Goal: Task Accomplishment & Management: Manage account settings

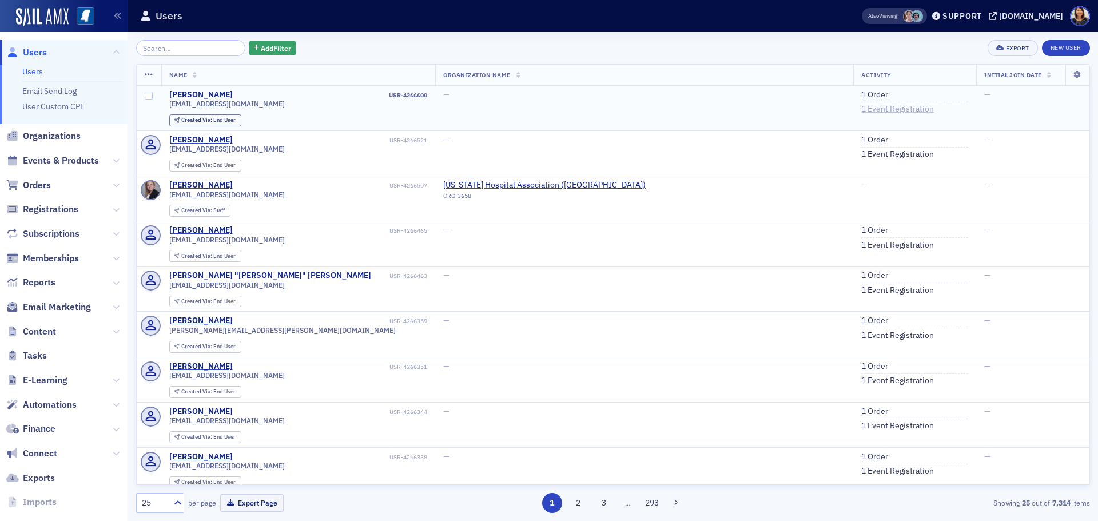
click at [861, 108] on link "1 Event Registration" at bounding box center [897, 109] width 73 height 10
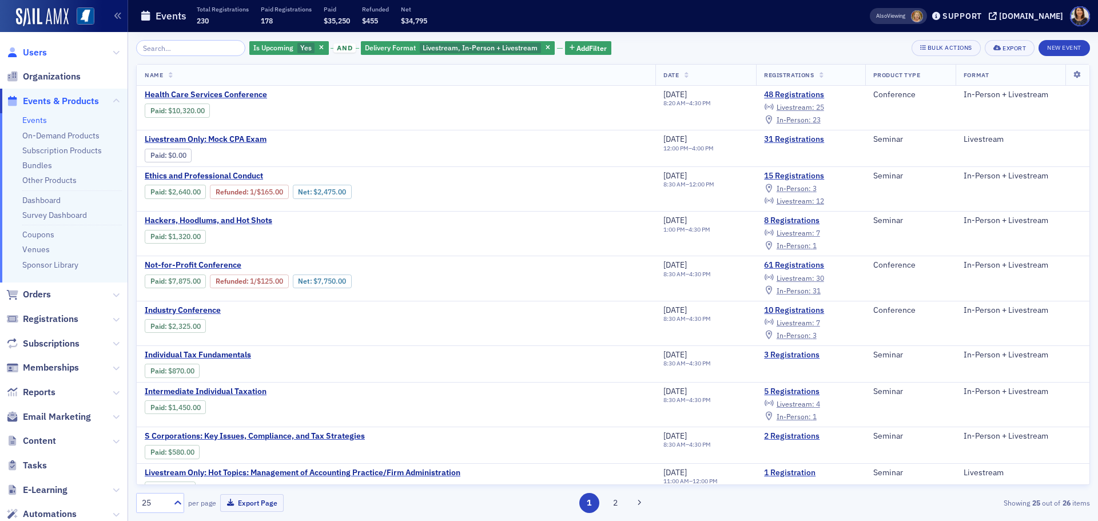
click at [25, 51] on span "Users" at bounding box center [35, 52] width 24 height 13
click at [800, 292] on span "In-Person :" at bounding box center [794, 290] width 34 height 9
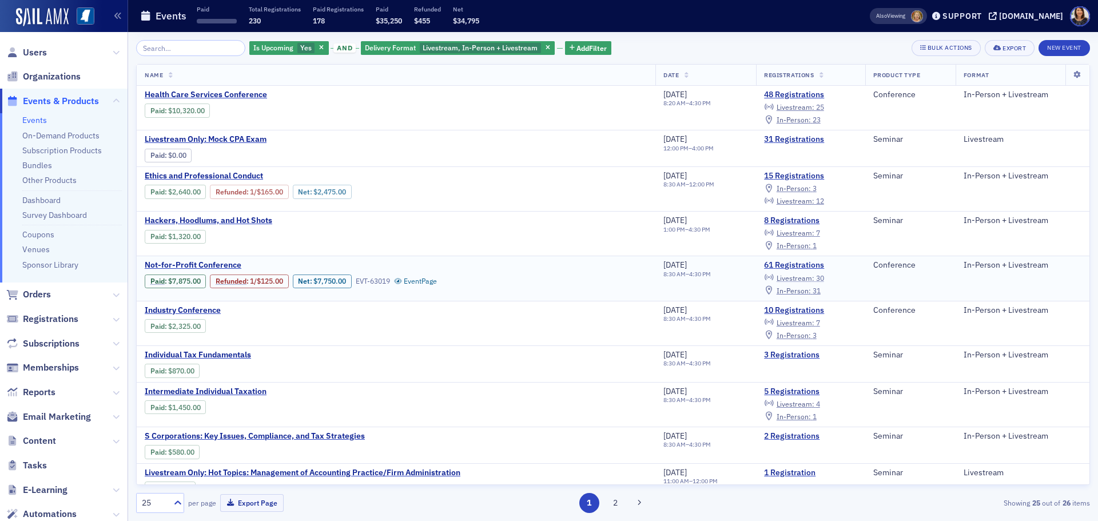
click at [799, 277] on span "Livestream :" at bounding box center [796, 277] width 38 height 9
click at [803, 274] on span "Livestream :" at bounding box center [796, 277] width 38 height 9
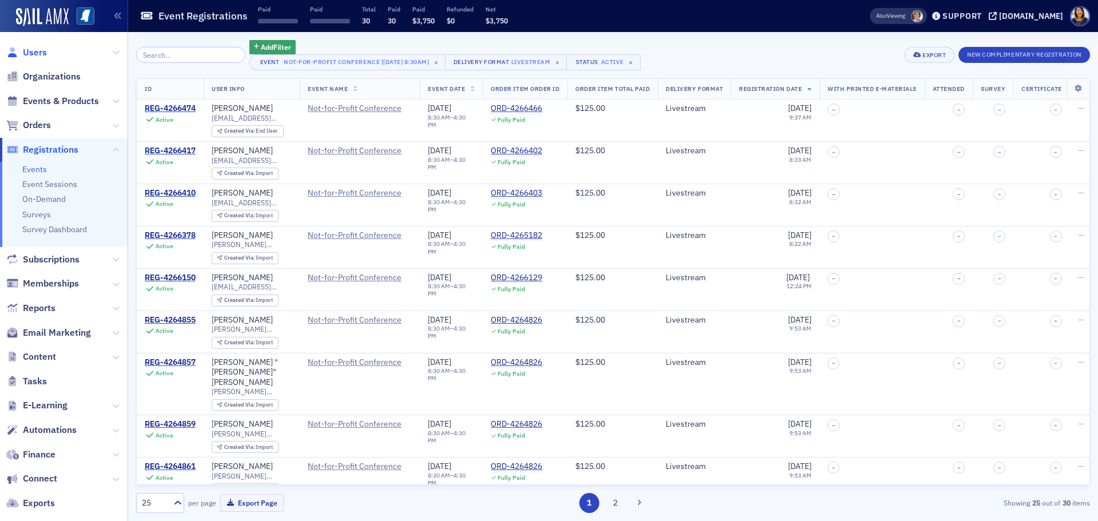
click at [26, 51] on span "Users" at bounding box center [35, 52] width 24 height 13
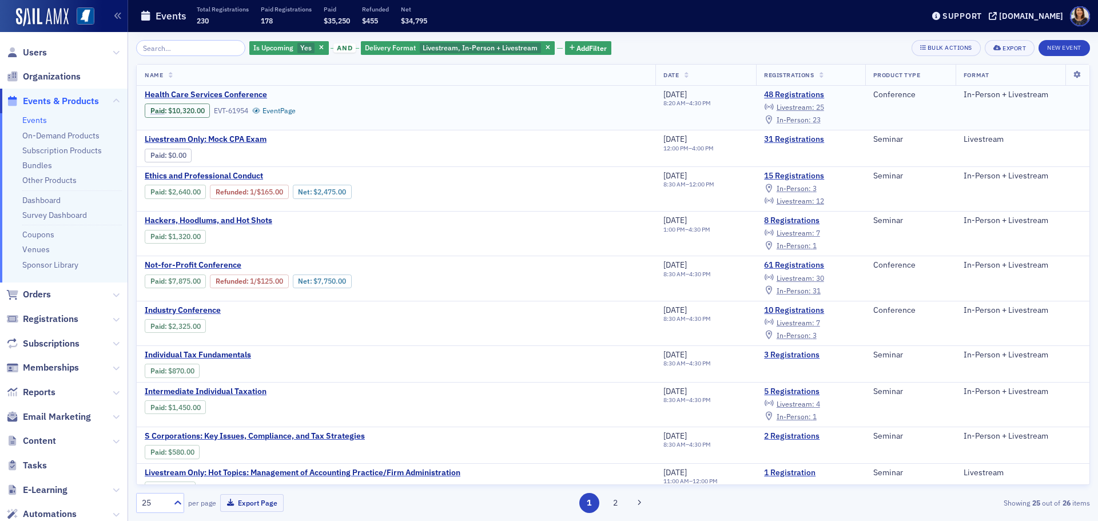
click at [810, 119] on span "In-Person :" at bounding box center [794, 119] width 34 height 9
click at [45, 53] on span "Users" at bounding box center [35, 52] width 24 height 13
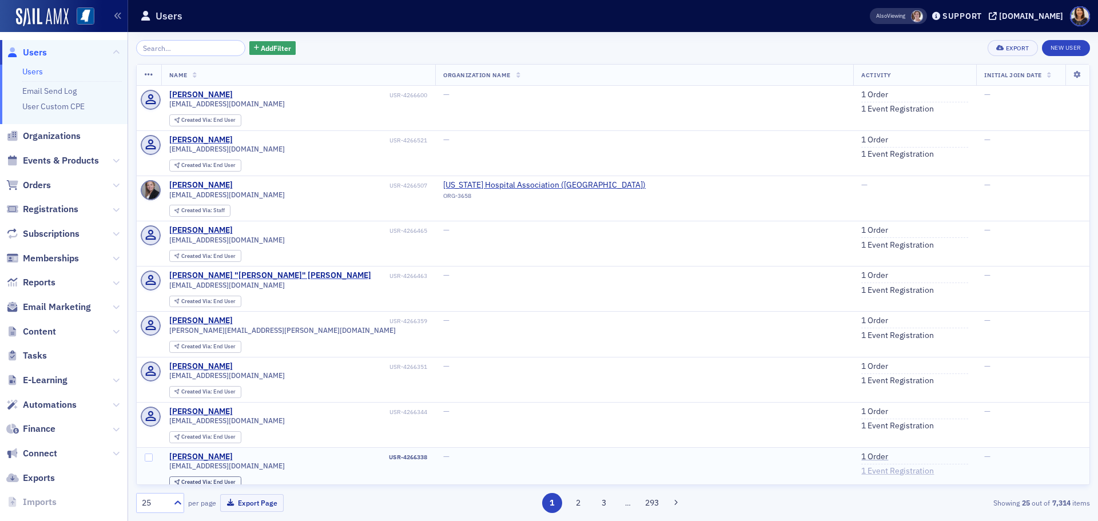
click at [861, 470] on link "1 Event Registration" at bounding box center [897, 471] width 73 height 10
click at [861, 424] on link "1 Event Registration" at bounding box center [897, 426] width 73 height 10
click at [861, 467] on link "1 Event Registration" at bounding box center [897, 471] width 73 height 10
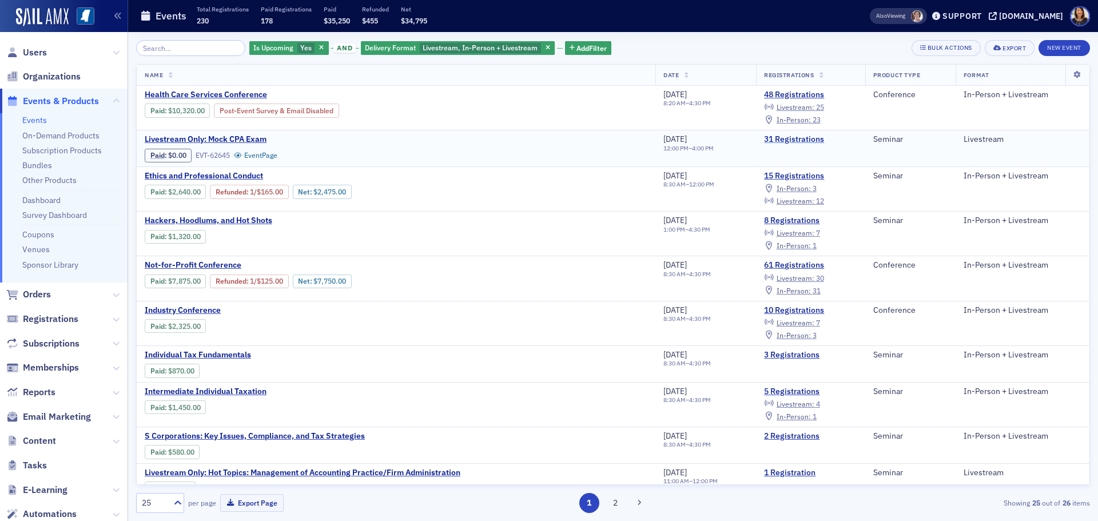
click at [807, 138] on link "31 Registrations" at bounding box center [810, 139] width 93 height 10
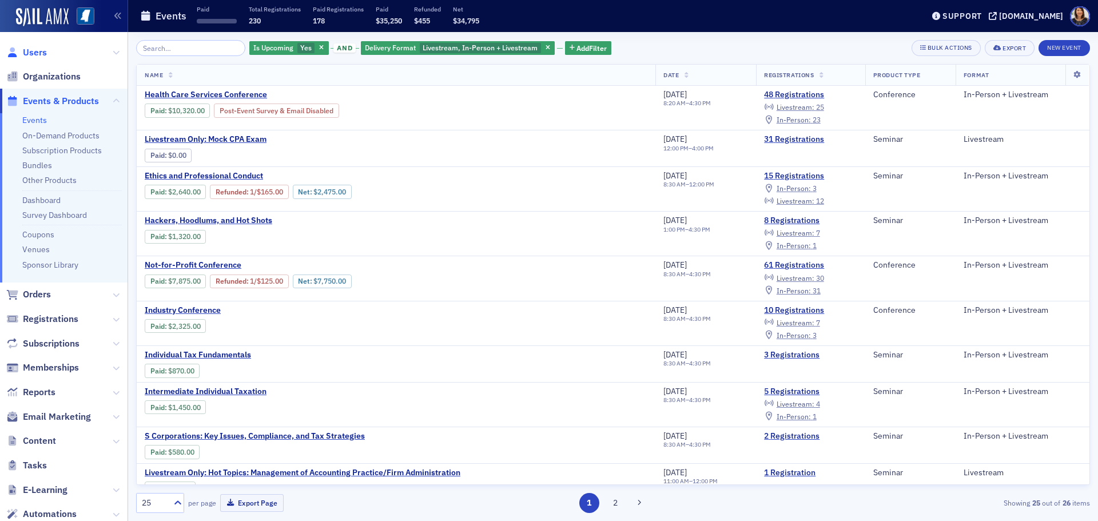
click at [35, 53] on span "Users" at bounding box center [35, 52] width 24 height 13
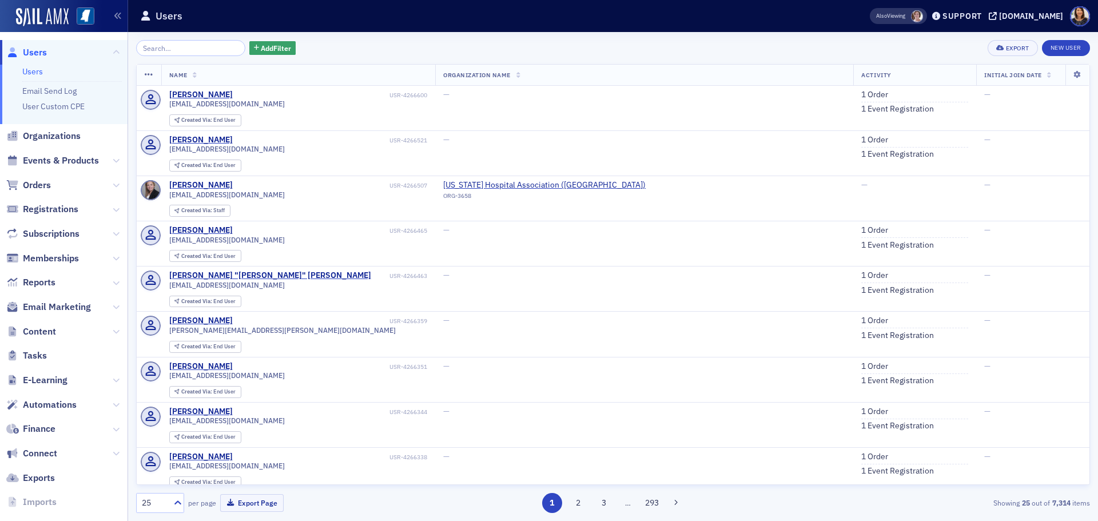
click at [35, 54] on span "Users" at bounding box center [35, 52] width 24 height 13
click at [196, 47] on input "search" at bounding box center [190, 48] width 109 height 16
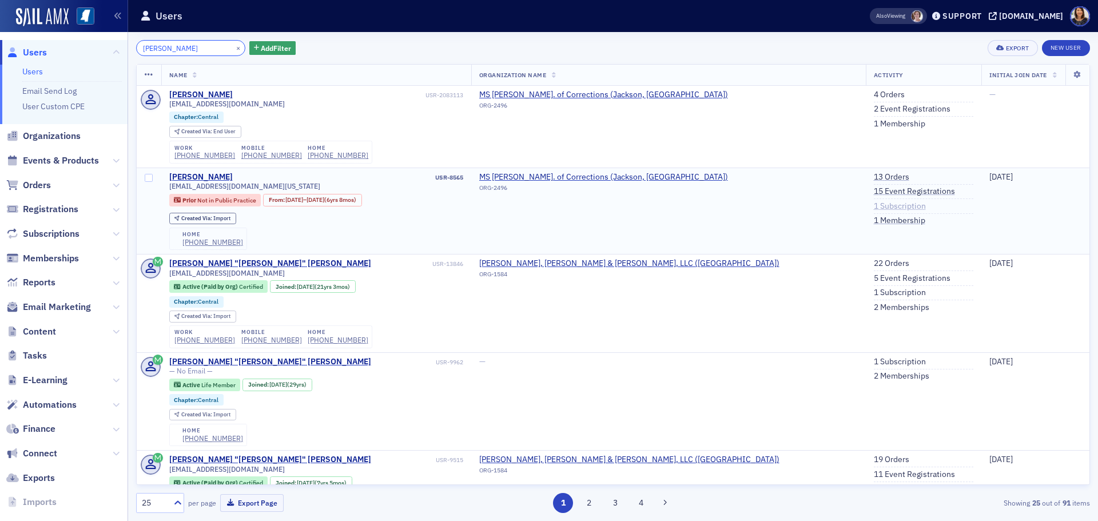
type input "derrick gar"
click at [874, 205] on link "1 Subscription" at bounding box center [900, 206] width 52 height 10
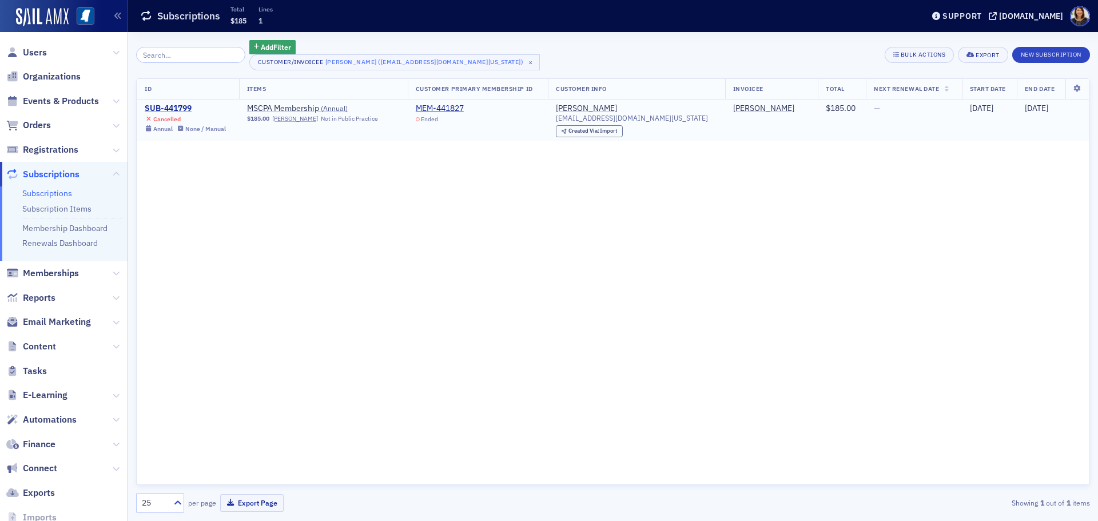
click at [179, 105] on div "SUB-441799" at bounding box center [185, 109] width 81 height 10
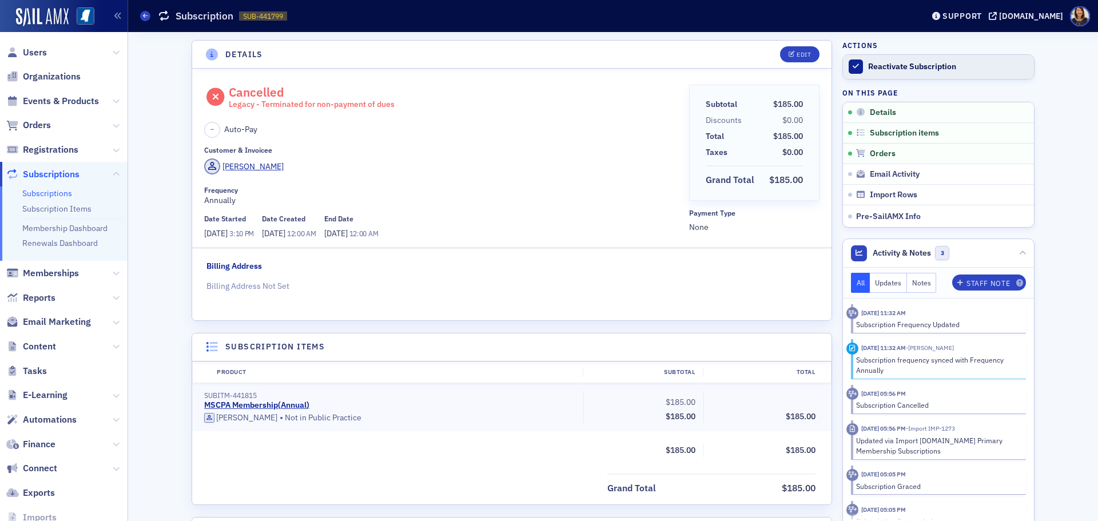
click at [868, 67] on div "Reactivate Subscription" at bounding box center [948, 67] width 160 height 10
click at [856, 65] on div at bounding box center [856, 66] width 14 height 14
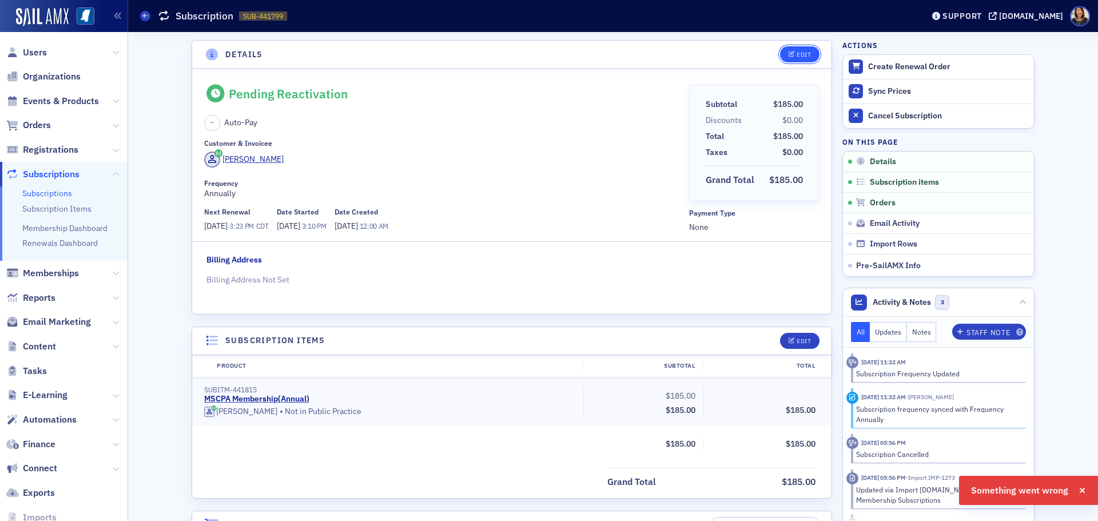
click at [807, 55] on button "Edit" at bounding box center [799, 54] width 39 height 16
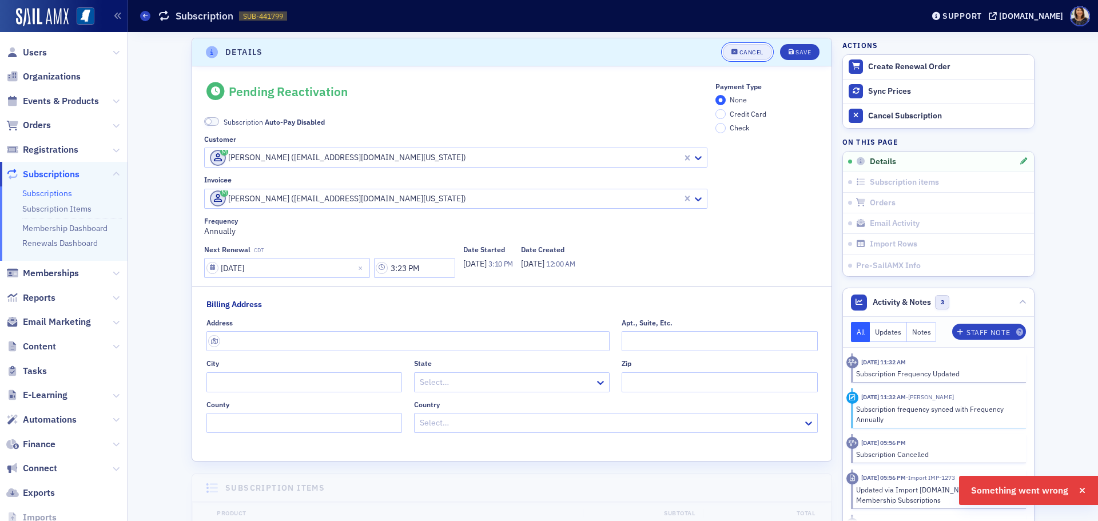
click at [747, 49] on div "Cancel" at bounding box center [751, 52] width 24 height 6
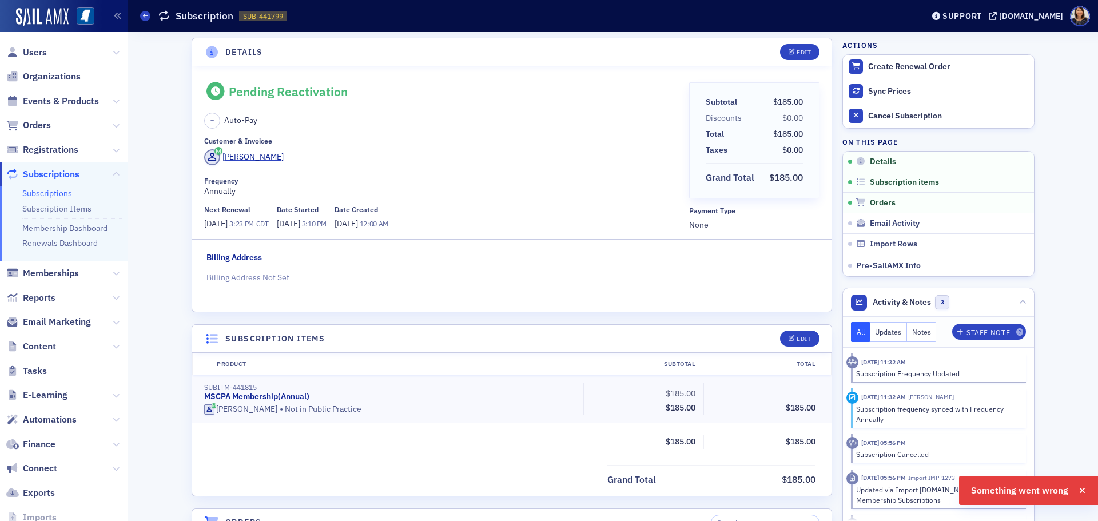
scroll to position [0, 0]
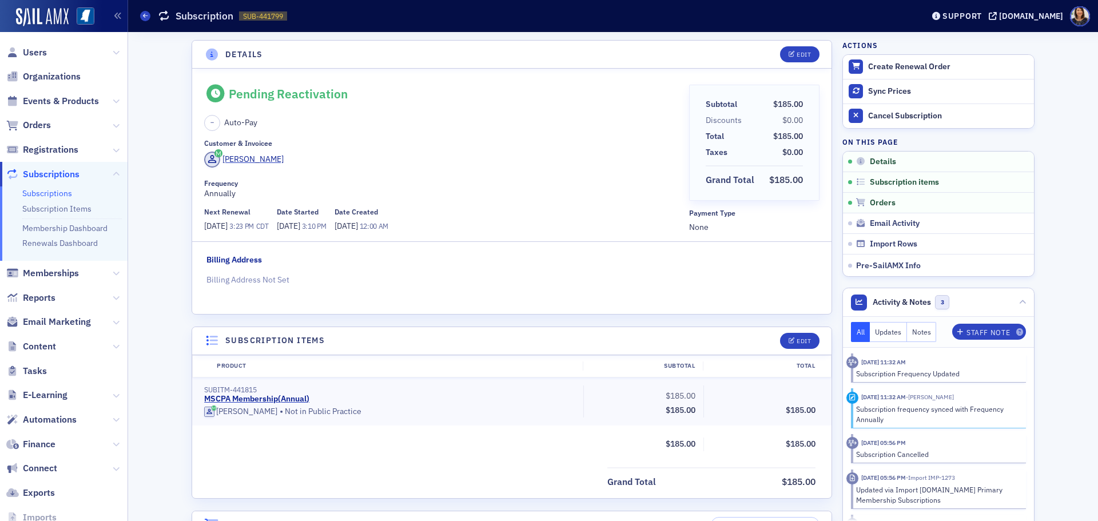
drag, startPoint x: 885, startPoint y: 62, endPoint x: 701, endPoint y: 124, distance: 194.6
click at [705, 122] on div "Details Edit Pending Reactivation – Auto-Pay Customer & Invoicee Derrick Garner…" at bounding box center [613, 501] width 954 height 938
click at [40, 53] on span "Users" at bounding box center [35, 52] width 24 height 13
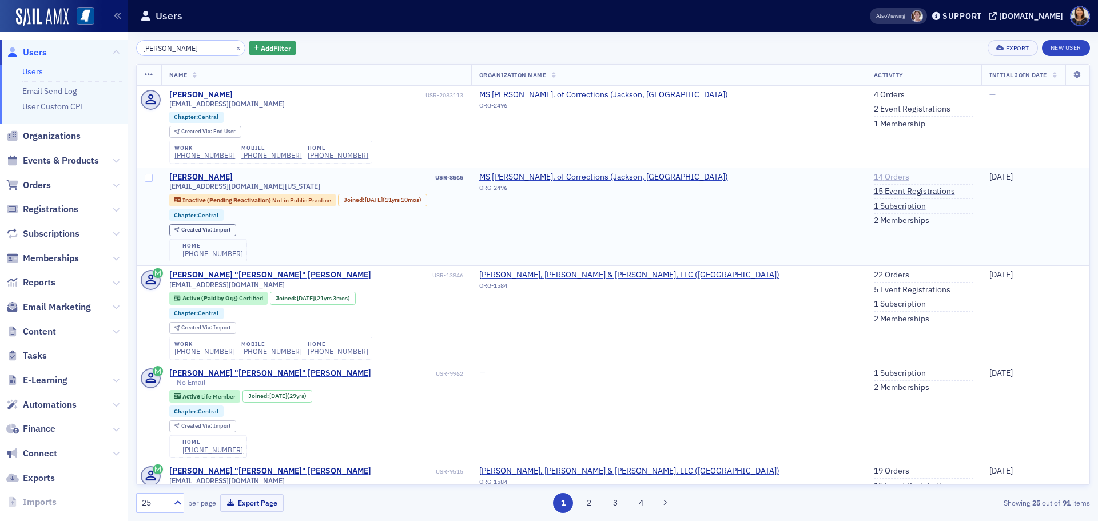
click at [874, 177] on link "14 Orders" at bounding box center [891, 177] width 35 height 10
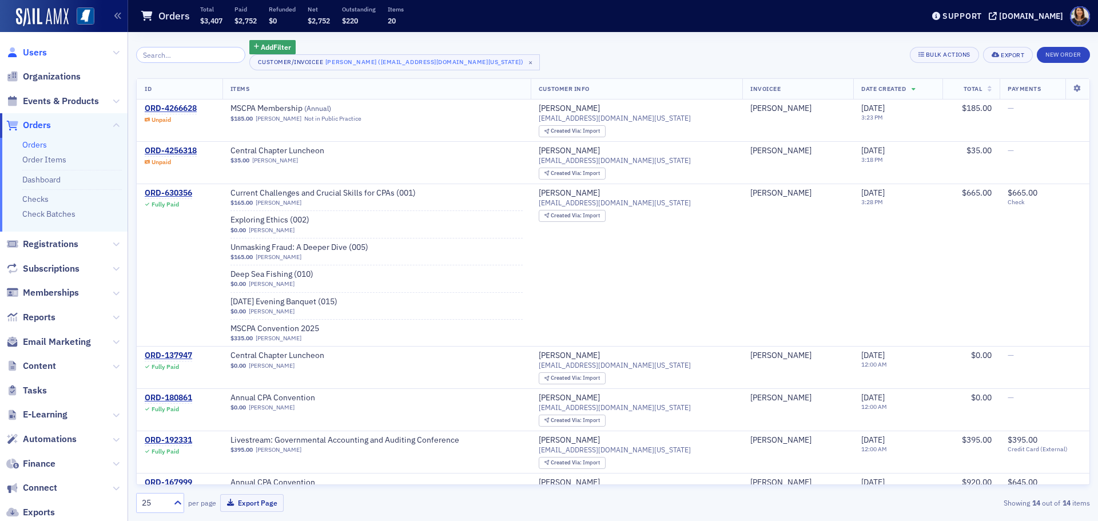
click at [30, 51] on span "Users" at bounding box center [35, 52] width 24 height 13
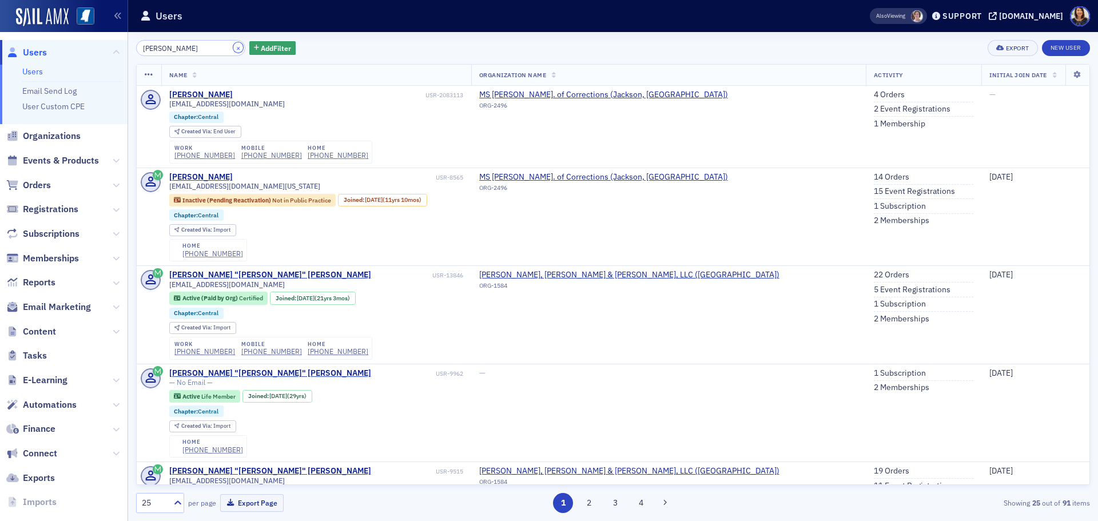
click at [233, 48] on button "×" at bounding box center [238, 47] width 10 height 10
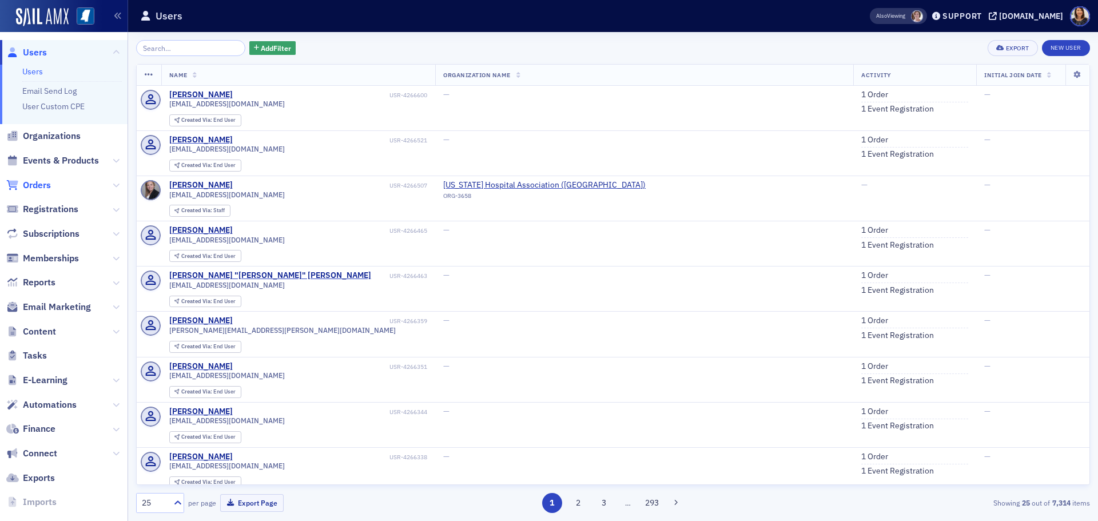
click at [36, 182] on span "Orders" at bounding box center [37, 185] width 28 height 13
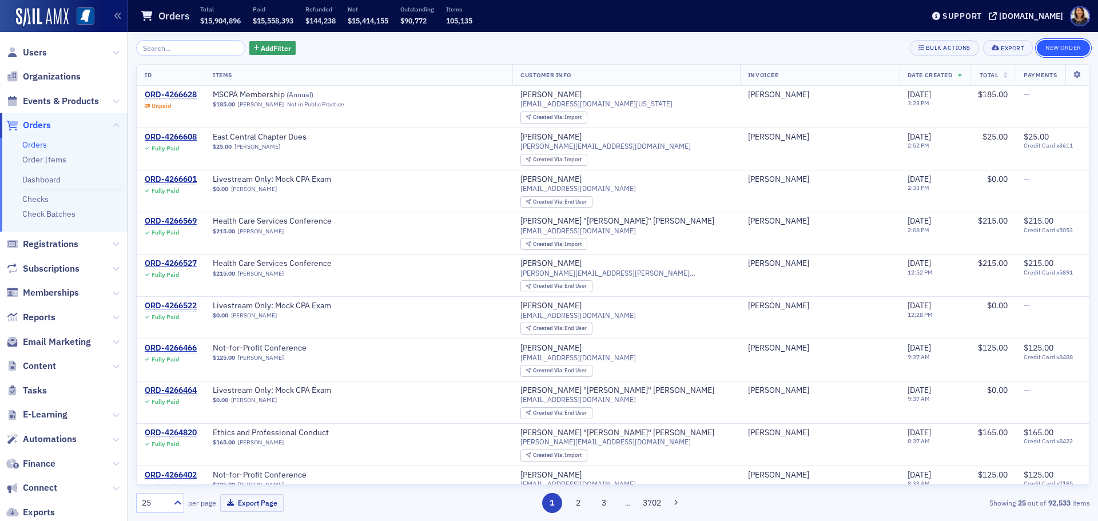
click at [1060, 50] on button "New Order" at bounding box center [1063, 48] width 53 height 16
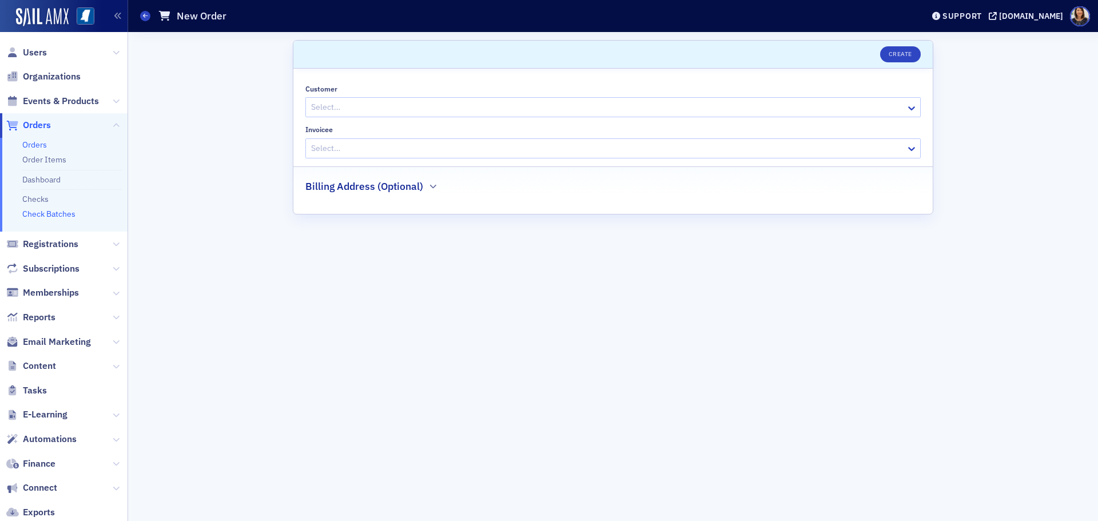
click at [37, 213] on link "Check Batches" at bounding box center [48, 214] width 53 height 10
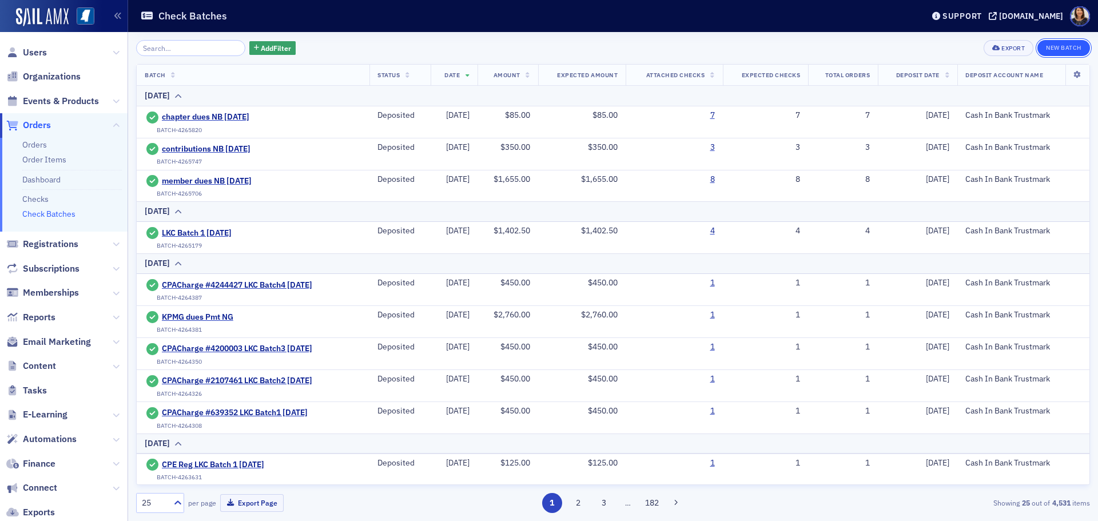
click at [1062, 45] on button "New Batch" at bounding box center [1063, 48] width 53 height 16
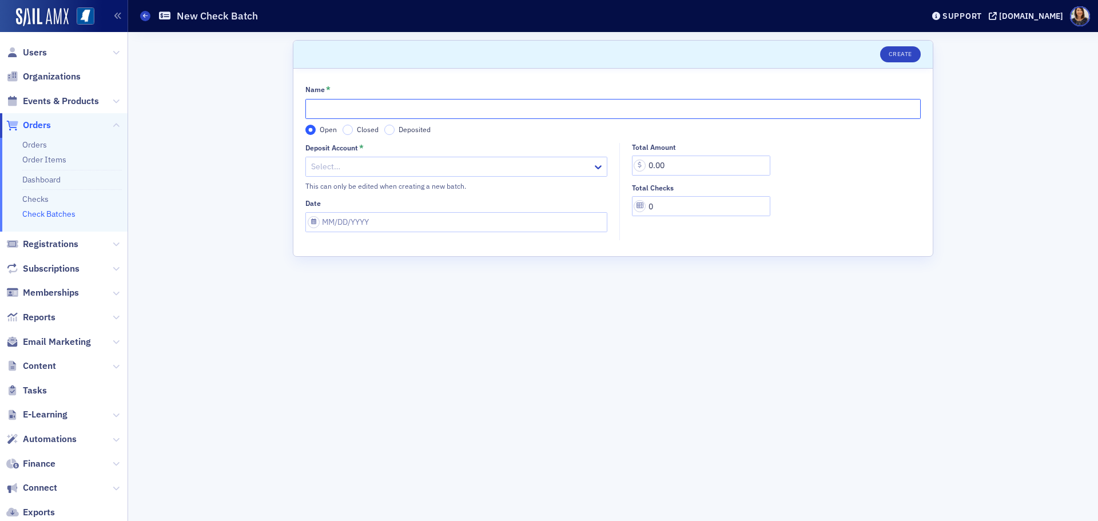
click at [373, 113] on input "Name *" at bounding box center [612, 109] width 615 height 20
type input "Derrick Garner dues and chapter luncheon NB 9.17.25"
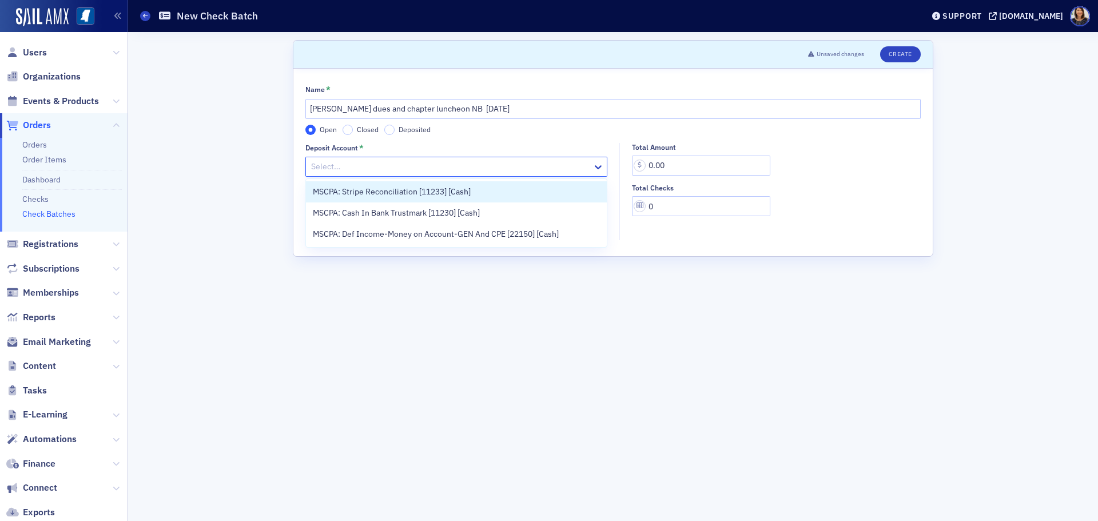
click at [393, 172] on div at bounding box center [450, 167] width 281 height 14
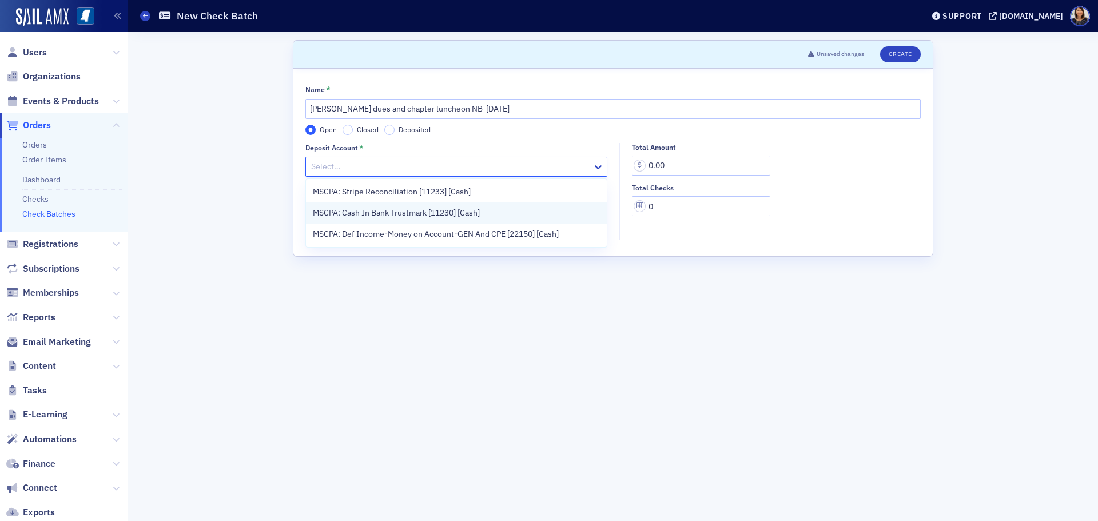
click at [393, 217] on span "MSCPA: Cash In Bank Trustmark [11230] [Cash]" at bounding box center [396, 213] width 167 height 12
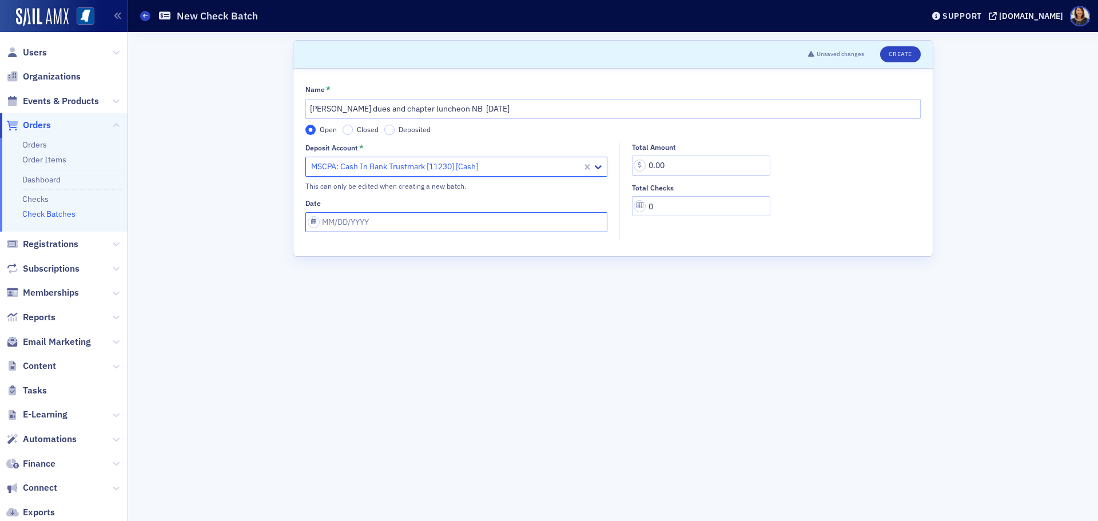
click at [397, 219] on input "Date" at bounding box center [456, 222] width 302 height 20
select select "8"
select select "2025"
click at [367, 334] on div "17" at bounding box center [366, 336] width 14 height 14
type input "09/17/2025"
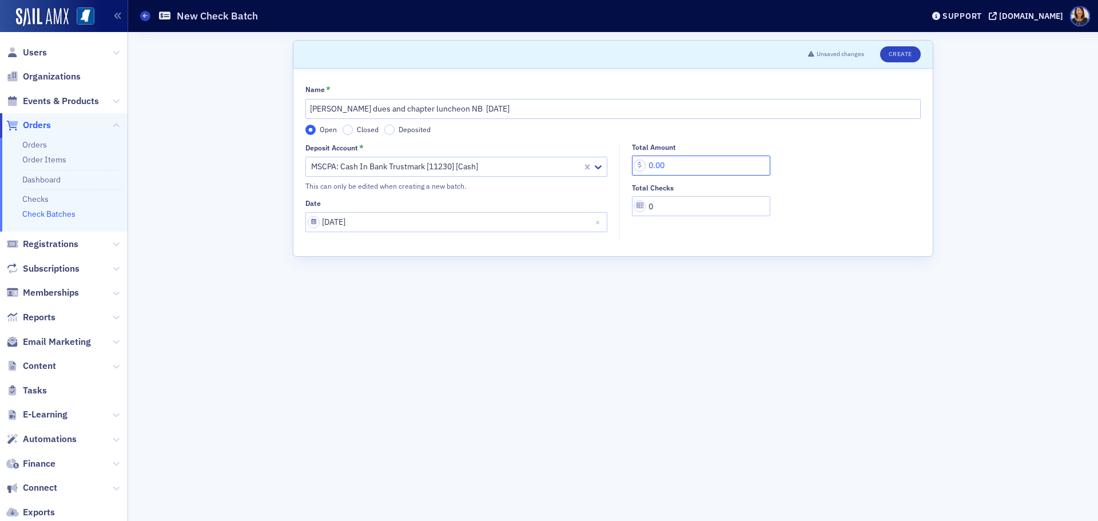
click at [658, 170] on input "0.00" at bounding box center [701, 166] width 138 height 20
click at [648, 163] on input "0.00" at bounding box center [701, 166] width 138 height 20
type input "220.00"
click at [698, 203] on input "0" at bounding box center [701, 206] width 138 height 20
type input "2"
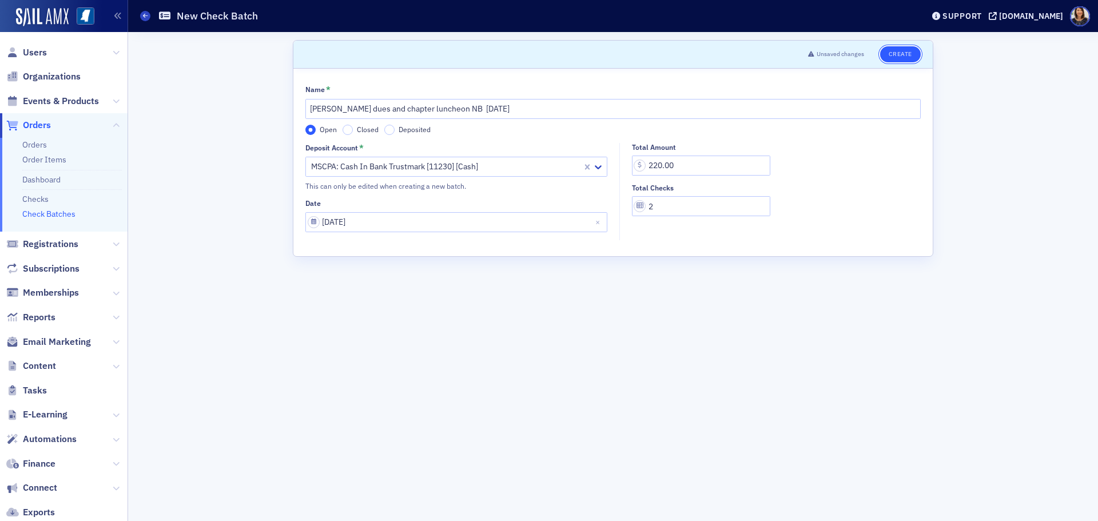
click at [899, 51] on button "Create" at bounding box center [900, 54] width 41 height 16
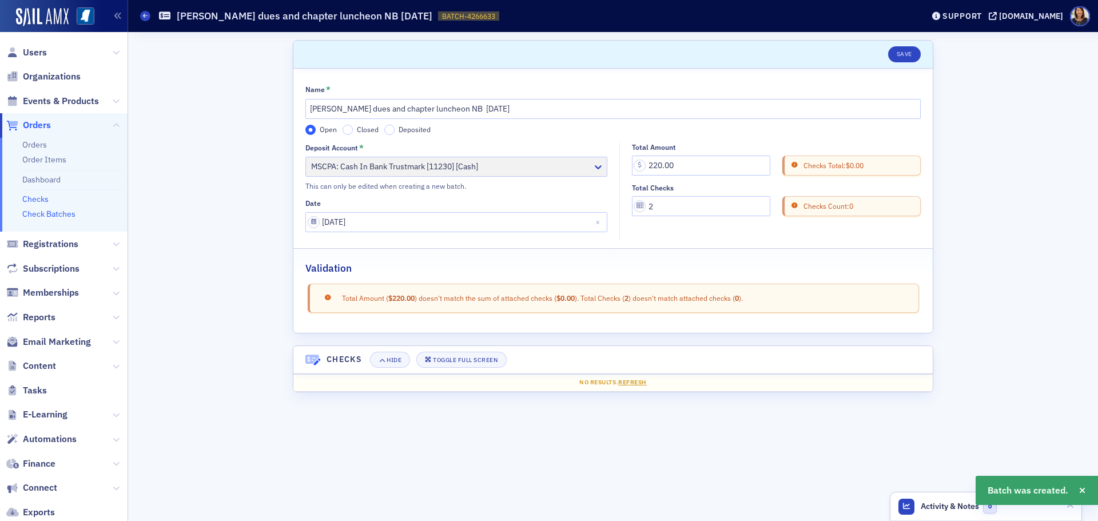
click at [39, 197] on link "Checks" at bounding box center [35, 199] width 26 height 10
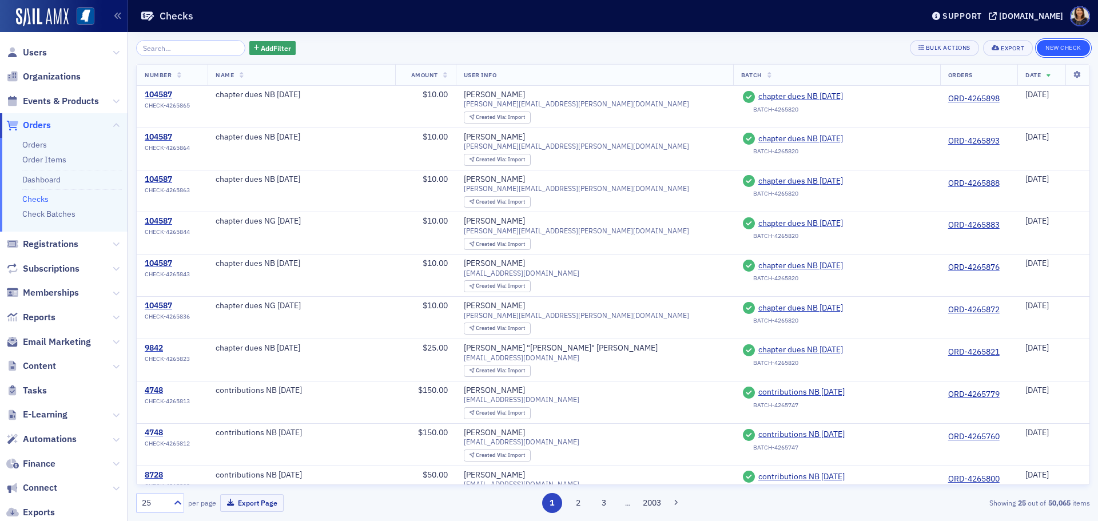
click at [1070, 49] on button "New Check" at bounding box center [1063, 48] width 53 height 16
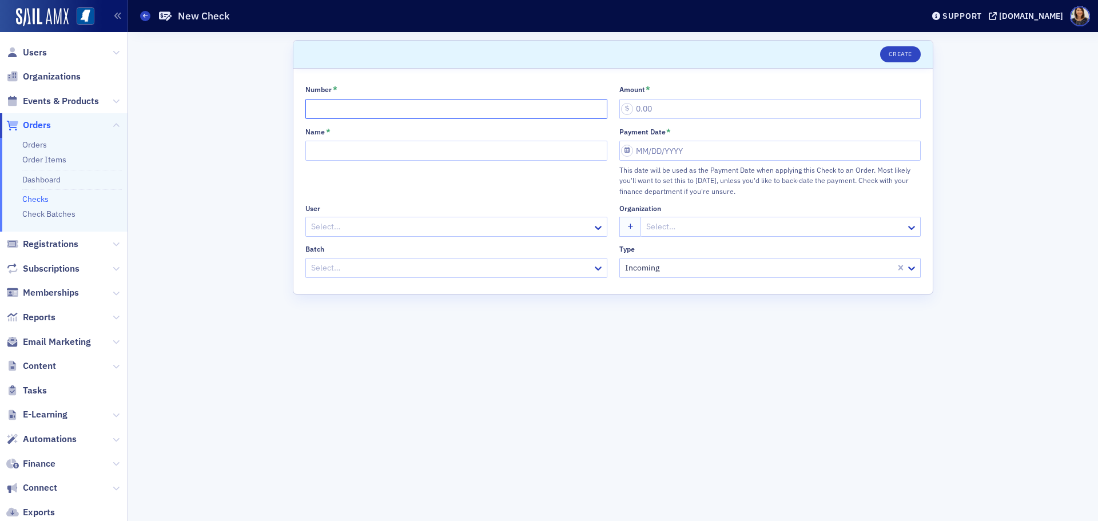
click at [385, 105] on input "Number *" at bounding box center [456, 109] width 302 height 20
type input "101531533"
click at [409, 155] on input "Name *" at bounding box center [456, 151] width 302 height 20
type input "D"
click at [599, 258] on div at bounding box center [599, 267] width 14 height 19
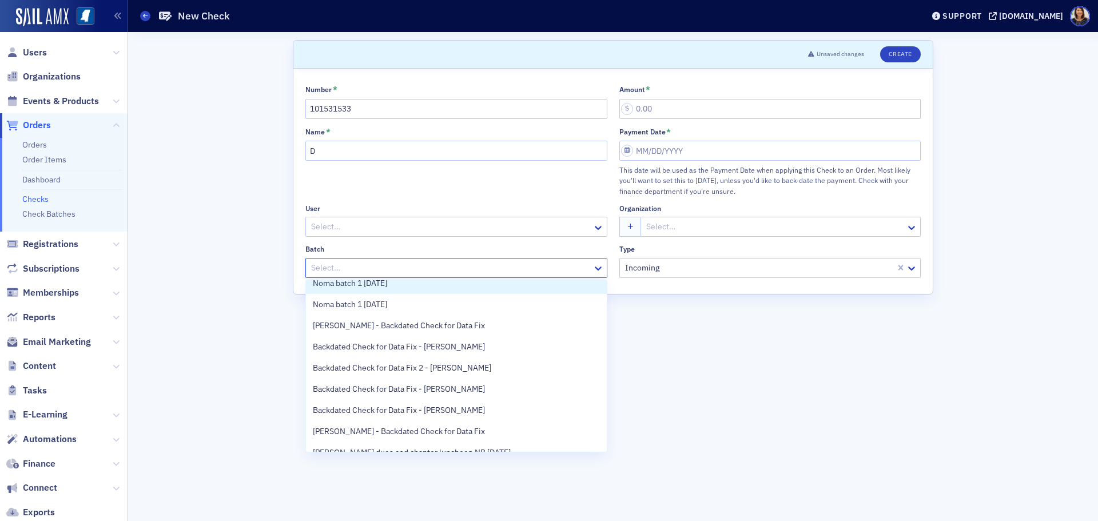
scroll to position [23, 0]
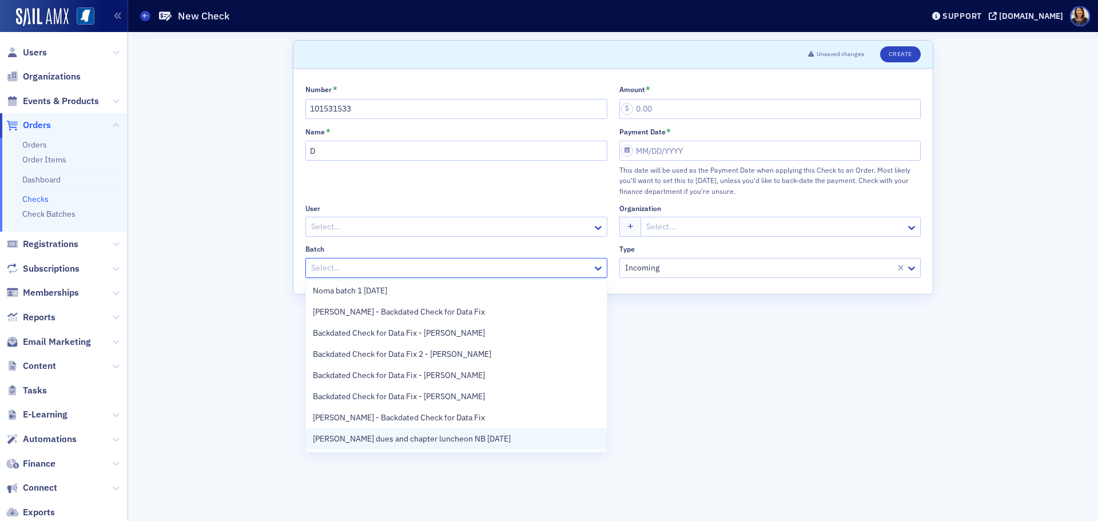
click at [413, 443] on span "Derrick Garner dues and chapter luncheon NB 9.17.25" at bounding box center [412, 439] width 198 height 12
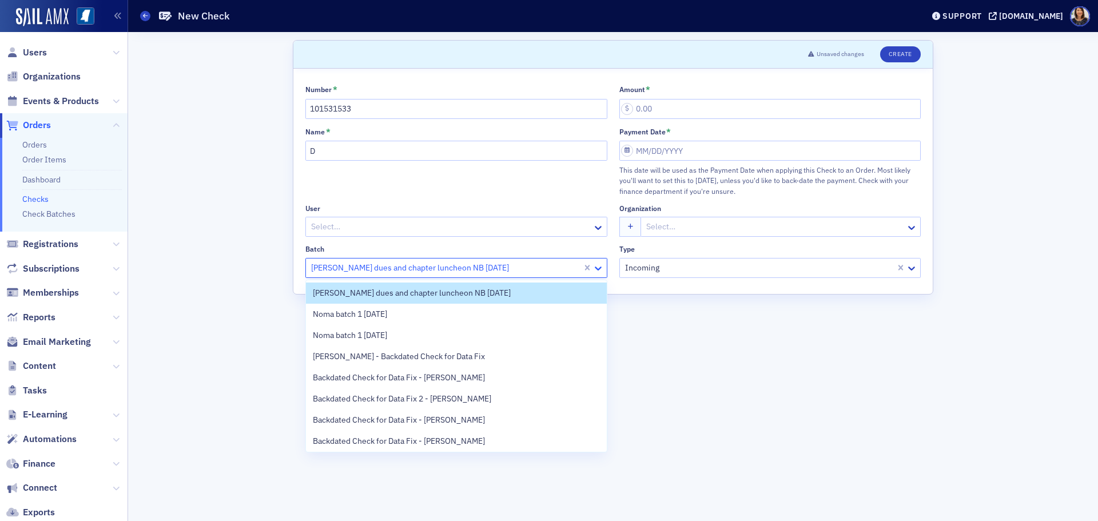
click at [599, 267] on icon at bounding box center [597, 267] width 11 height 11
click at [411, 149] on input "D" at bounding box center [456, 151] width 302 height 20
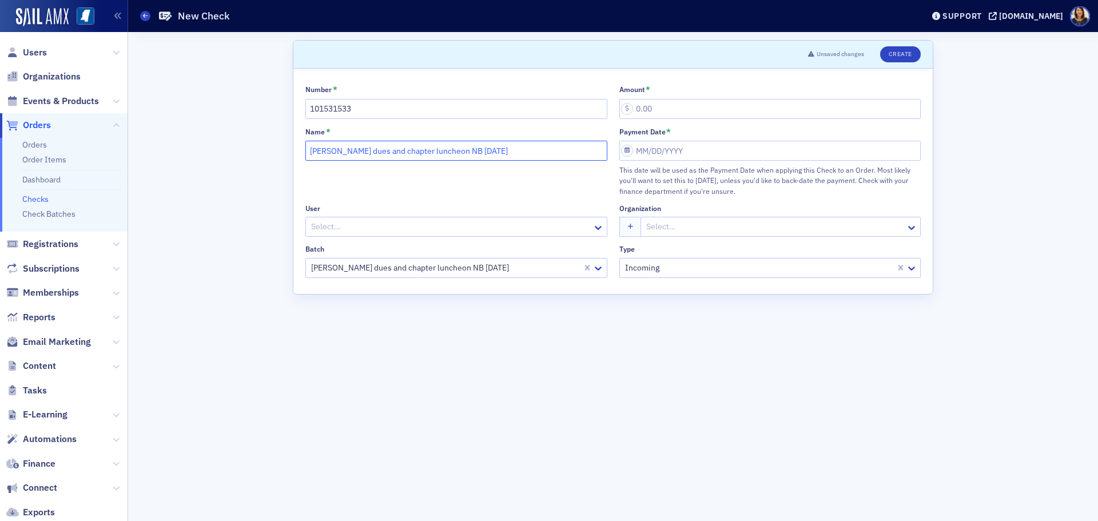
type input "Derrick Garner dues and chapter luncheon NB 9.17.25"
click at [630, 106] on input "Amount *" at bounding box center [770, 109] width 302 height 20
click at [518, 237] on div "Number * 101531533 Amount * Name * Derrick Garner dues and chapter luncheon NB …" at bounding box center [612, 181] width 615 height 193
click at [517, 233] on div at bounding box center [450, 227] width 281 height 14
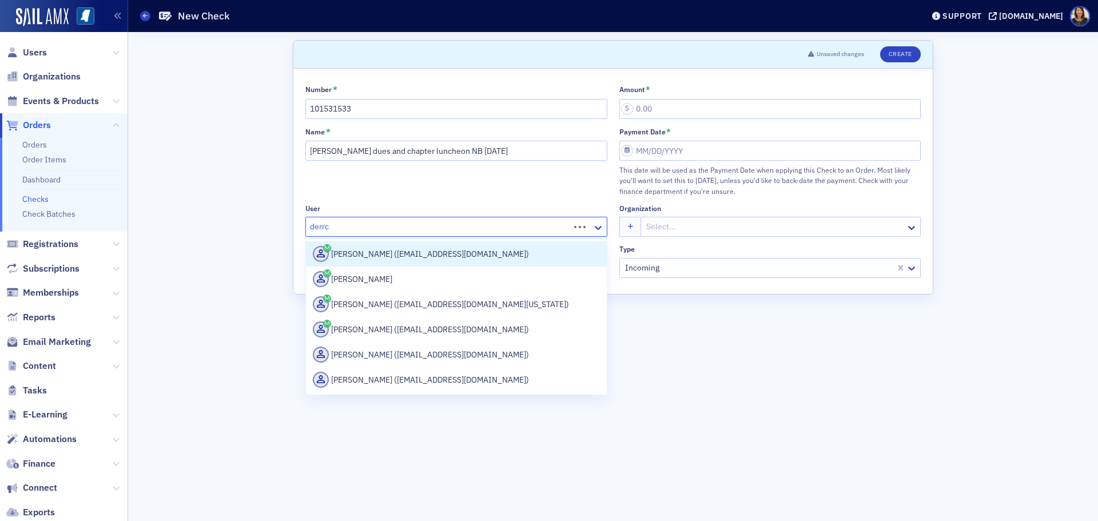
type input "derrci"
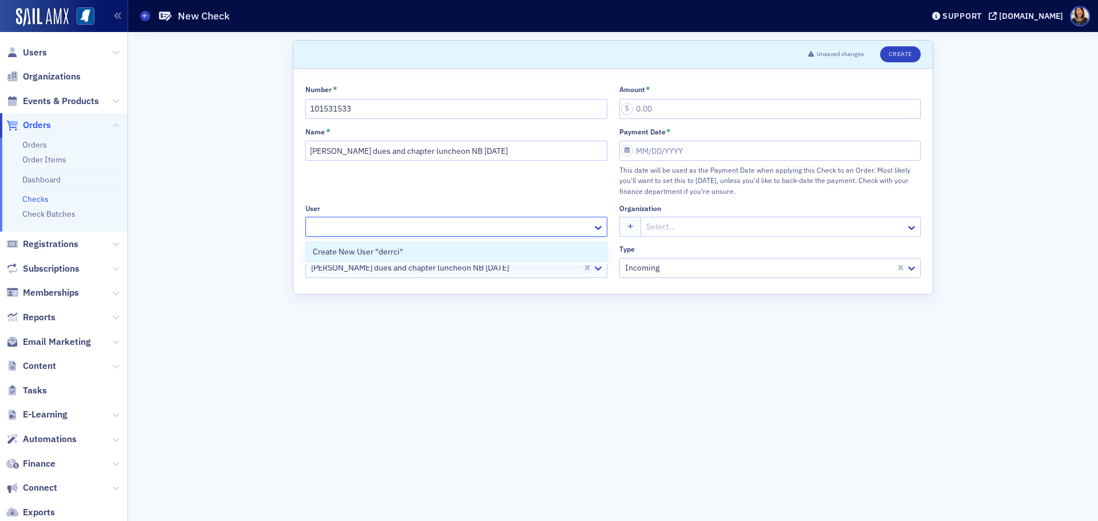
click at [380, 226] on div at bounding box center [450, 227] width 281 height 14
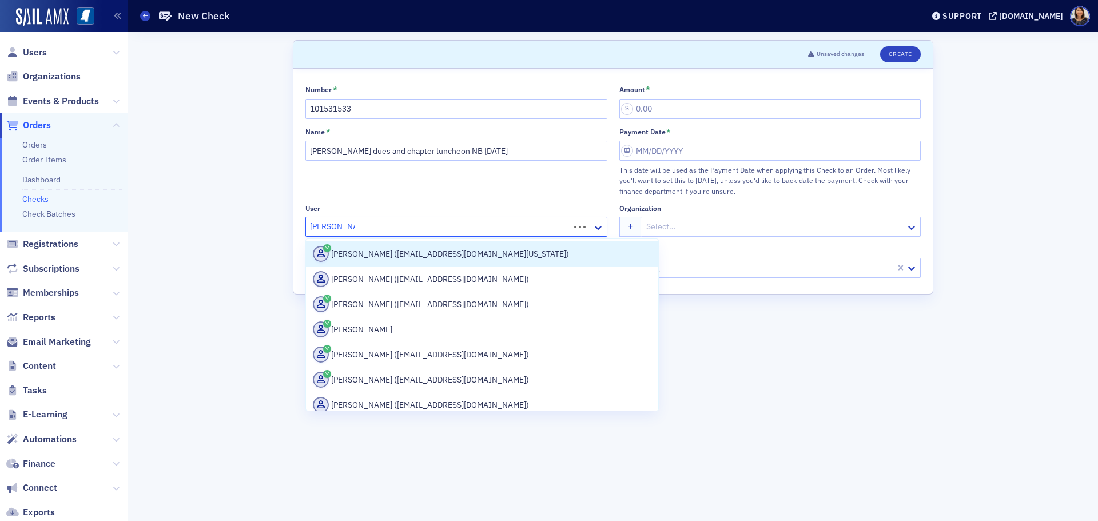
type input "Derrick garner"
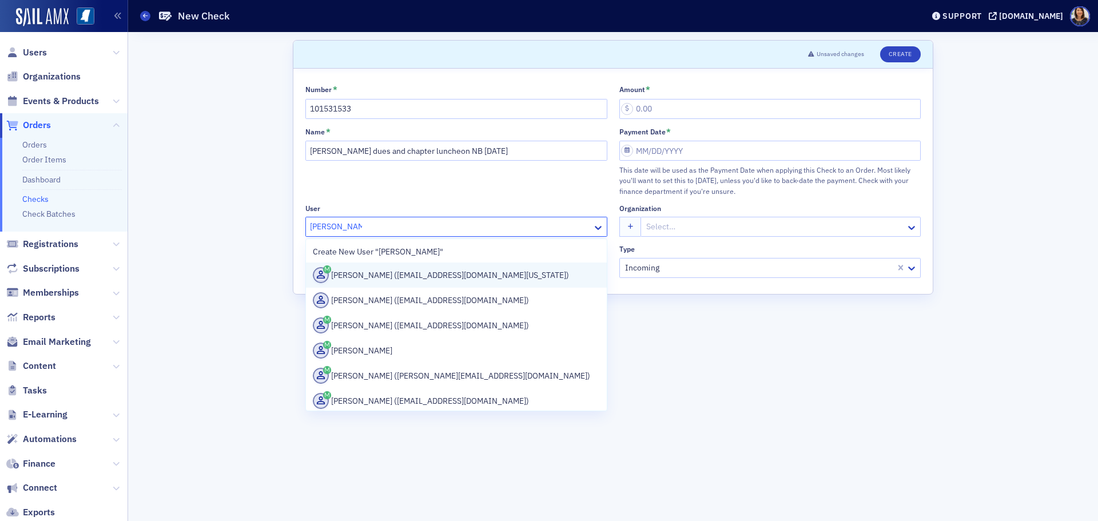
click at [439, 275] on div "Derrick Garner (dgarner@mdoc.state.ms.us)" at bounding box center [456, 275] width 287 height 16
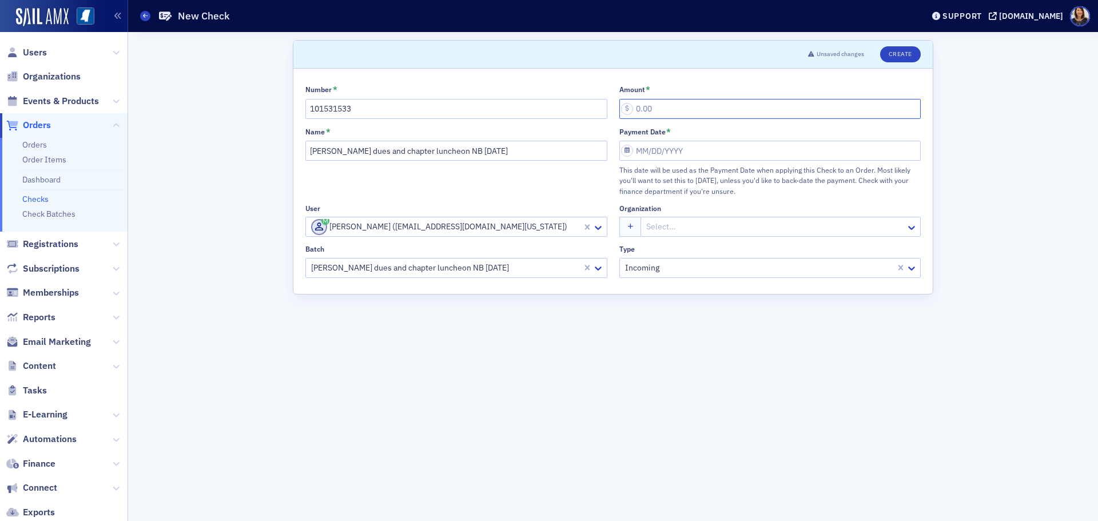
click at [680, 102] on input "Amount *" at bounding box center [770, 109] width 302 height 20
click at [656, 109] on input "1,850.00" at bounding box center [770, 109] width 302 height 20
type input "185.00"
click at [663, 148] on input "Payment Date *" at bounding box center [770, 151] width 302 height 20
select select "8"
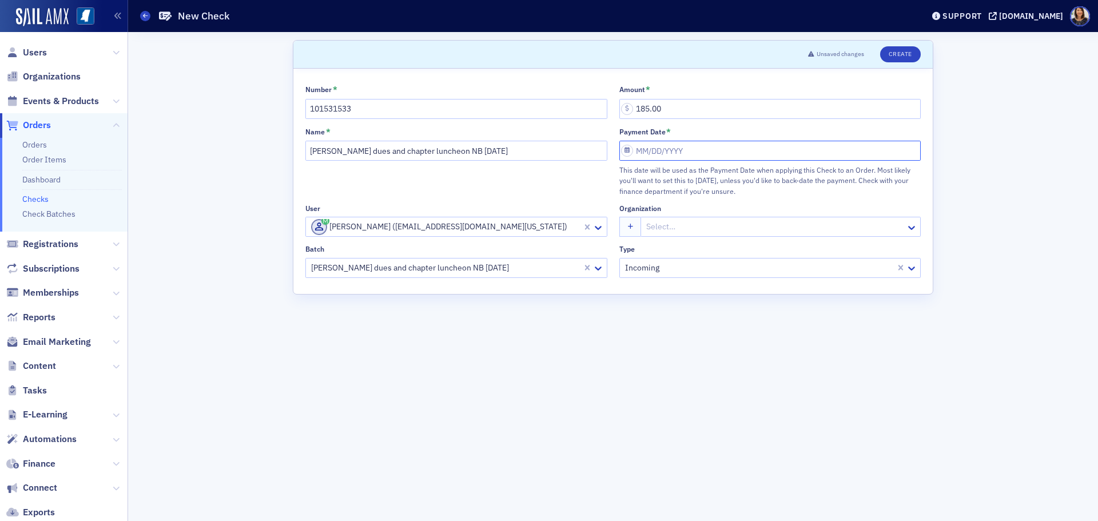
select select "2025"
click at [680, 265] on div "17" at bounding box center [680, 265] width 14 height 14
type input "09/17/2025"
click at [902, 52] on button "Create" at bounding box center [900, 54] width 41 height 16
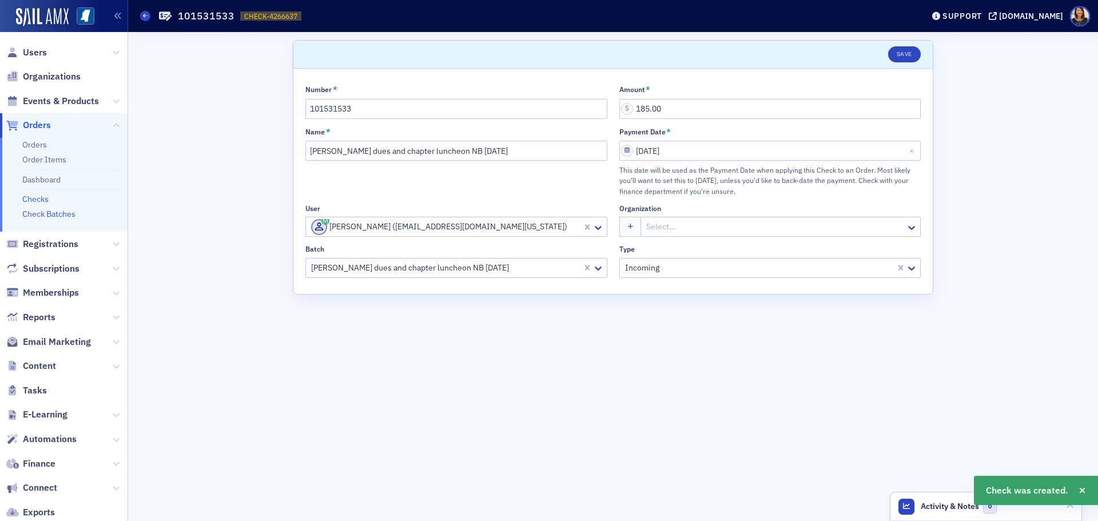
click at [40, 214] on link "Check Batches" at bounding box center [48, 214] width 53 height 10
click at [35, 197] on link "Checks" at bounding box center [35, 199] width 26 height 10
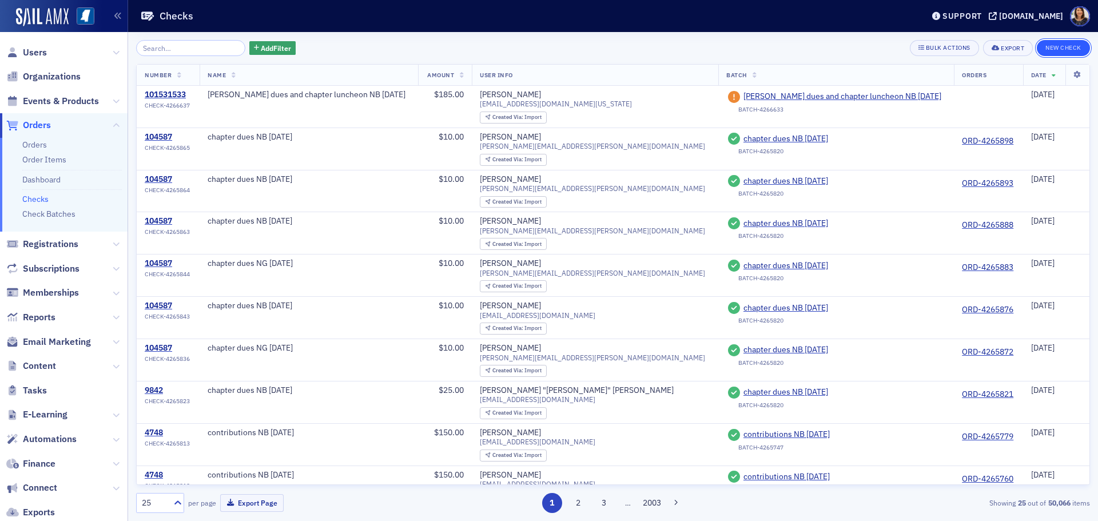
click at [1045, 43] on button "New Check" at bounding box center [1063, 48] width 53 height 16
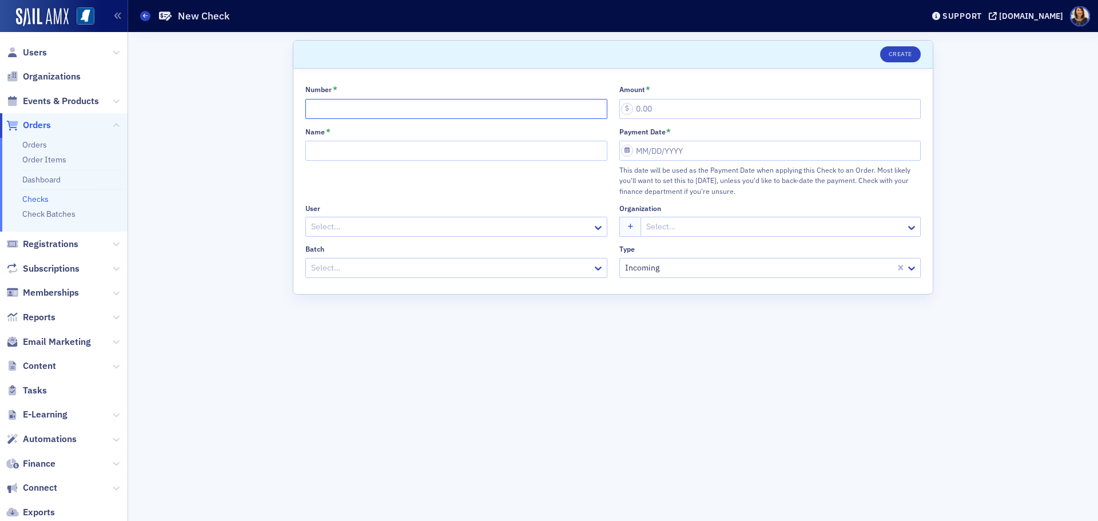
click at [343, 104] on input "Number *" at bounding box center [456, 109] width 302 height 20
type input "101531533"
click at [353, 154] on input "Name *" at bounding box center [456, 151] width 302 height 20
drag, startPoint x: 385, startPoint y: 271, endPoint x: 418, endPoint y: 276, distance: 32.9
click at [392, 271] on div at bounding box center [450, 268] width 281 height 14
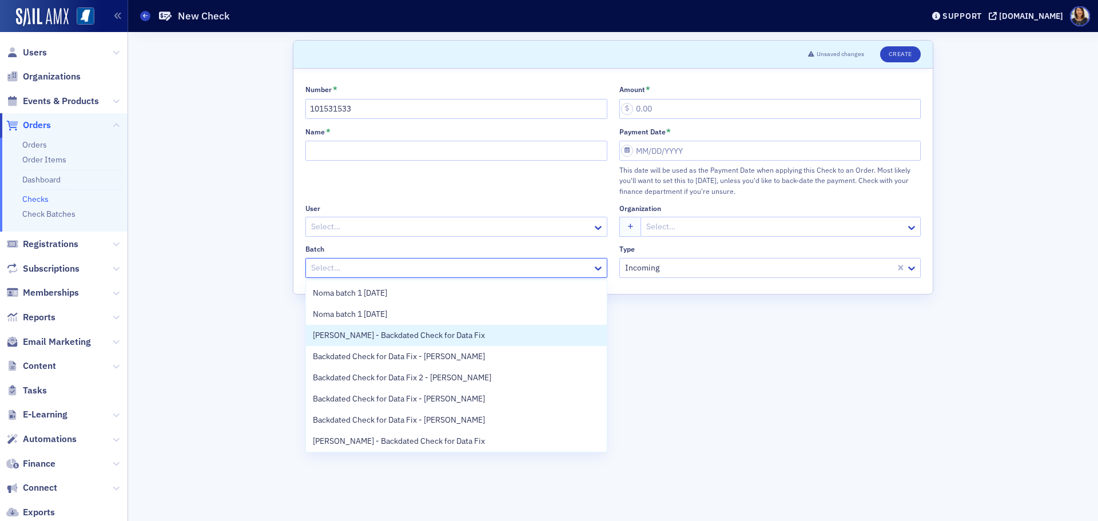
scroll to position [23, 0]
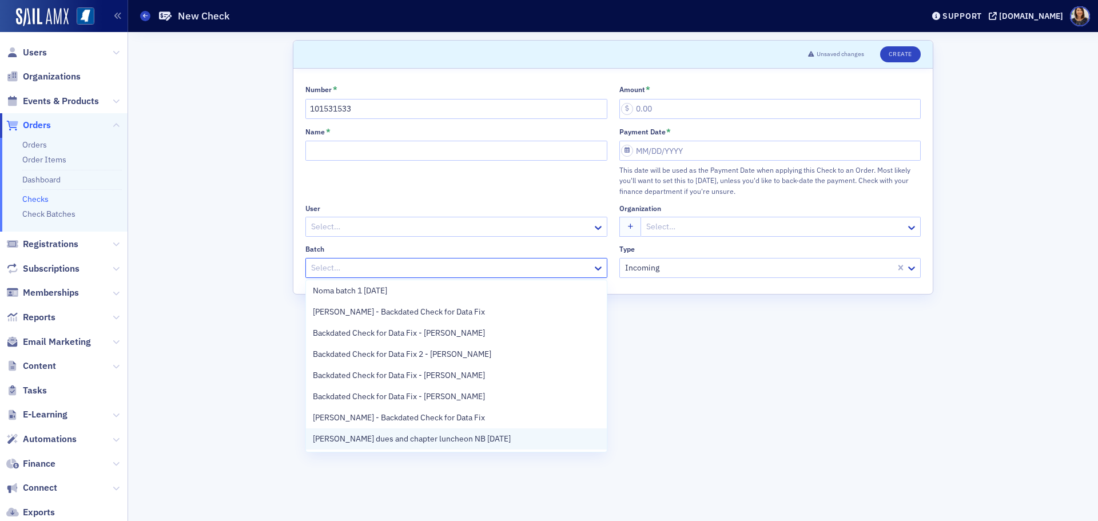
click at [489, 431] on div "Derrick Garner dues and chapter luncheon NB 9.17.25" at bounding box center [456, 438] width 301 height 21
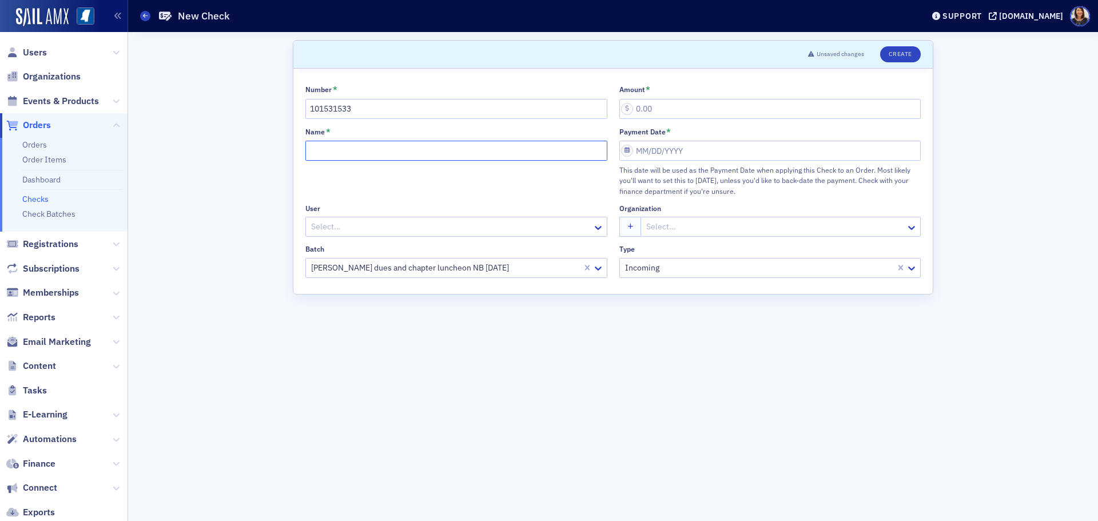
click at [353, 143] on input "Name *" at bounding box center [456, 151] width 302 height 20
type input "Derrick Garner dues and chapter luncheon NB 9.17.25"
click at [429, 230] on div at bounding box center [450, 227] width 281 height 14
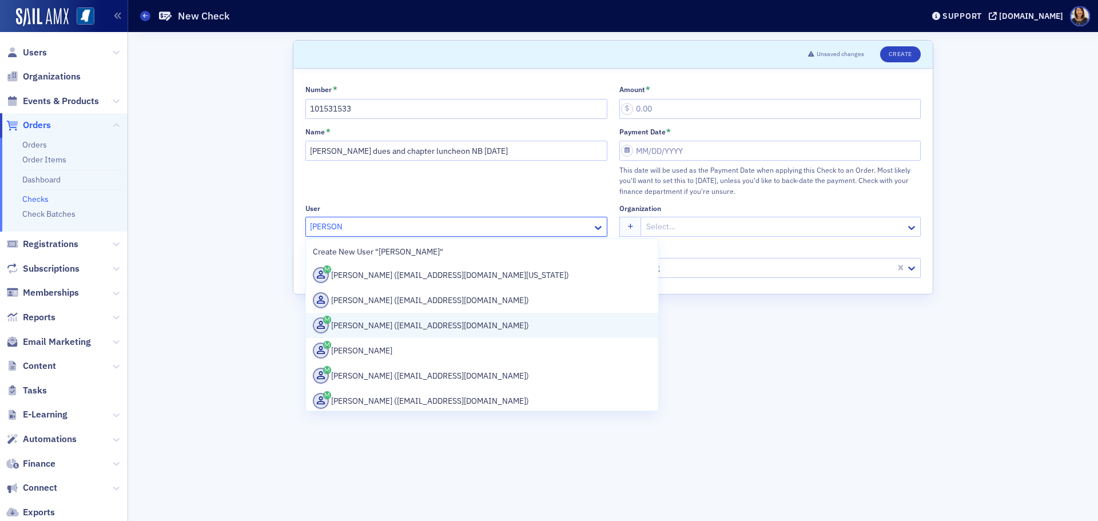
type input "Derrick gar"
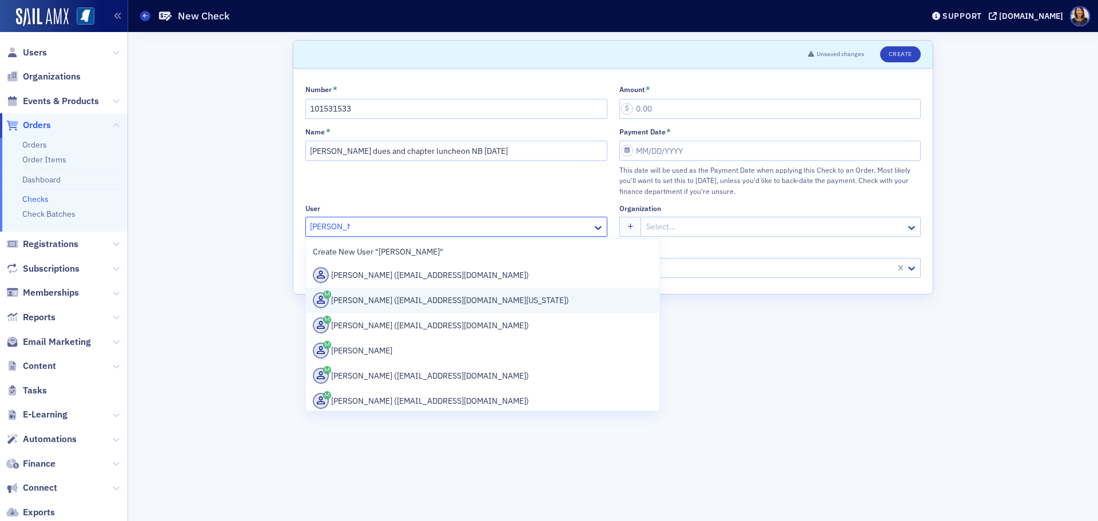
drag, startPoint x: 433, startPoint y: 271, endPoint x: 428, endPoint y: 300, distance: 29.6
click at [428, 300] on div "Create New User "Derrick gar" Derrick Garner (dgarner.mscpa@gmail.com) Derrick …" at bounding box center [482, 325] width 353 height 172
click at [428, 300] on div "Derrick Garner (dgarner@mdoc.state.ms.us)" at bounding box center [483, 300] width 340 height 16
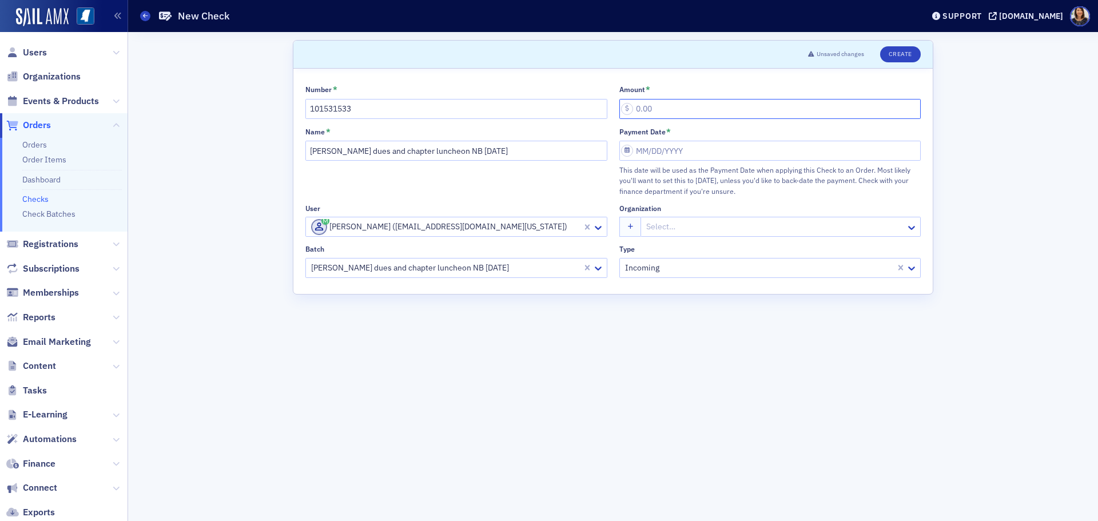
click at [642, 105] on input "Amount *" at bounding box center [770, 109] width 302 height 20
type input "35.00"
click at [683, 146] on input "Payment Date *" at bounding box center [770, 151] width 302 height 20
select select "8"
select select "2025"
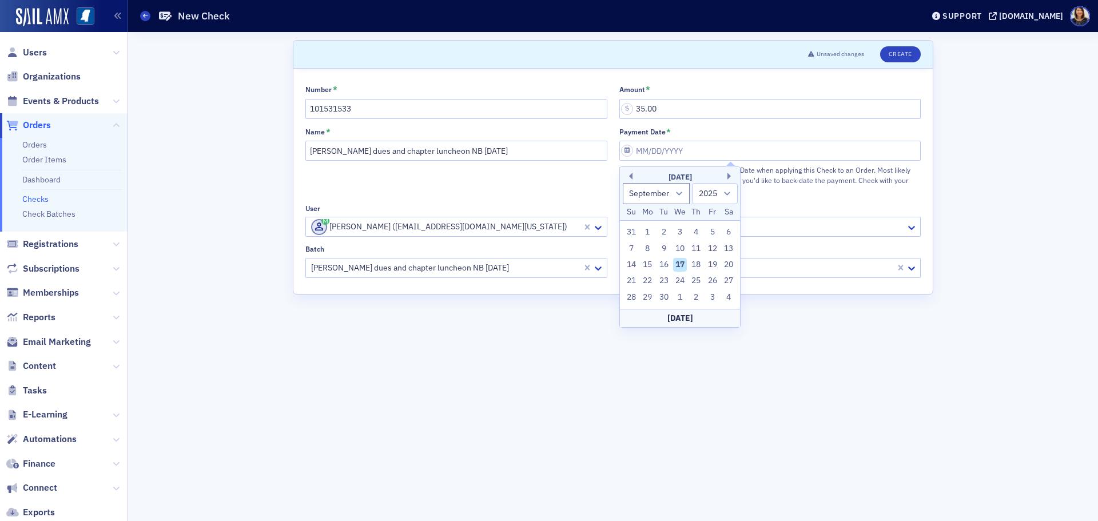
click at [682, 265] on div "17" at bounding box center [680, 265] width 14 height 14
type input "09/17/2025"
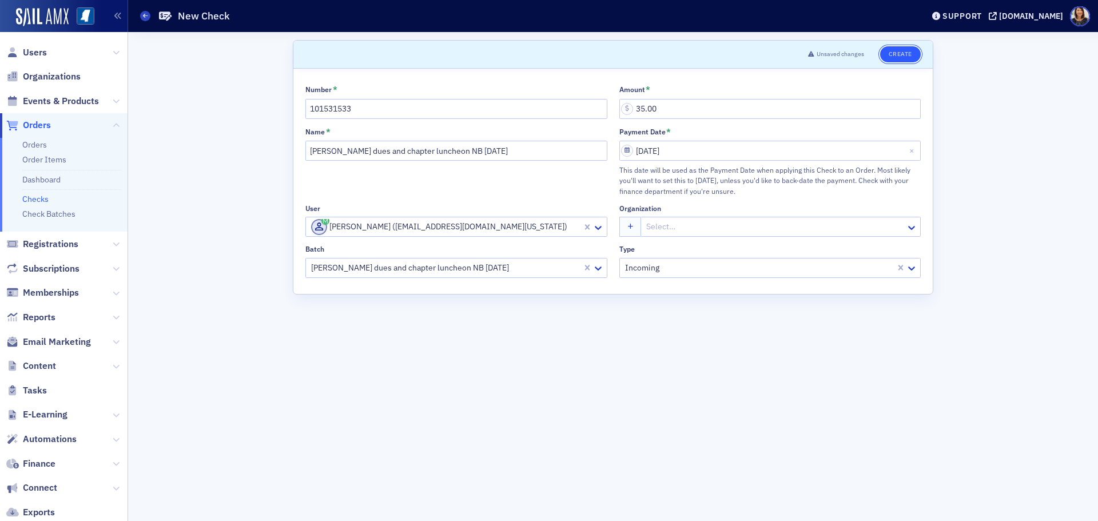
click at [895, 52] on button "Create" at bounding box center [900, 54] width 41 height 16
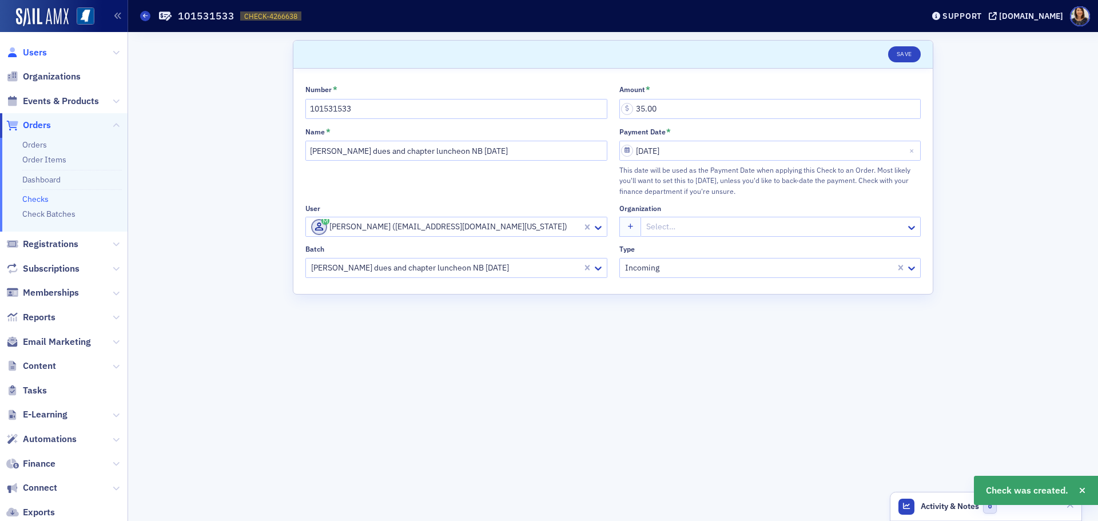
click at [37, 55] on span "Users" at bounding box center [35, 52] width 24 height 13
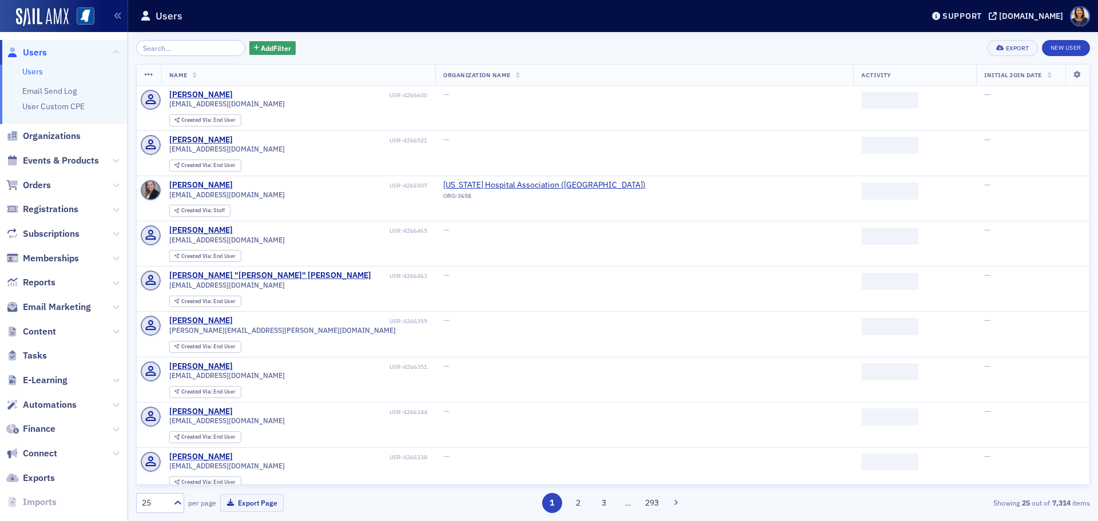
click at [194, 51] on input "search" at bounding box center [190, 48] width 109 height 16
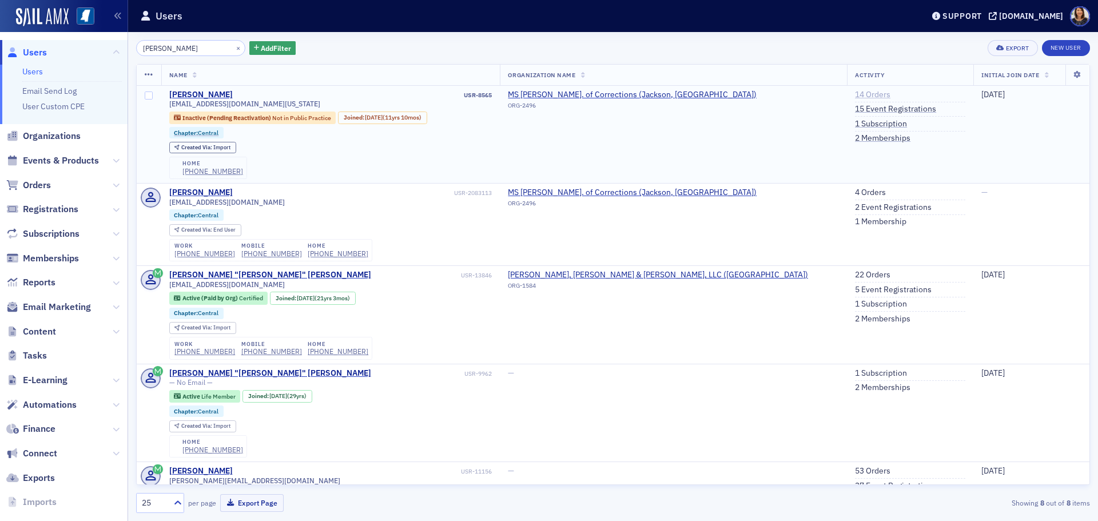
type input "derrick garner"
click at [855, 95] on link "14 Orders" at bounding box center [872, 95] width 35 height 10
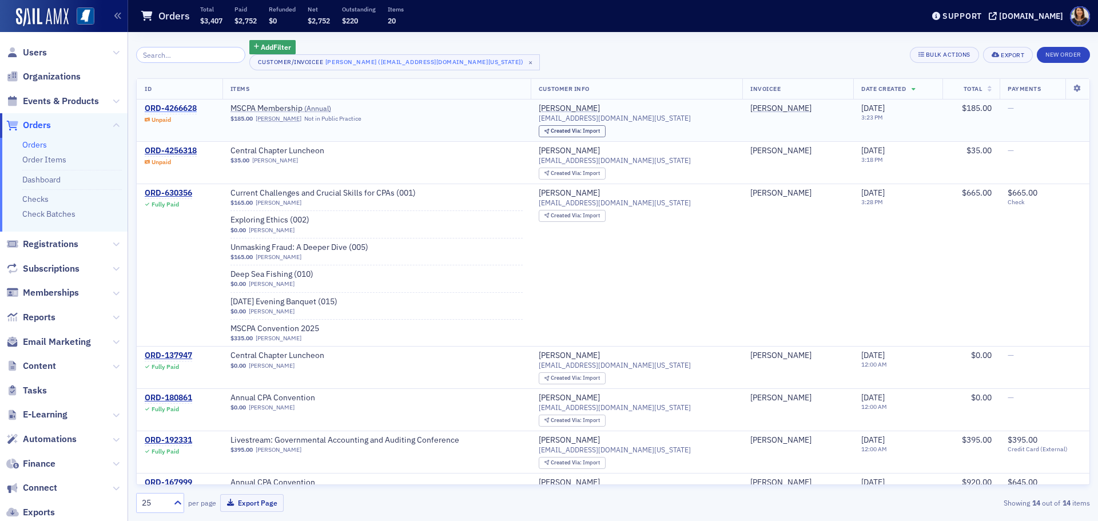
click at [182, 107] on div "ORD-4266628" at bounding box center [171, 109] width 52 height 10
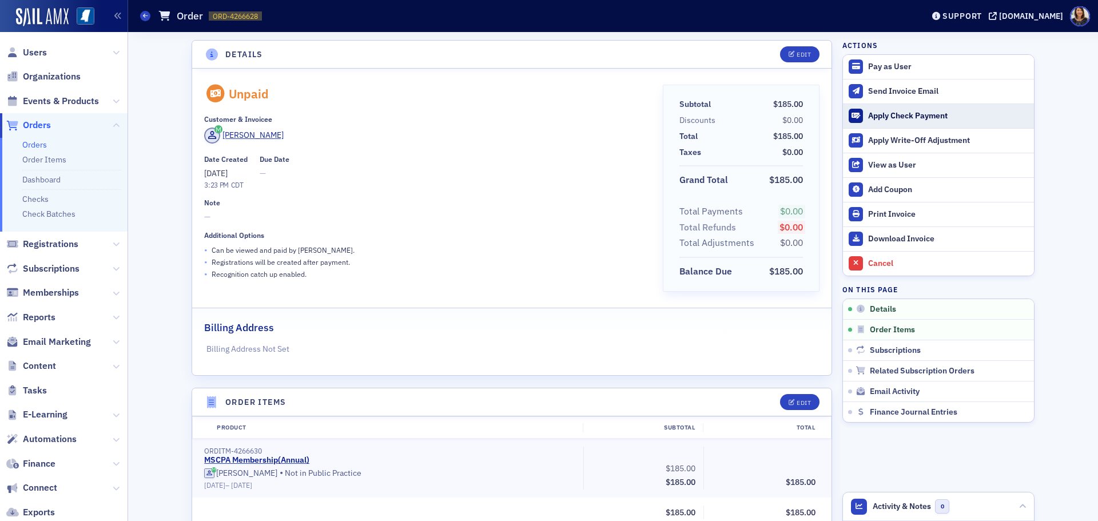
click at [899, 110] on button "Apply Check Payment" at bounding box center [938, 116] width 191 height 25
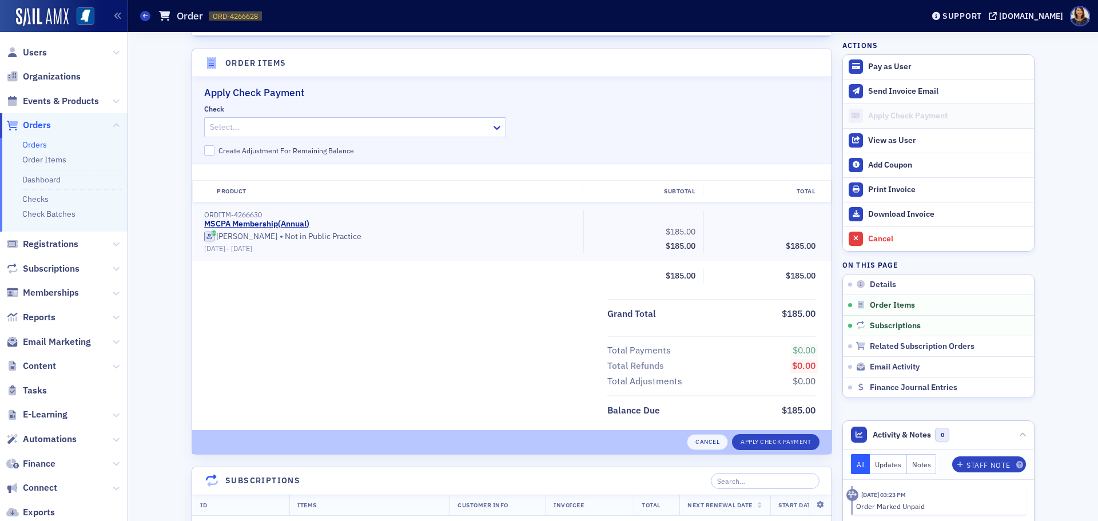
scroll to position [350, 0]
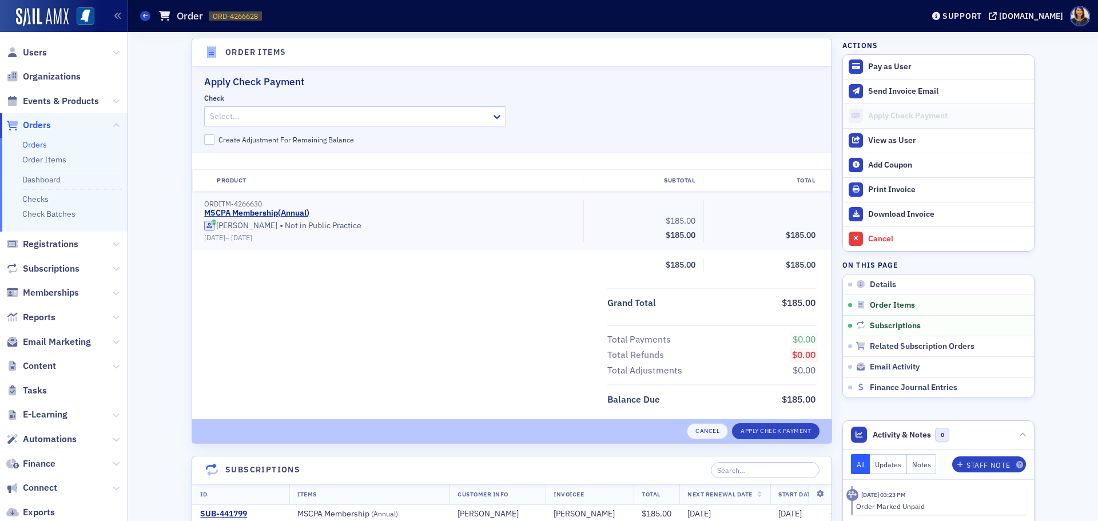
click at [419, 110] on div at bounding box center [349, 116] width 281 height 14
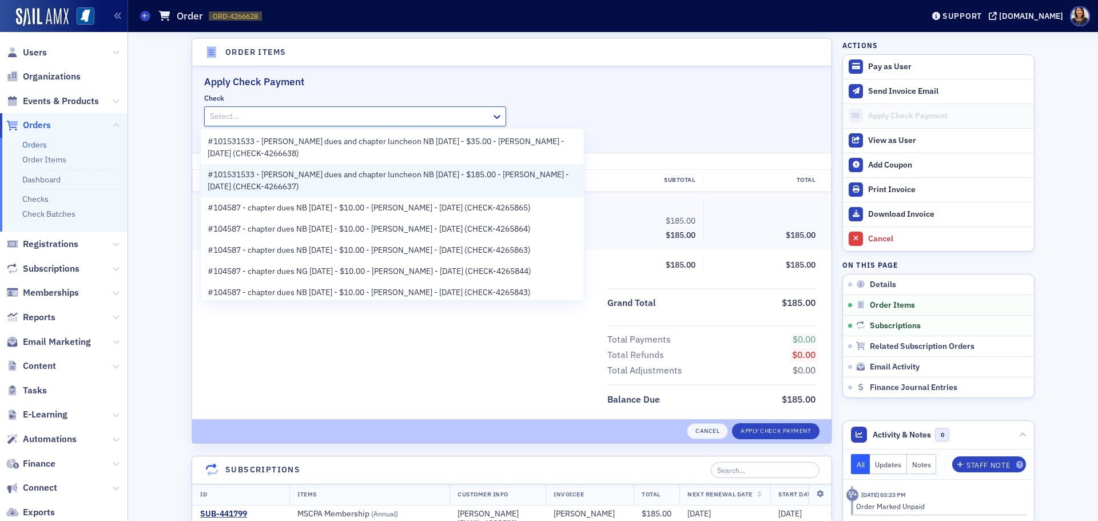
click at [411, 173] on span "#101531533 - Derrick Garner dues and chapter luncheon NB 9.17.25 - $185.00 - De…" at bounding box center [392, 181] width 369 height 24
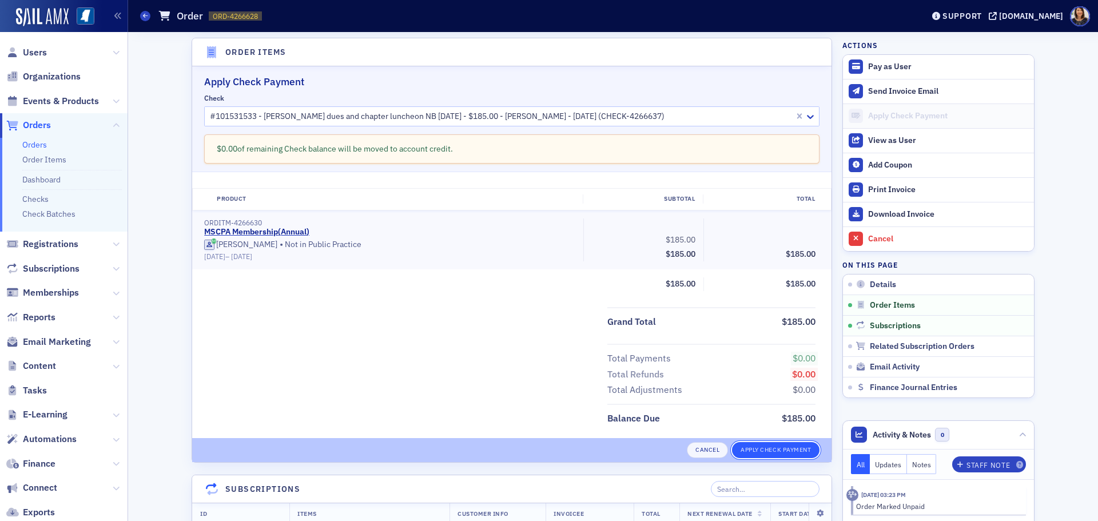
click at [784, 445] on button "Apply Check Payment" at bounding box center [775, 450] width 87 height 16
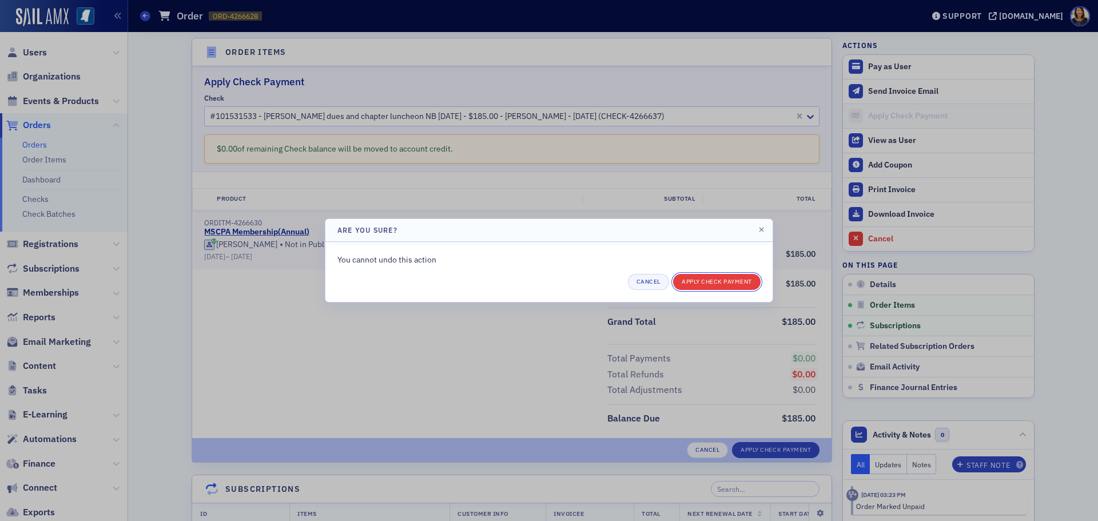
click at [710, 286] on button "Apply Check Payment" at bounding box center [716, 282] width 87 height 16
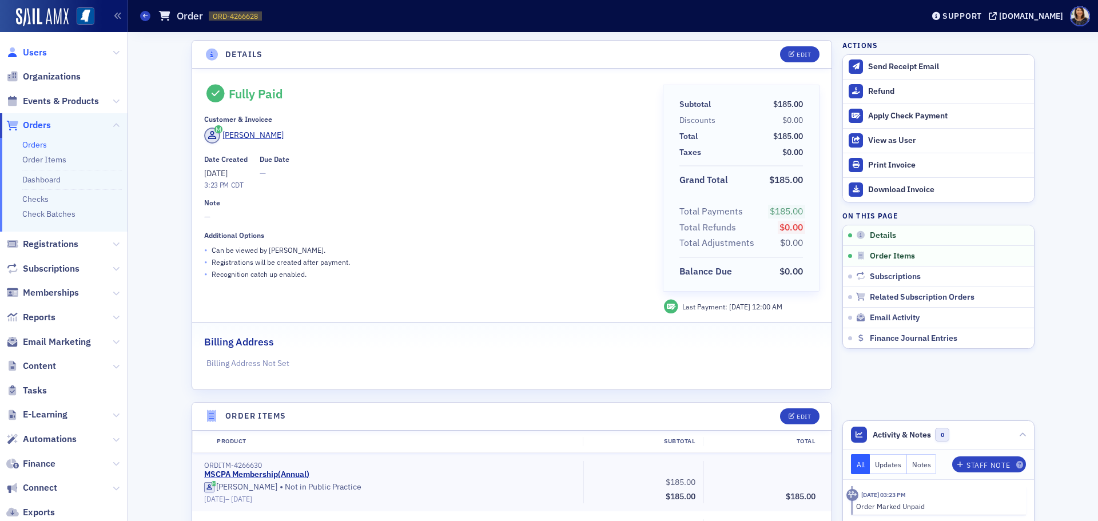
click at [37, 51] on span "Users" at bounding box center [35, 52] width 24 height 13
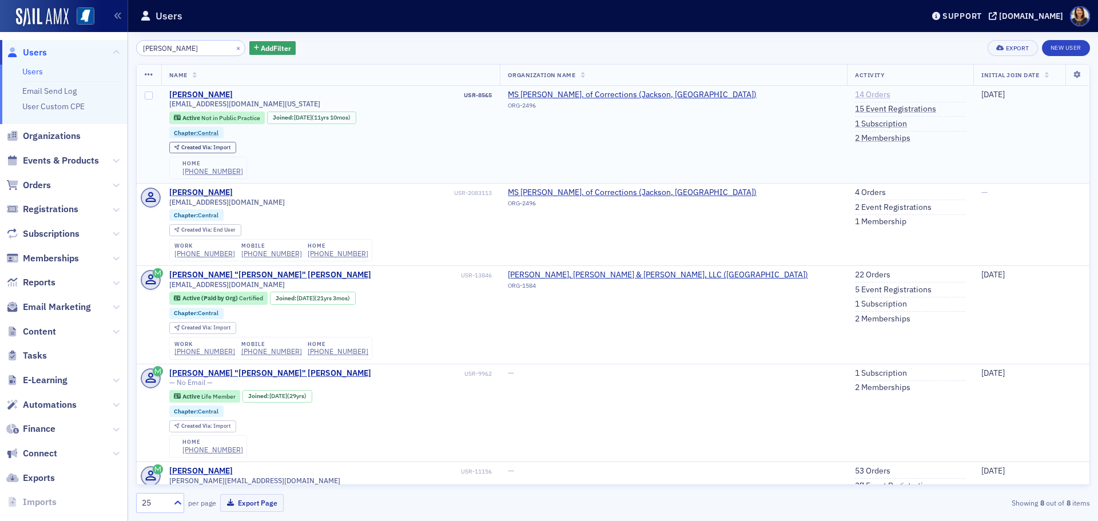
click at [855, 93] on link "14 Orders" at bounding box center [872, 95] width 35 height 10
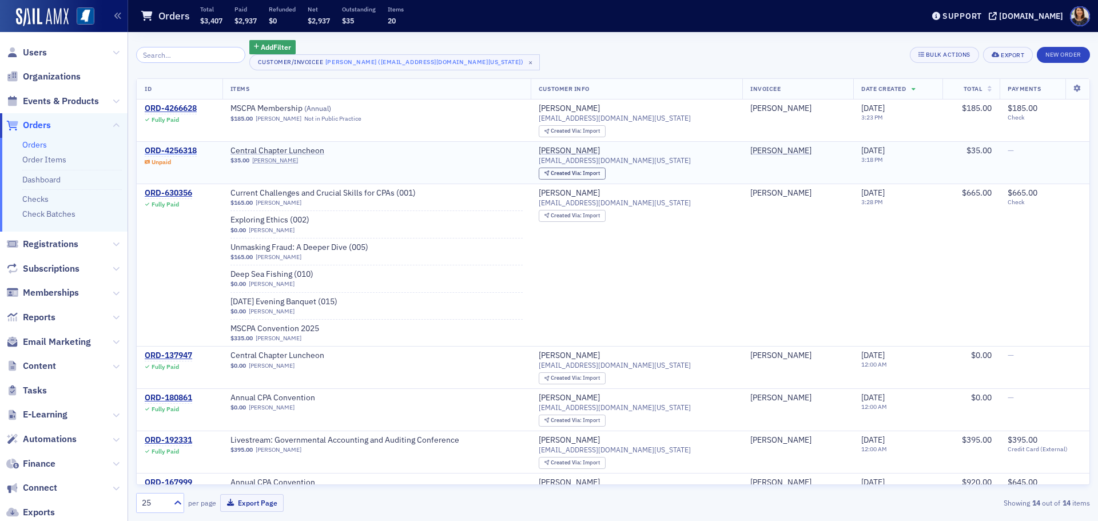
click at [174, 152] on div "ORD-4256318" at bounding box center [171, 151] width 52 height 10
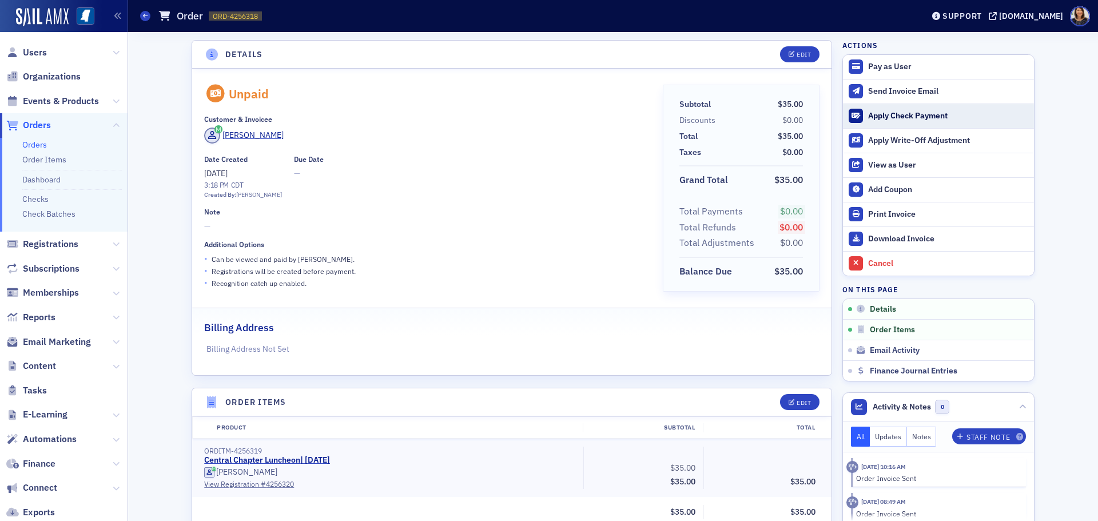
click at [877, 116] on div "Apply Check Payment" at bounding box center [948, 116] width 160 height 10
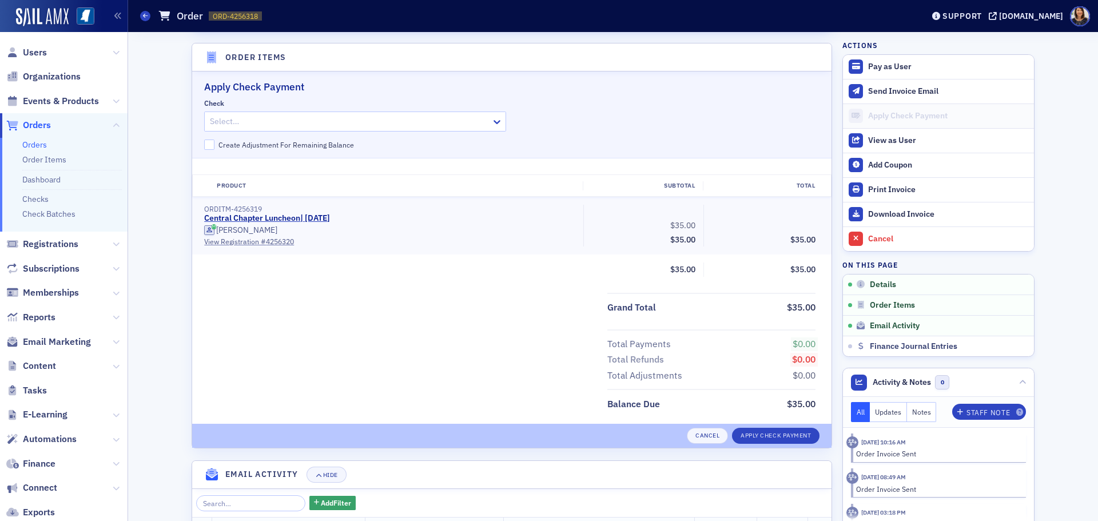
scroll to position [350, 0]
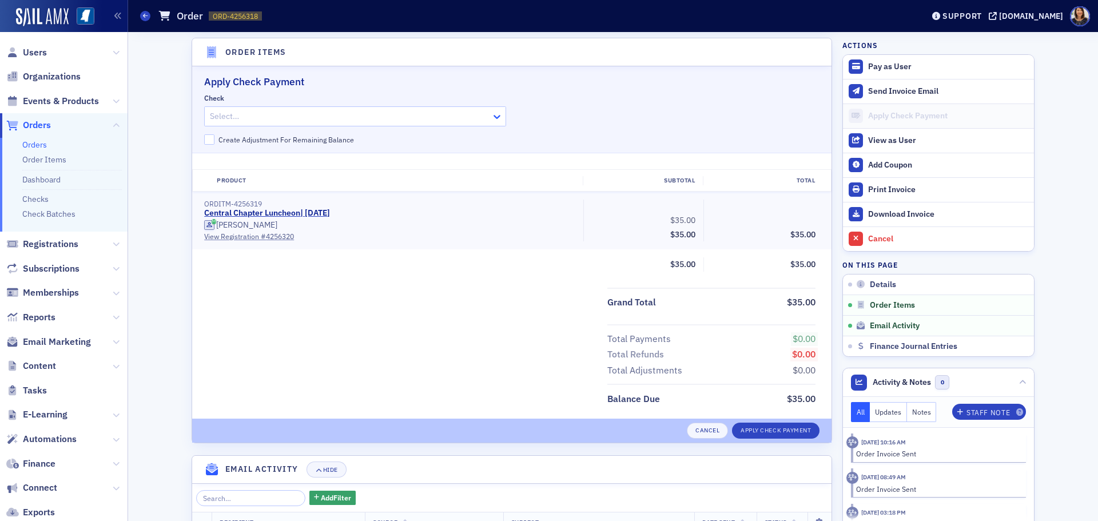
click at [492, 121] on icon at bounding box center [496, 116] width 11 height 11
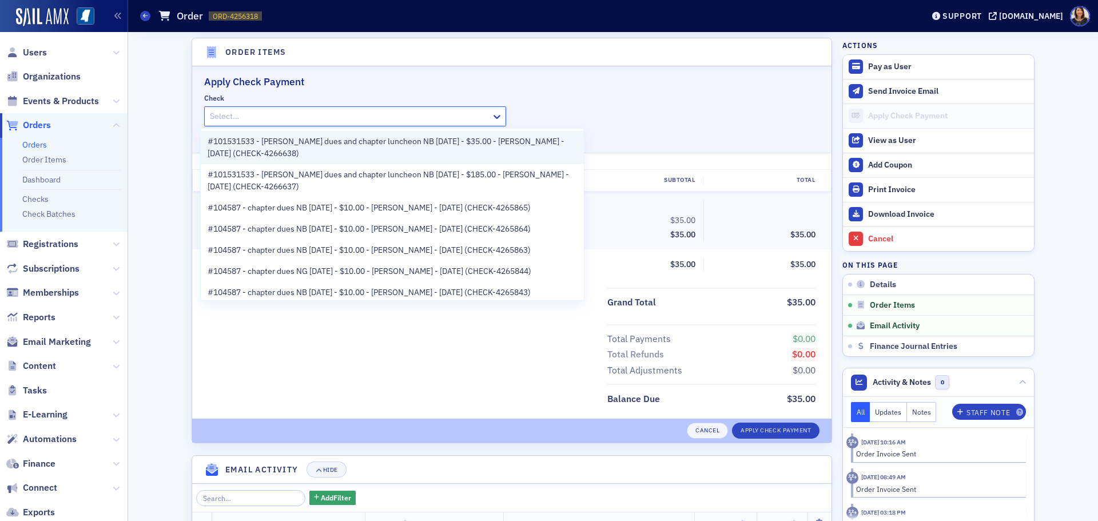
click at [391, 141] on span "#101531533 - Derrick Garner dues and chapter luncheon NB 9.17.25 - $35.00 - Der…" at bounding box center [392, 148] width 369 height 24
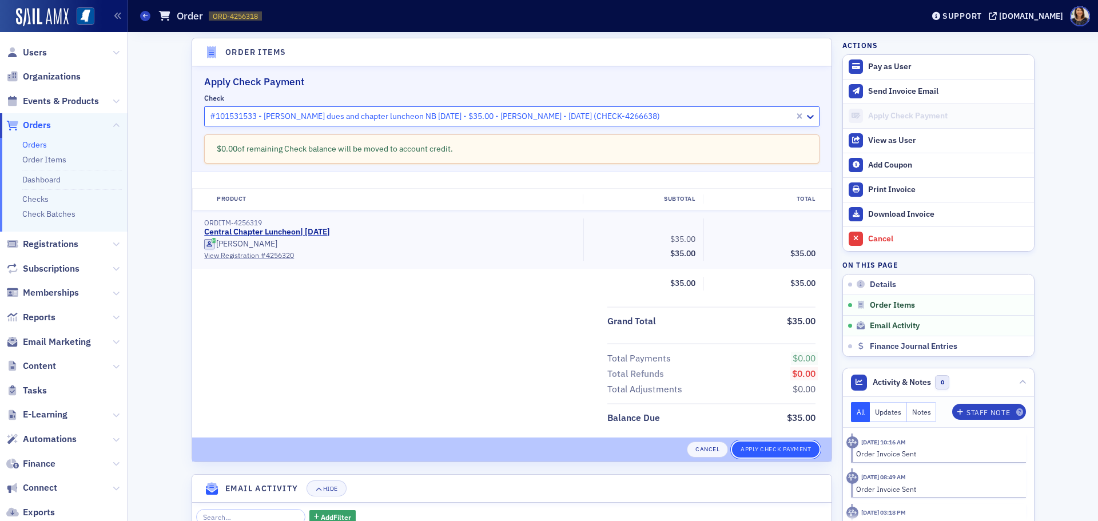
click at [767, 451] on button "Apply Check Payment" at bounding box center [775, 449] width 87 height 16
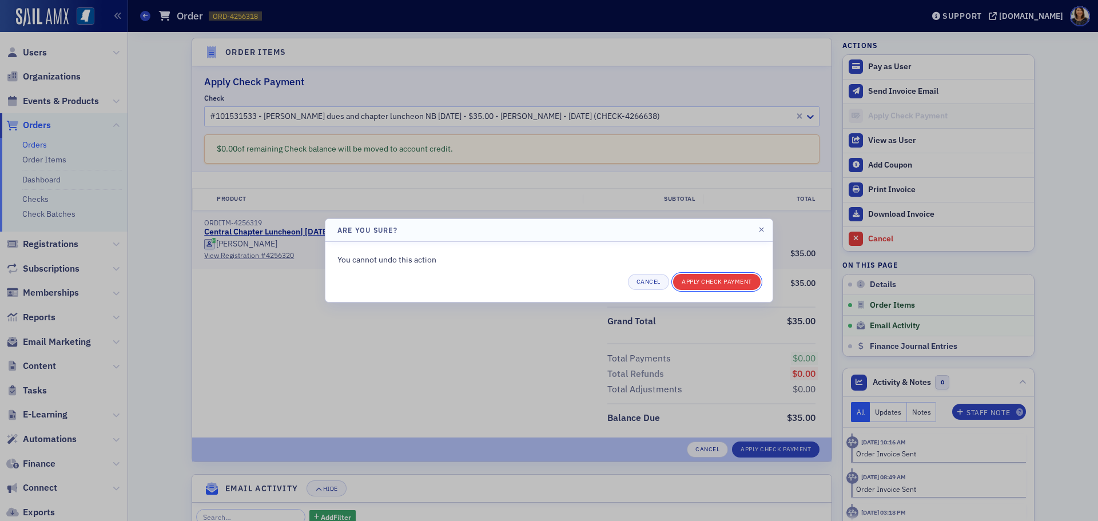
click at [731, 282] on button "Apply Check Payment" at bounding box center [716, 282] width 87 height 16
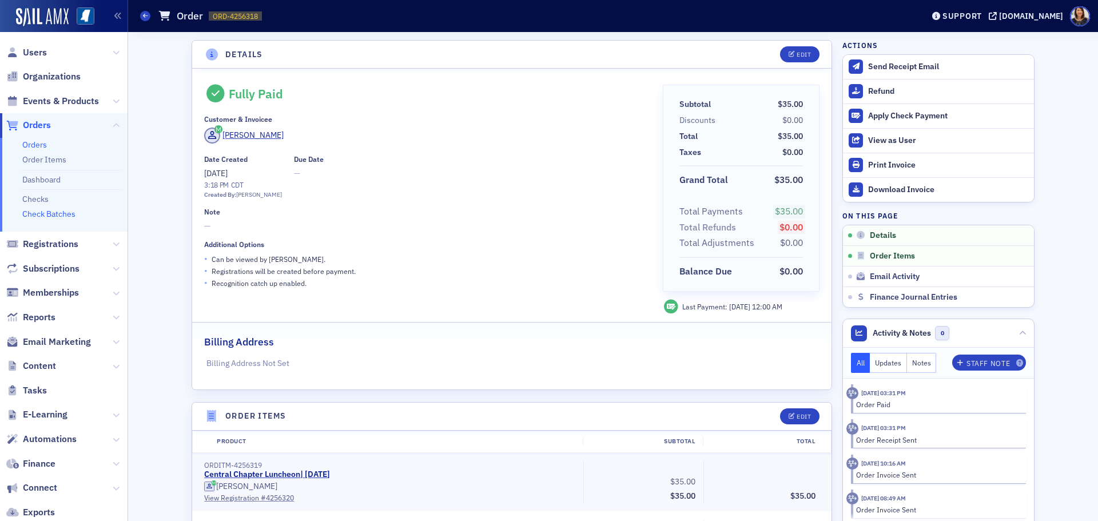
click at [48, 218] on link "Check Batches" at bounding box center [48, 214] width 53 height 10
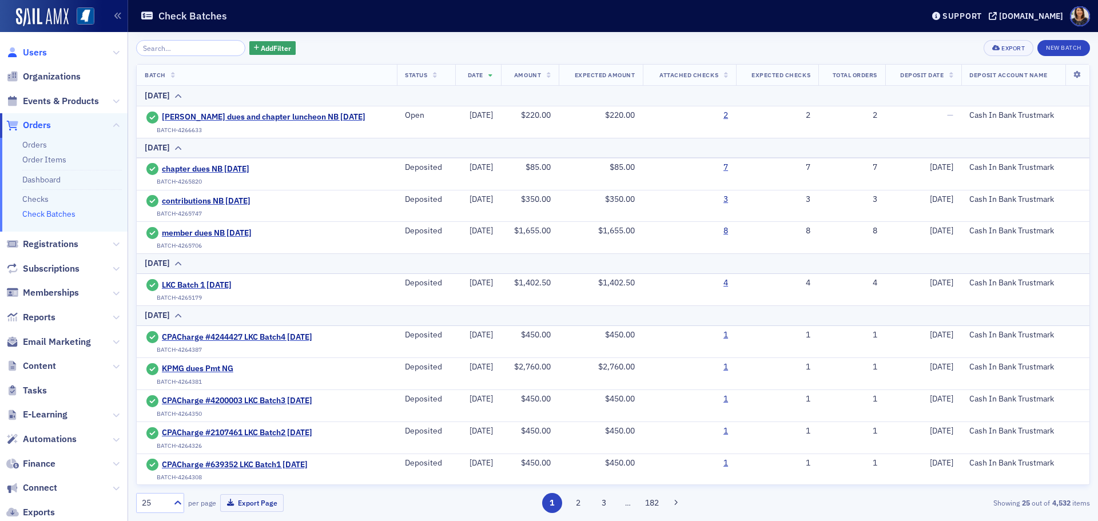
click at [31, 51] on span "Users" at bounding box center [35, 52] width 24 height 13
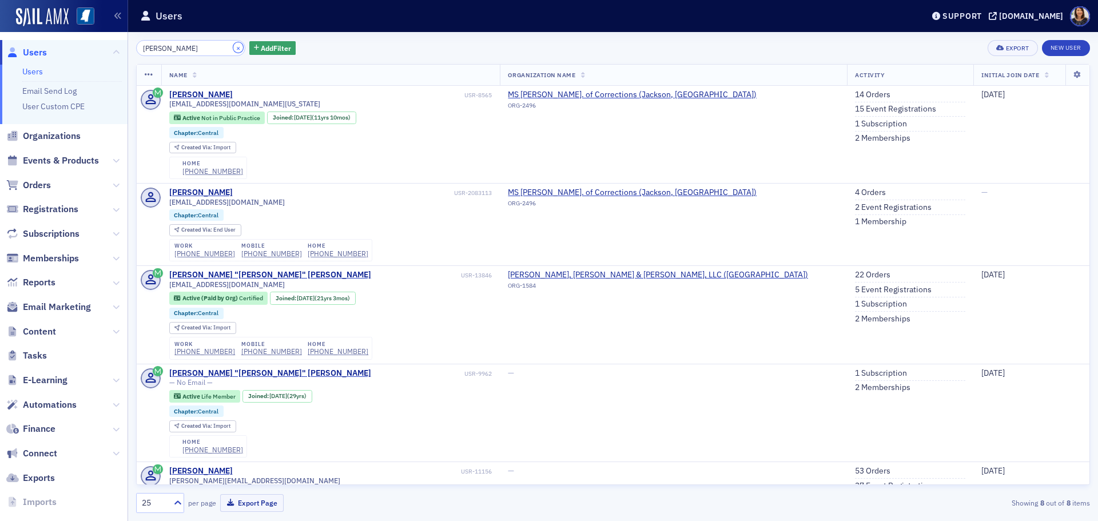
click at [233, 42] on button "×" at bounding box center [238, 47] width 10 height 10
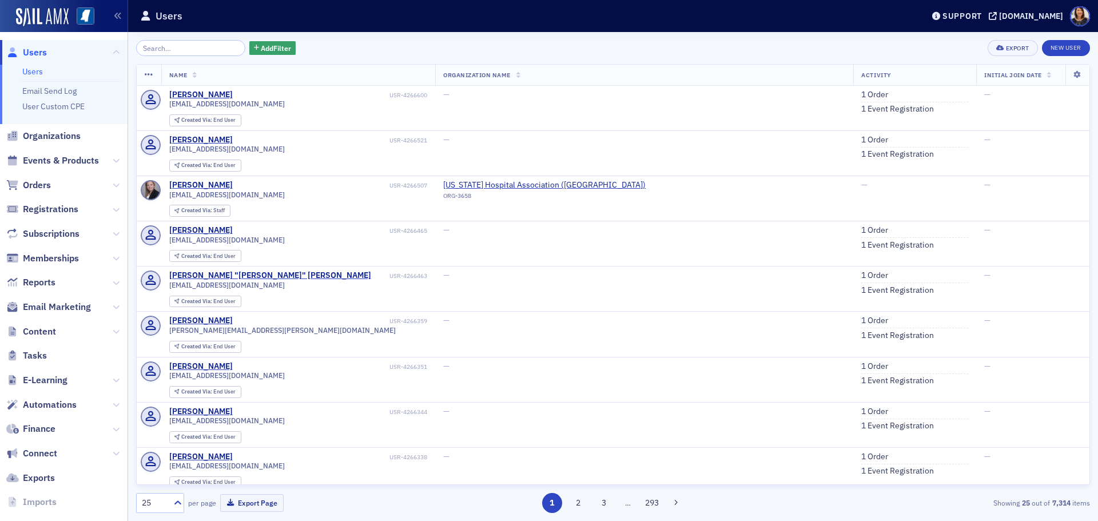
click at [25, 53] on span "Users" at bounding box center [35, 52] width 24 height 13
click at [32, 54] on span "Users" at bounding box center [35, 52] width 24 height 13
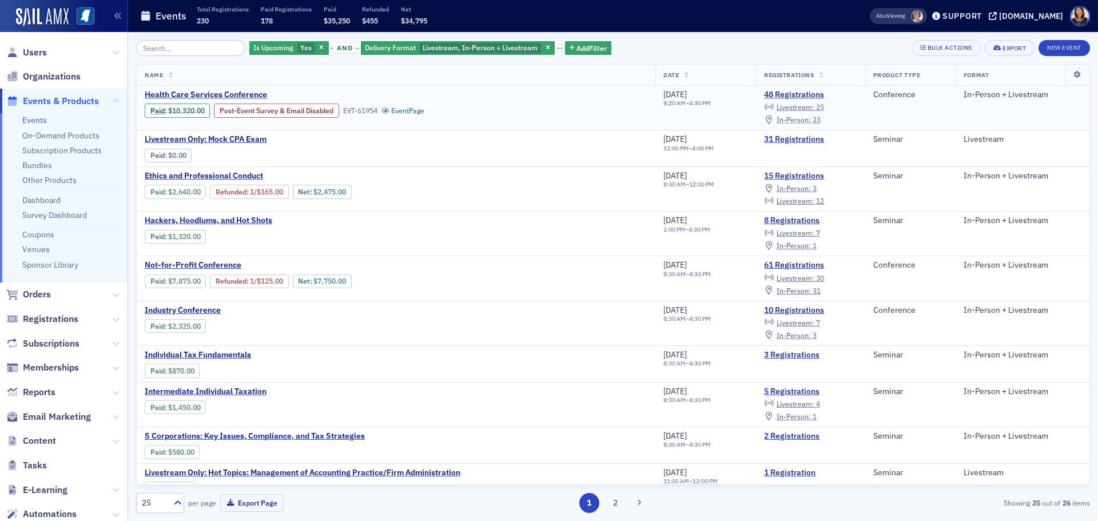
click at [811, 120] on span "In-Person :" at bounding box center [794, 119] width 34 height 9
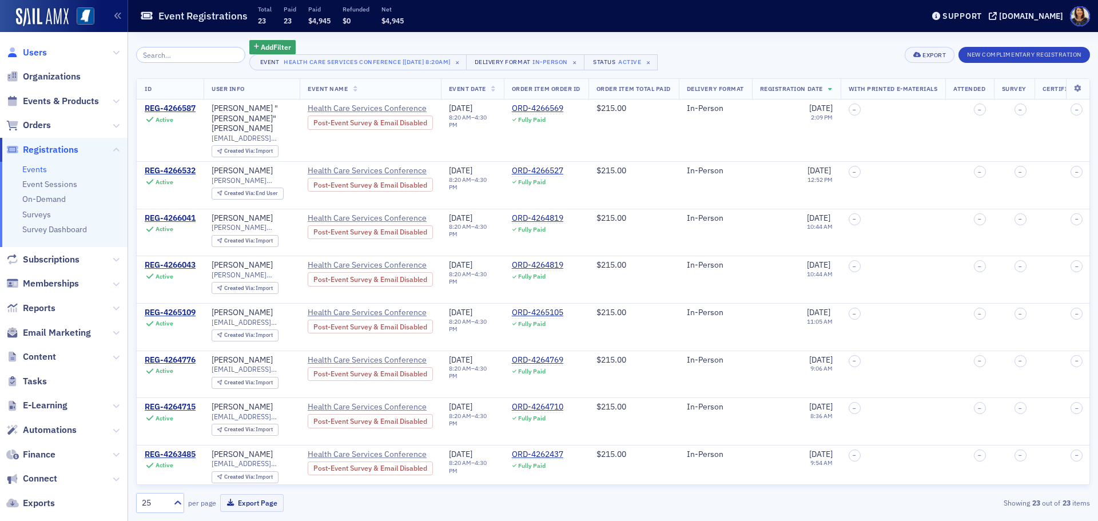
click at [33, 53] on span "Users" at bounding box center [35, 52] width 24 height 13
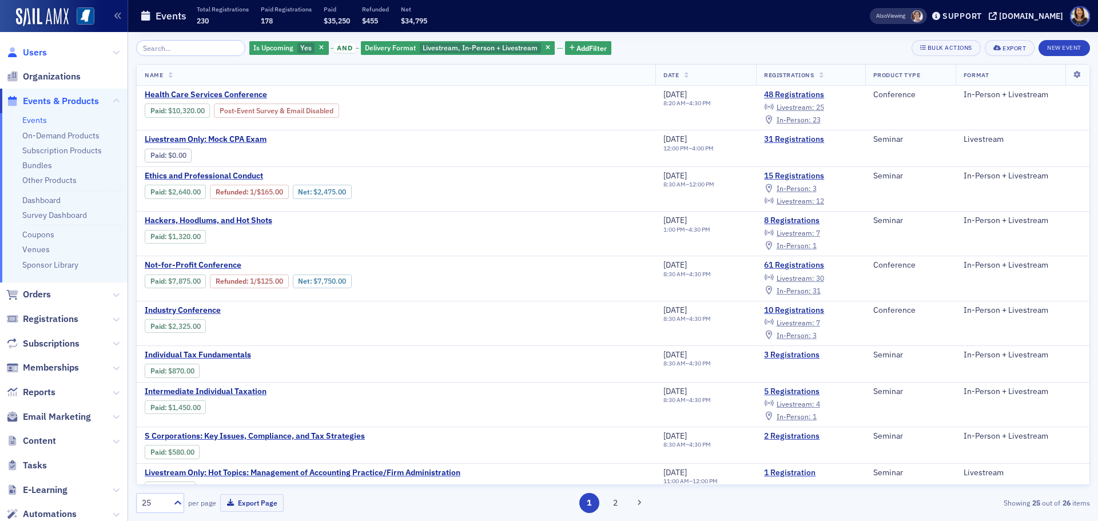
click at [39, 54] on span "Users" at bounding box center [35, 52] width 24 height 13
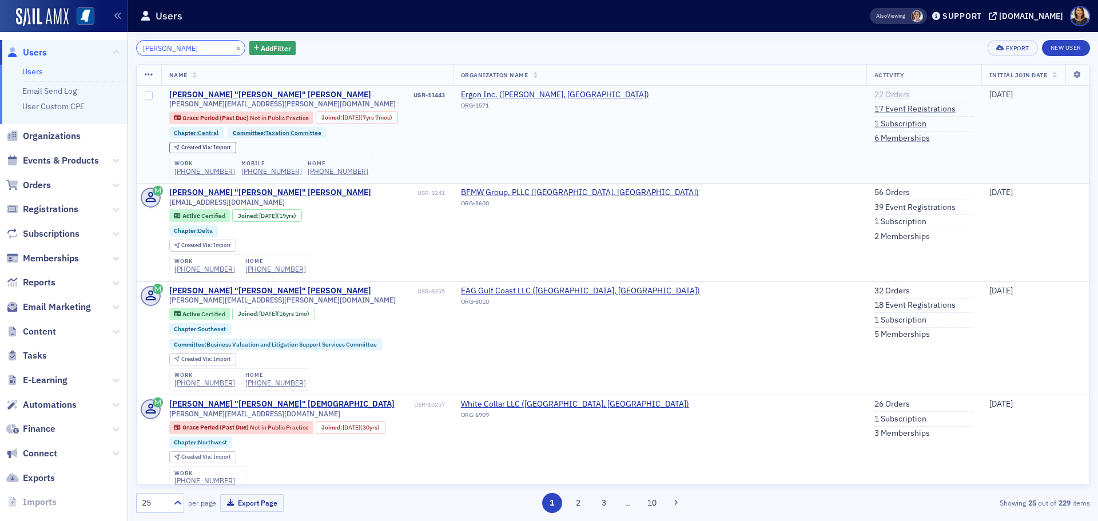
type input "[PERSON_NAME]"
click at [874, 98] on link "22 Orders" at bounding box center [891, 95] width 35 height 10
drag, startPoint x: 226, startPoint y: 49, endPoint x: 353, endPoint y: 130, distance: 151.2
click at [301, 121] on div "[PERSON_NAME] × Add Filter Export New User Name Organization Name Activity Init…" at bounding box center [613, 276] width 954 height 473
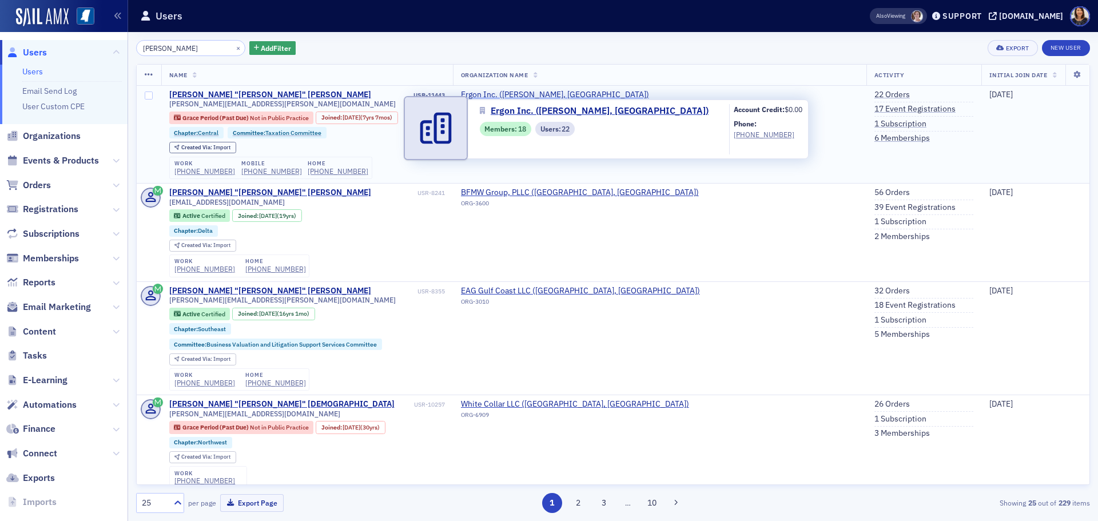
click at [523, 93] on span "Ergon Inc. ([PERSON_NAME], [GEOGRAPHIC_DATA])" at bounding box center [555, 95] width 188 height 10
select select "US"
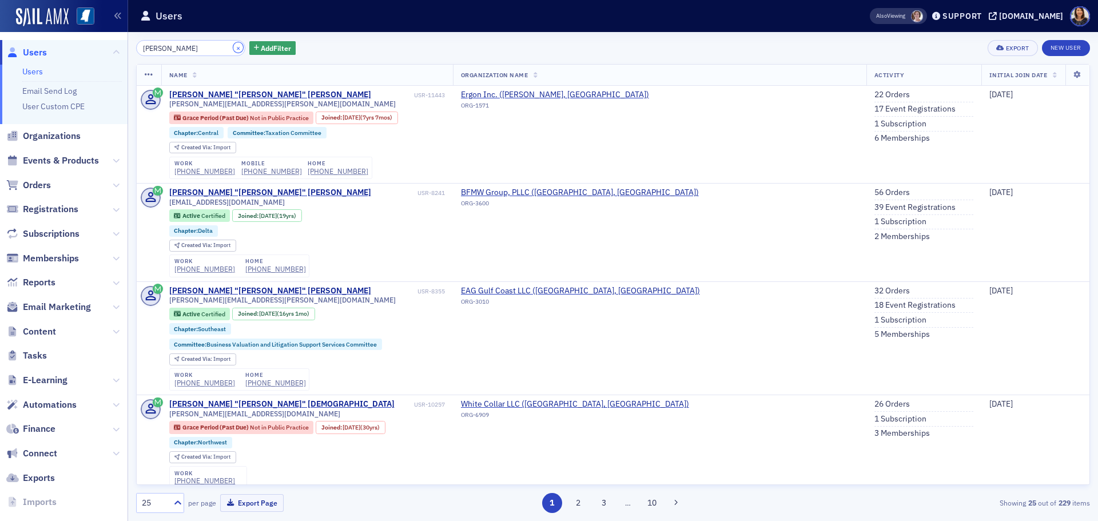
click at [233, 49] on button "×" at bounding box center [238, 47] width 10 height 10
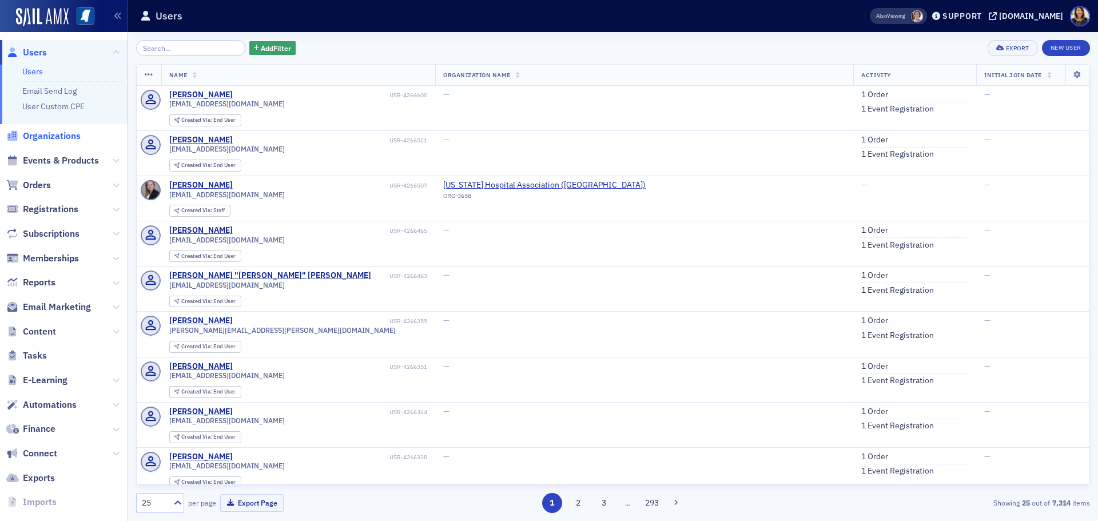
click at [58, 134] on span "Organizations" at bounding box center [52, 136] width 58 height 13
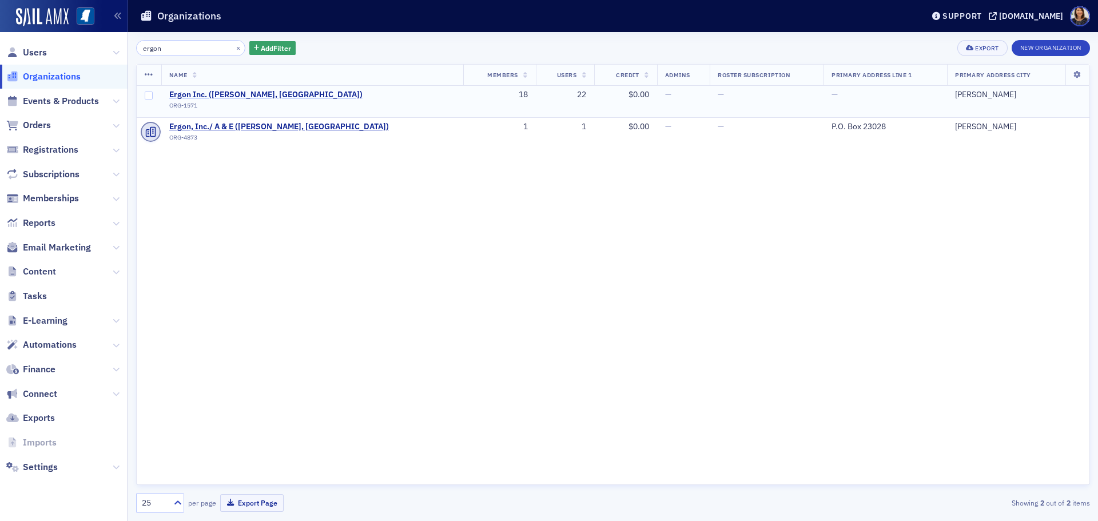
type input "ergon"
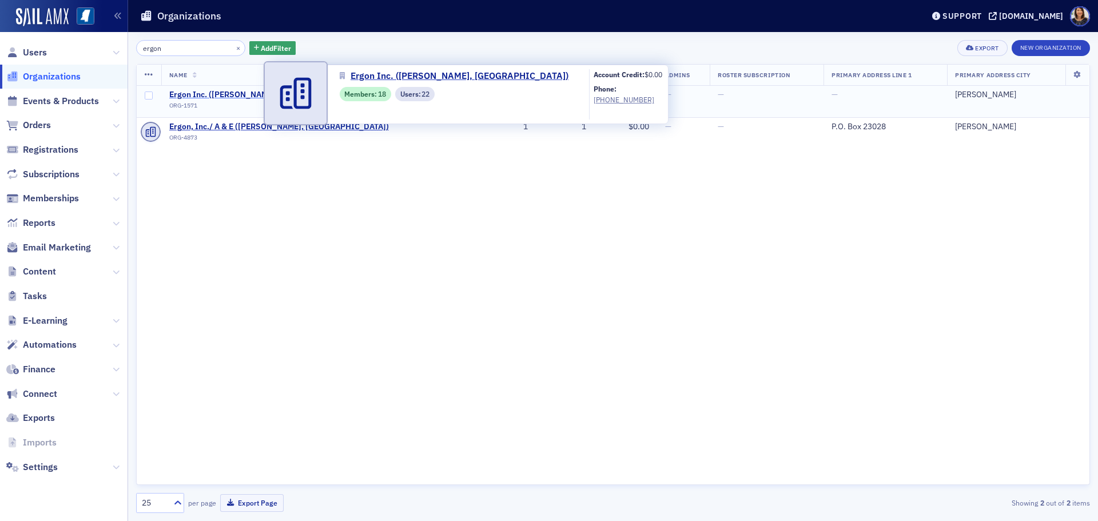
click at [206, 92] on span "Ergon Inc. (Jackson, MS)" at bounding box center [265, 95] width 193 height 10
select select "US"
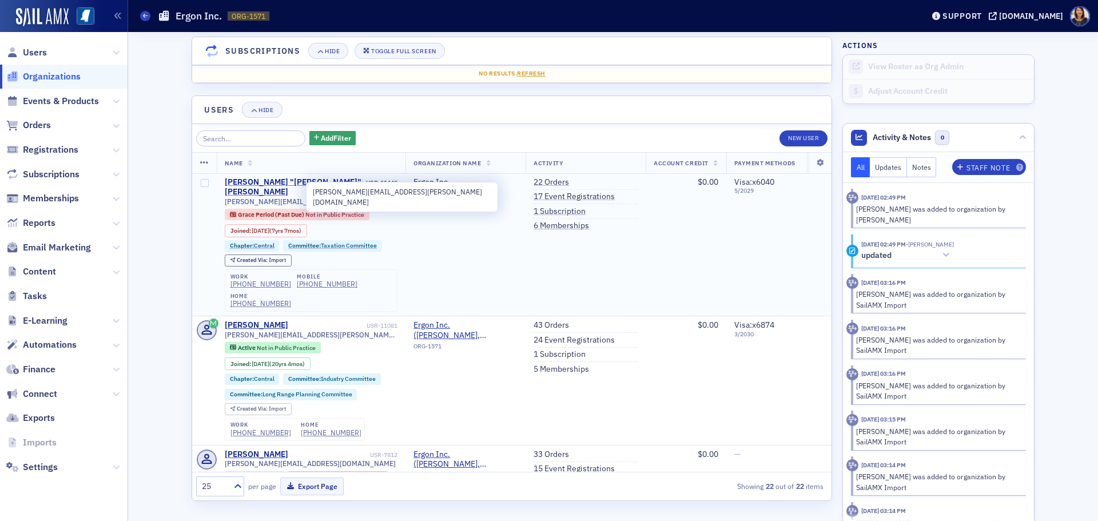
click at [271, 184] on div "Robert "Rob" Zischke" at bounding box center [295, 187] width 140 height 20
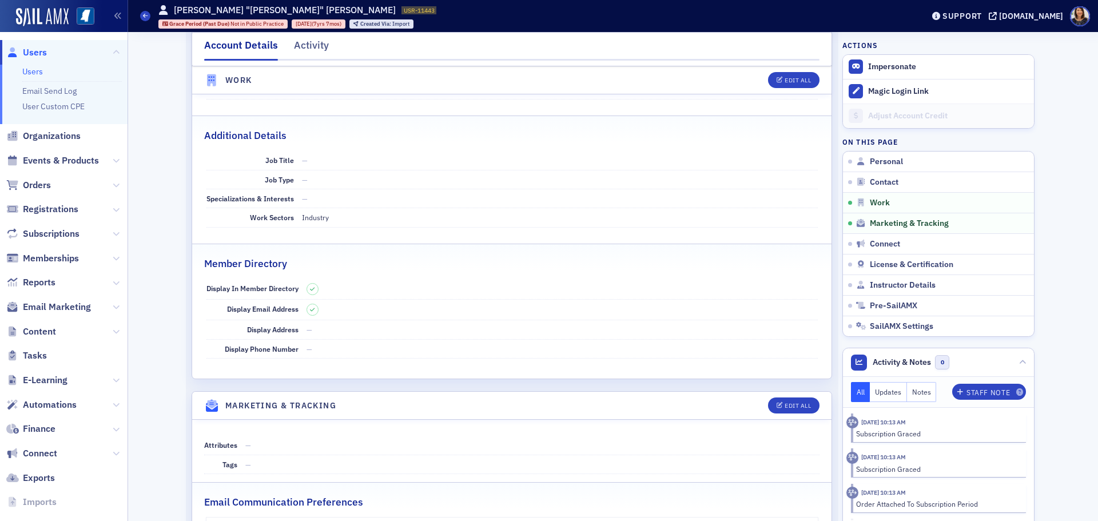
select select "US"
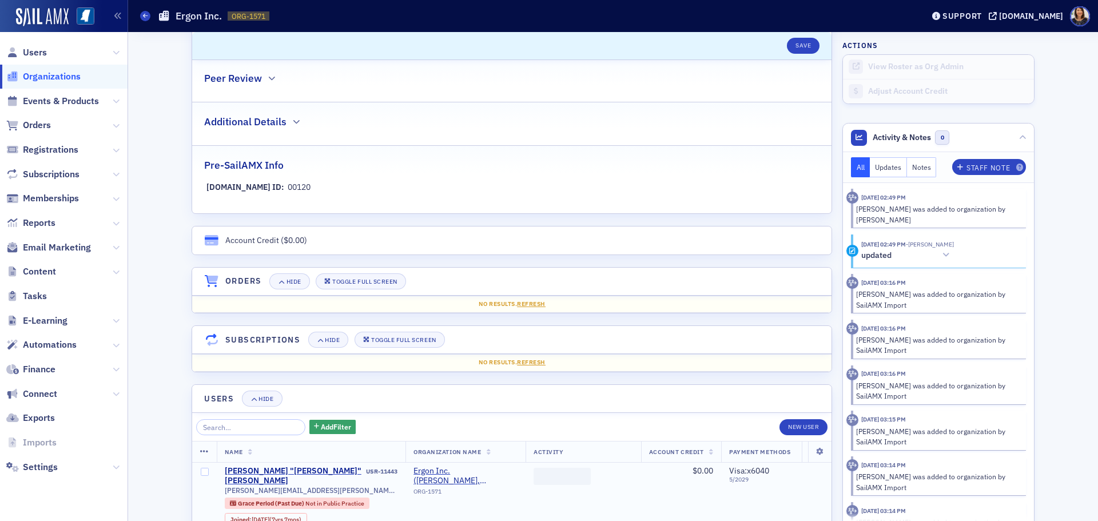
scroll to position [826, 0]
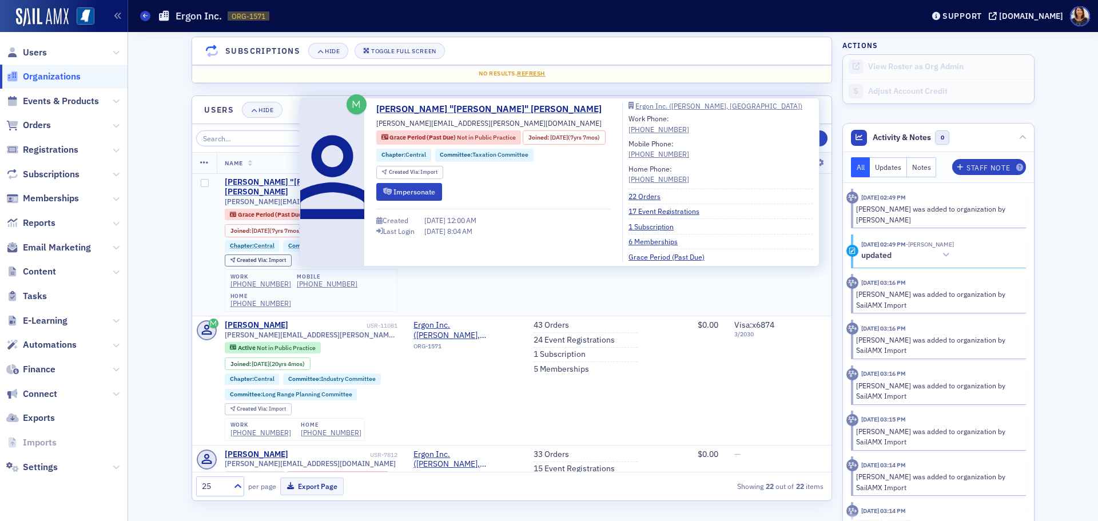
click at [251, 180] on div "Robert "Rob" Zischke" at bounding box center [295, 187] width 140 height 20
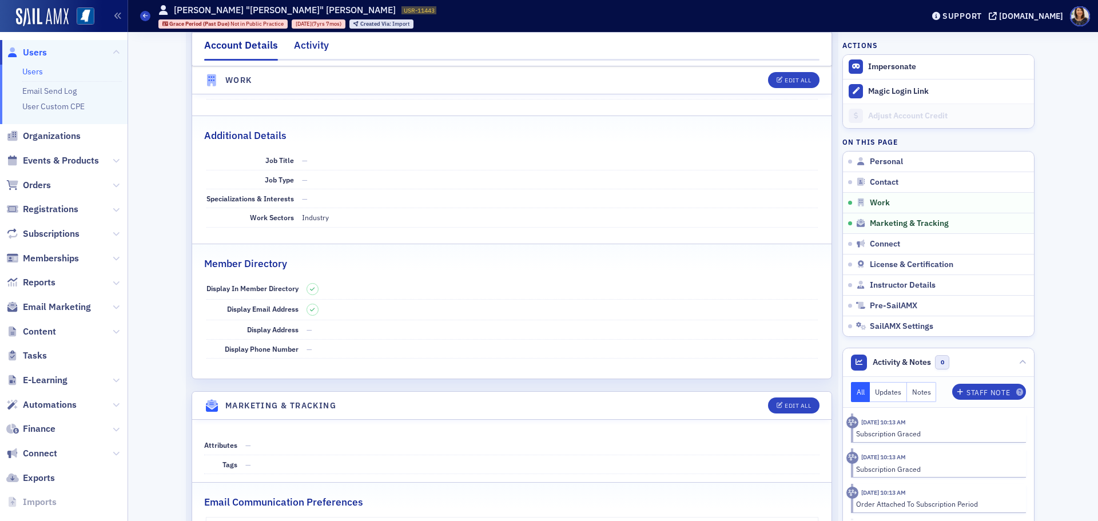
click at [301, 46] on div "Activity" at bounding box center [311, 48] width 35 height 21
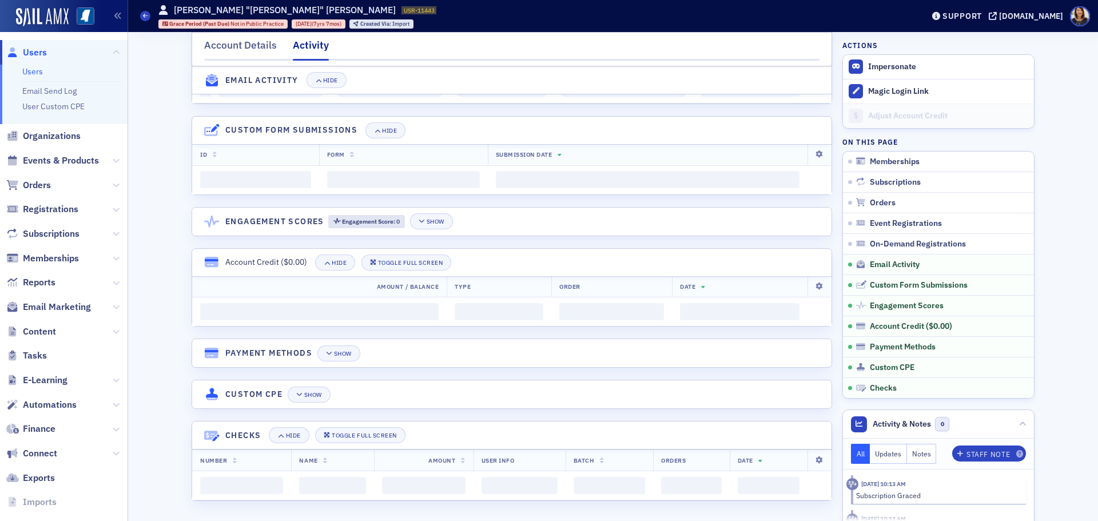
scroll to position [826, 0]
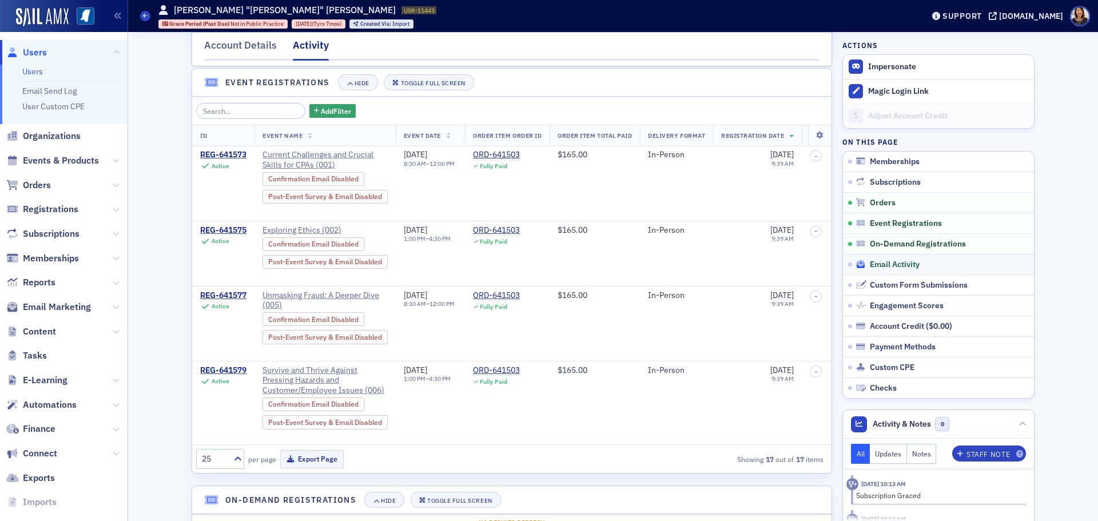
click at [888, 260] on span "Email Activity" at bounding box center [895, 265] width 50 height 10
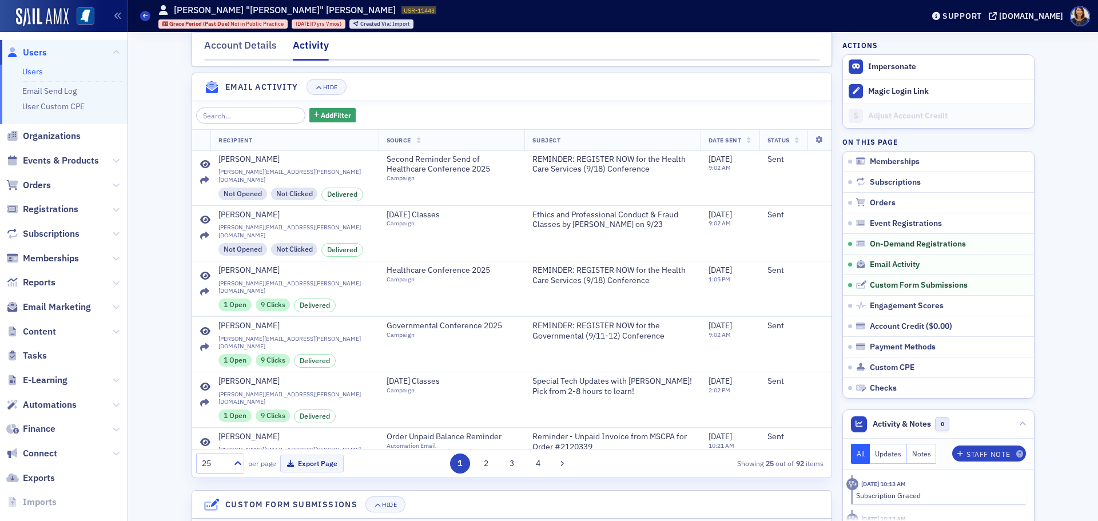
scroll to position [1274, 0]
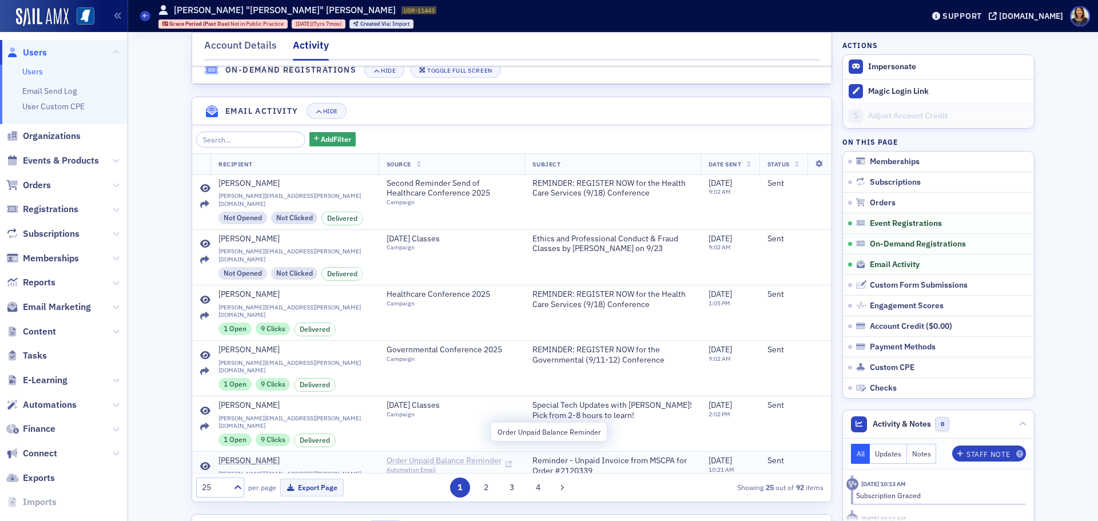
click at [425, 456] on span "Order Unpaid Balance Reminder" at bounding box center [444, 461] width 115 height 10
click at [395, 456] on span "Order Unpaid Balance Reminder" at bounding box center [444, 461] width 115 height 10
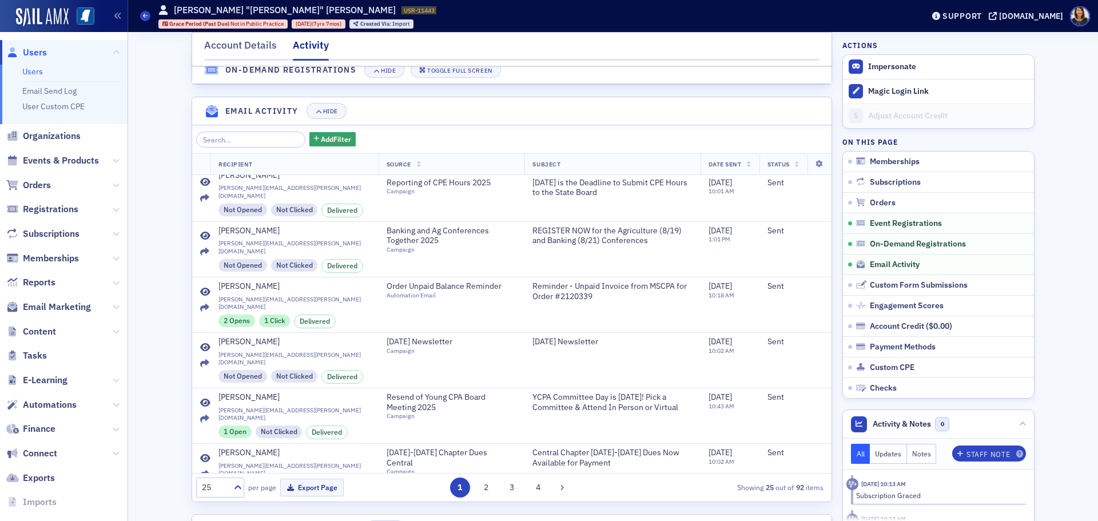
scroll to position [901, 0]
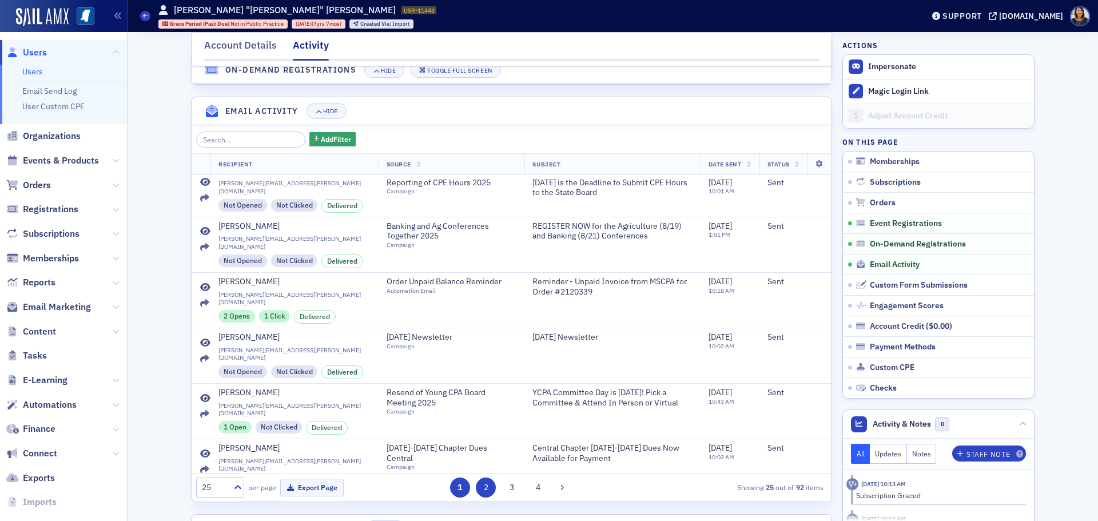
click at [484, 497] on button "2" at bounding box center [486, 487] width 20 height 20
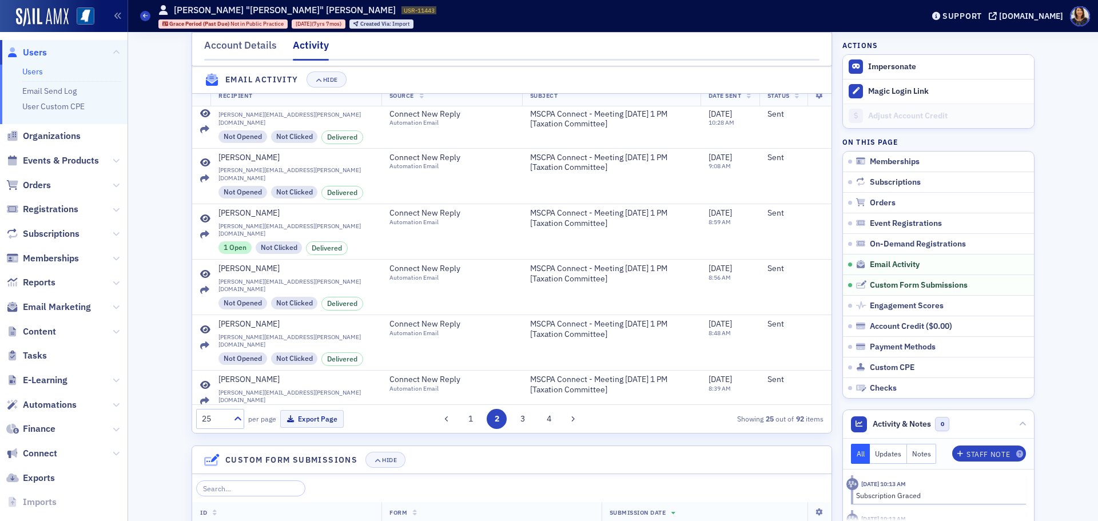
scroll to position [1399, 0]
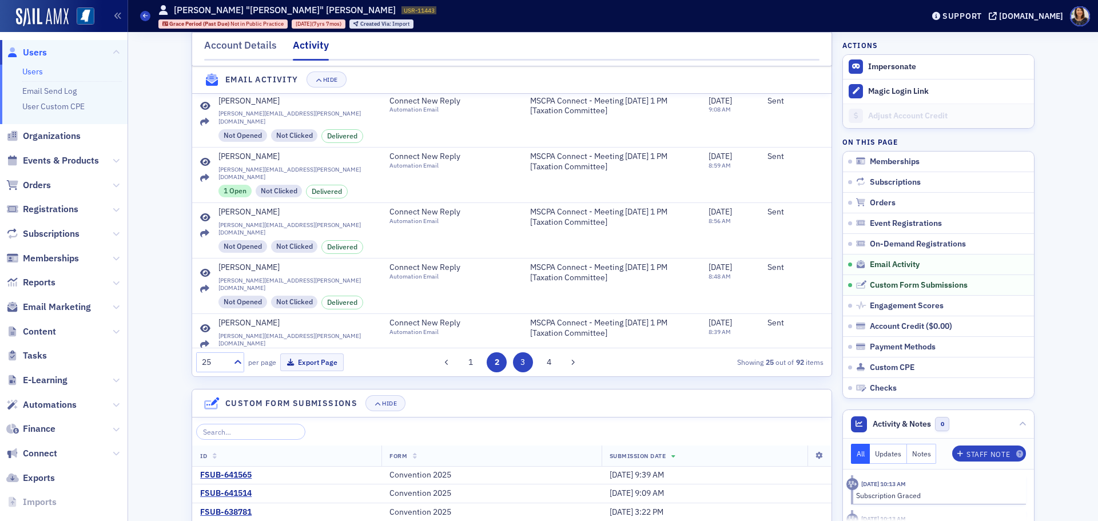
click at [520, 371] on button "3" at bounding box center [523, 362] width 20 height 20
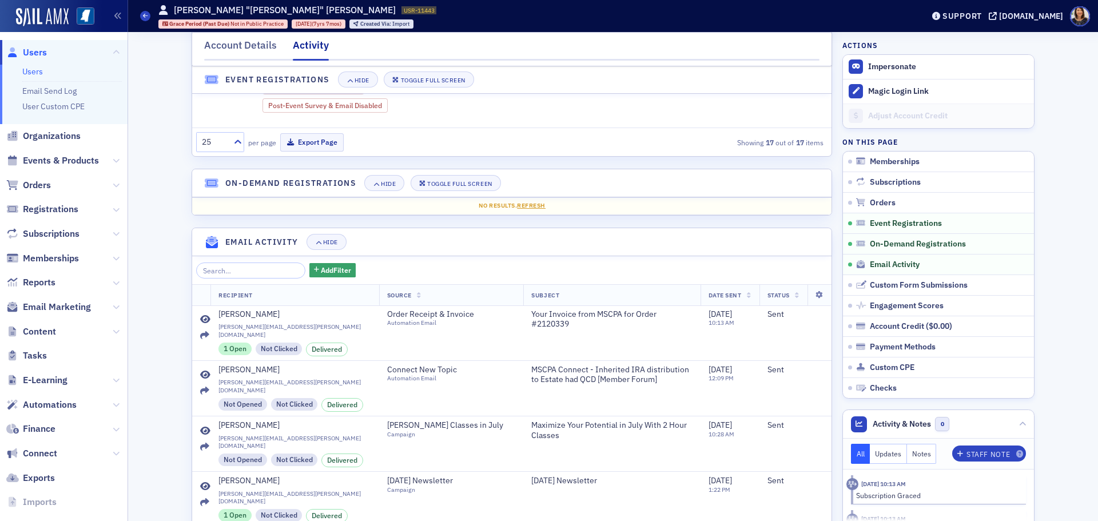
scroll to position [1146, 0]
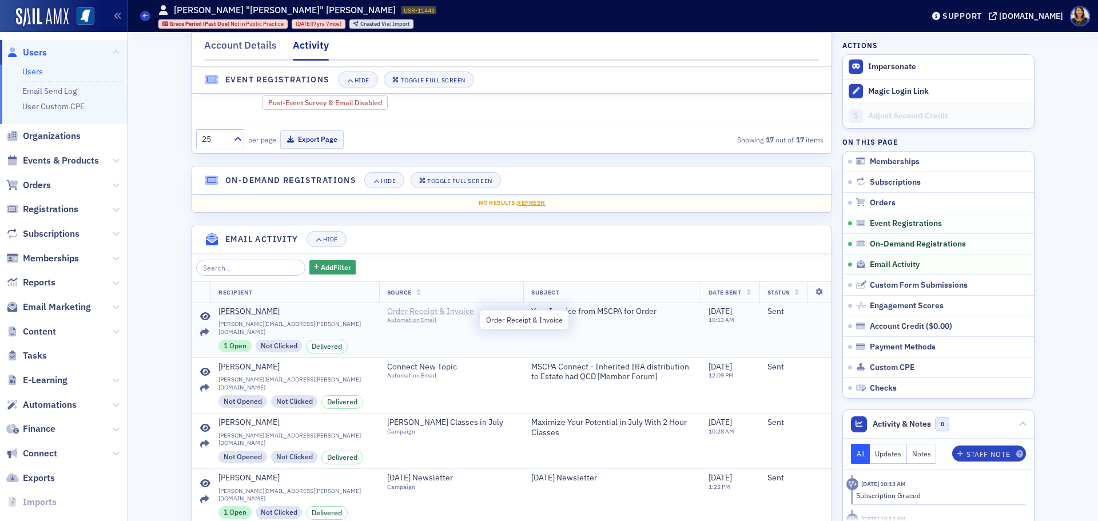
click at [404, 317] on span "Order Receipt & Invoice" at bounding box center [439, 312] width 104 height 10
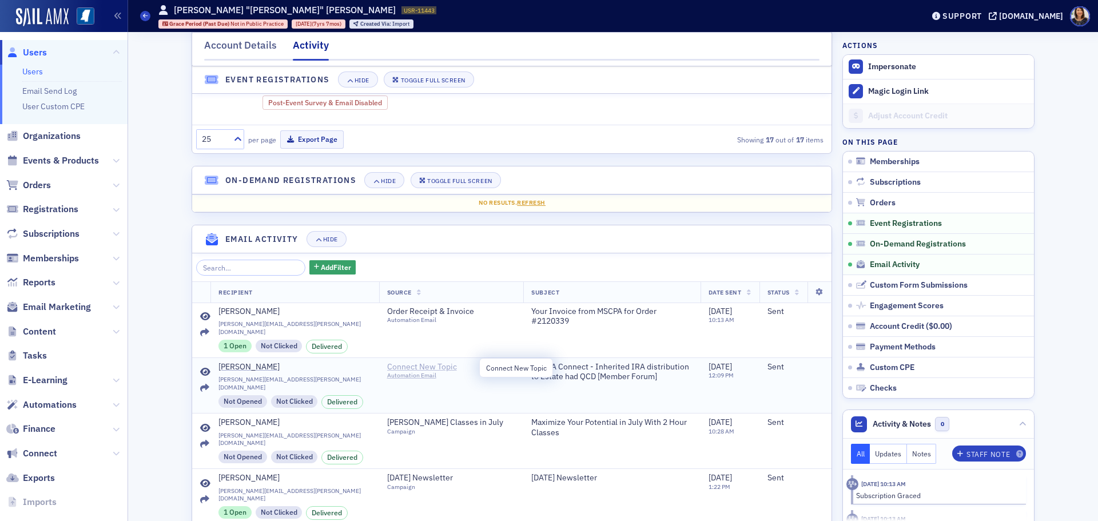
click at [404, 368] on span "Connect New Topic" at bounding box center [439, 367] width 104 height 10
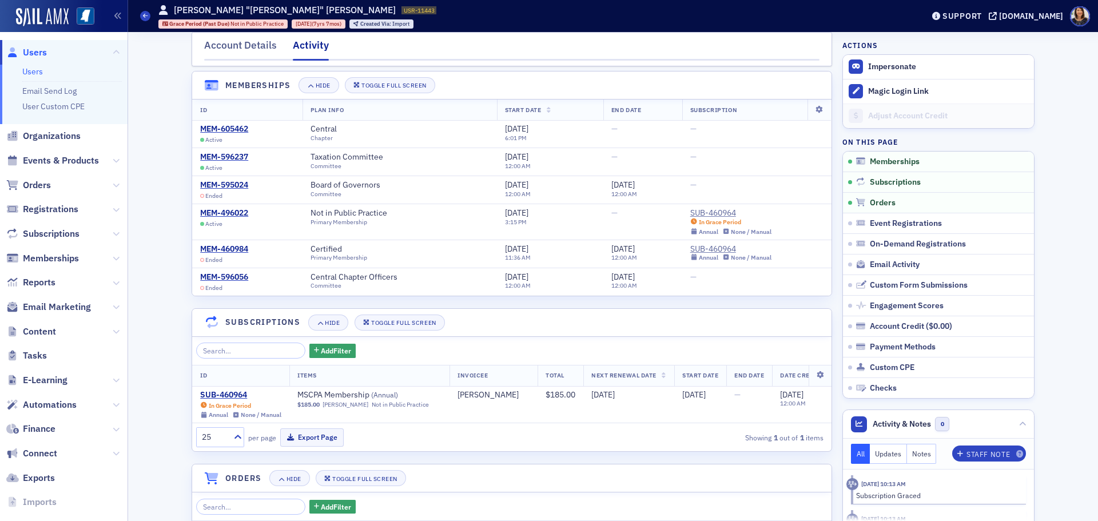
scroll to position [0, 0]
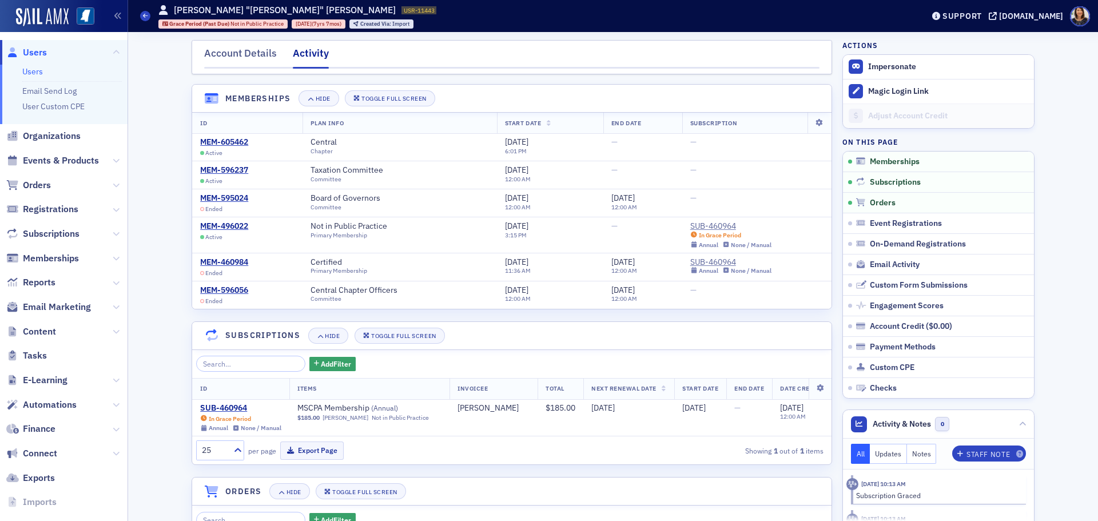
select select "US"
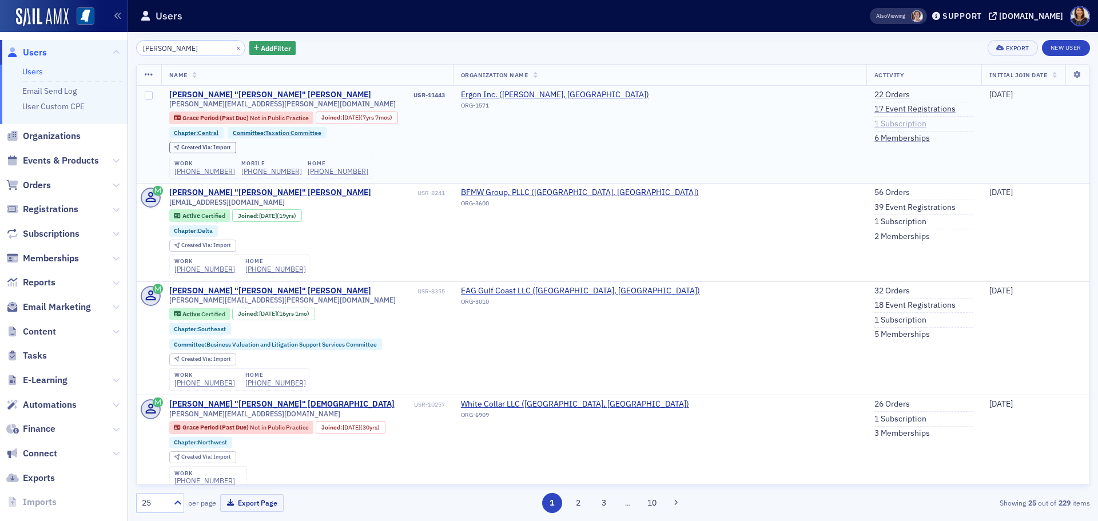
type input "rob zi"
click at [874, 123] on link "1 Subscription" at bounding box center [900, 124] width 52 height 10
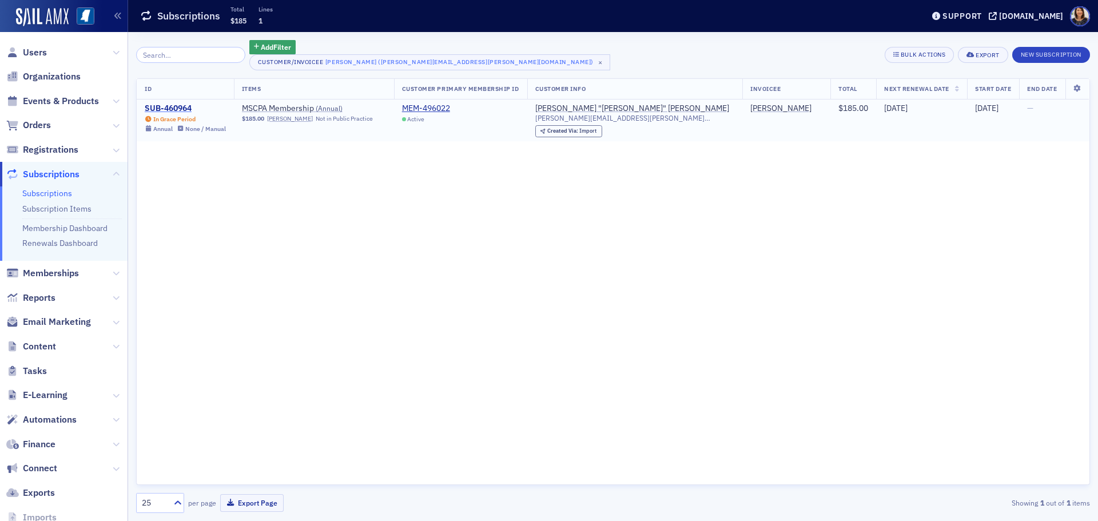
click at [180, 108] on div "SUB-460964" at bounding box center [185, 109] width 81 height 10
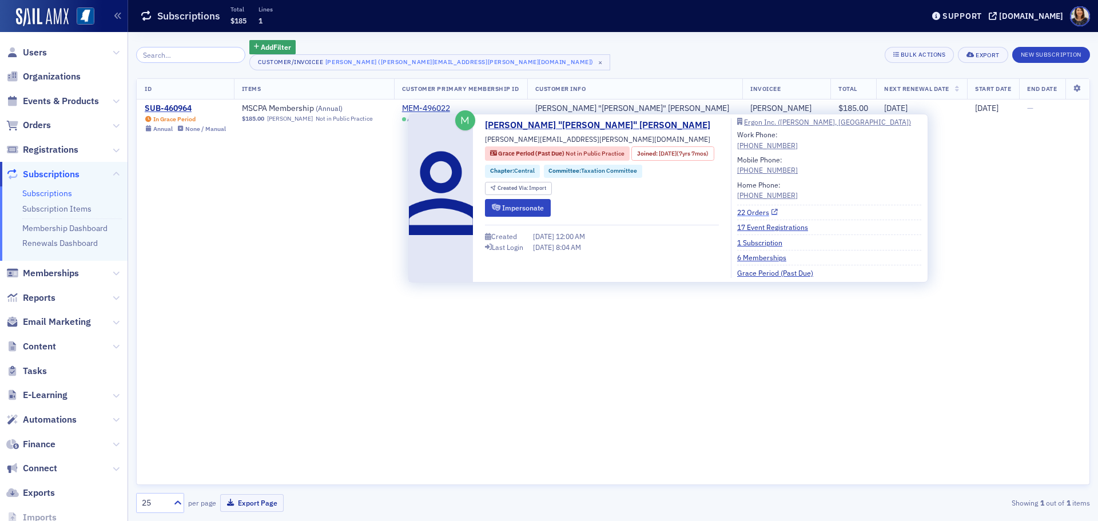
click at [767, 212] on link "22 Orders" at bounding box center [757, 212] width 41 height 10
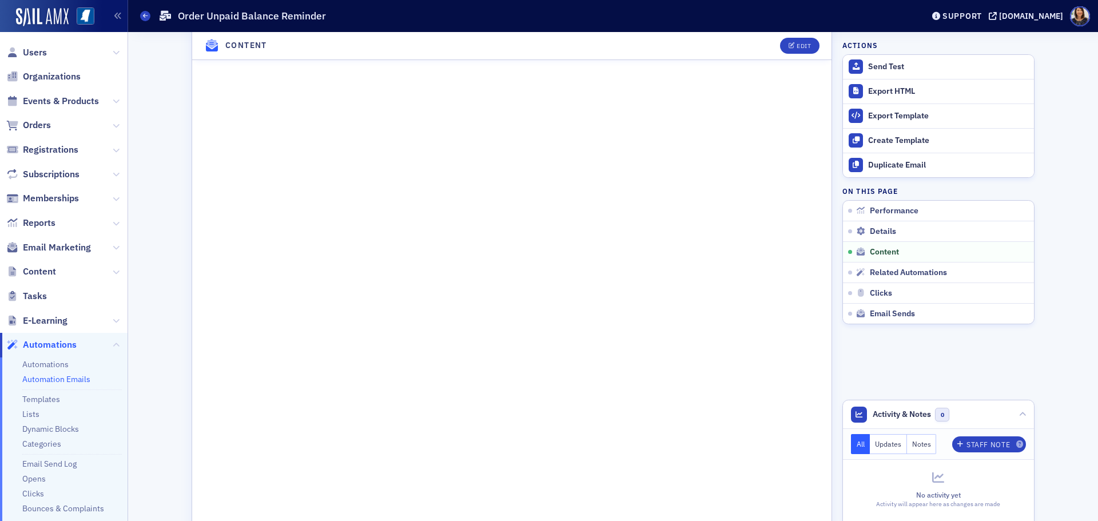
scroll to position [566, 0]
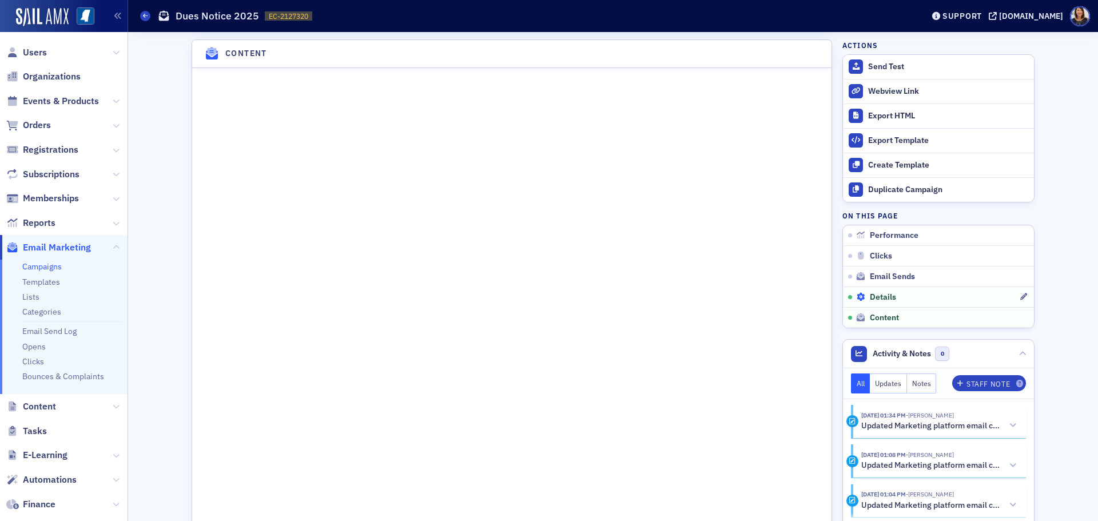
scroll to position [1348, 0]
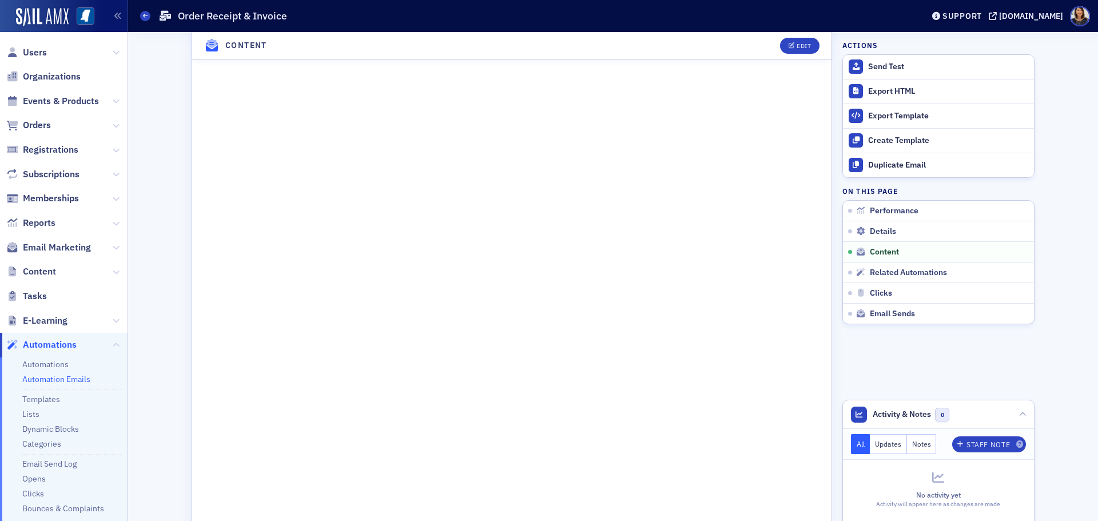
scroll to position [640, 0]
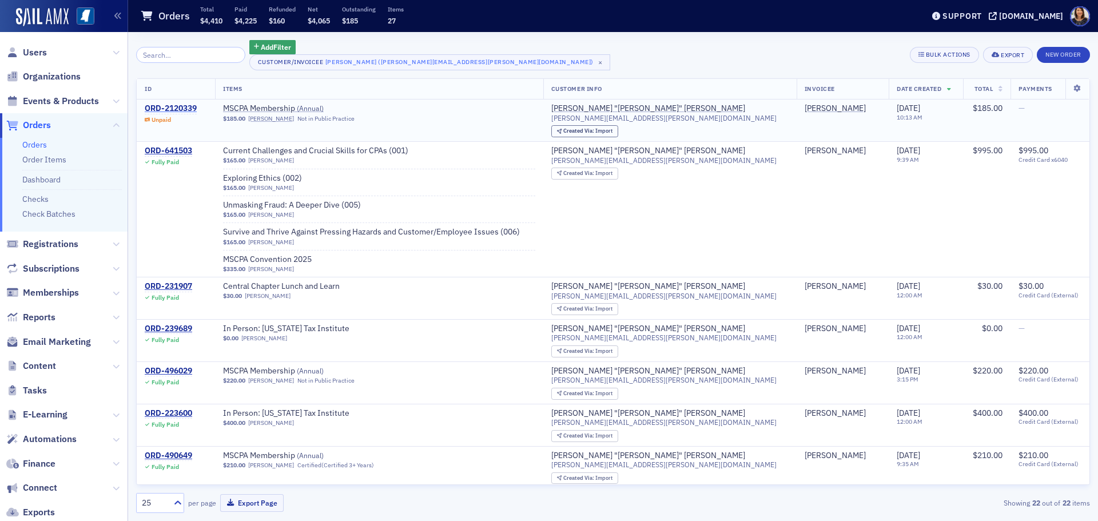
click at [169, 106] on div "ORD-2120339" at bounding box center [171, 109] width 52 height 10
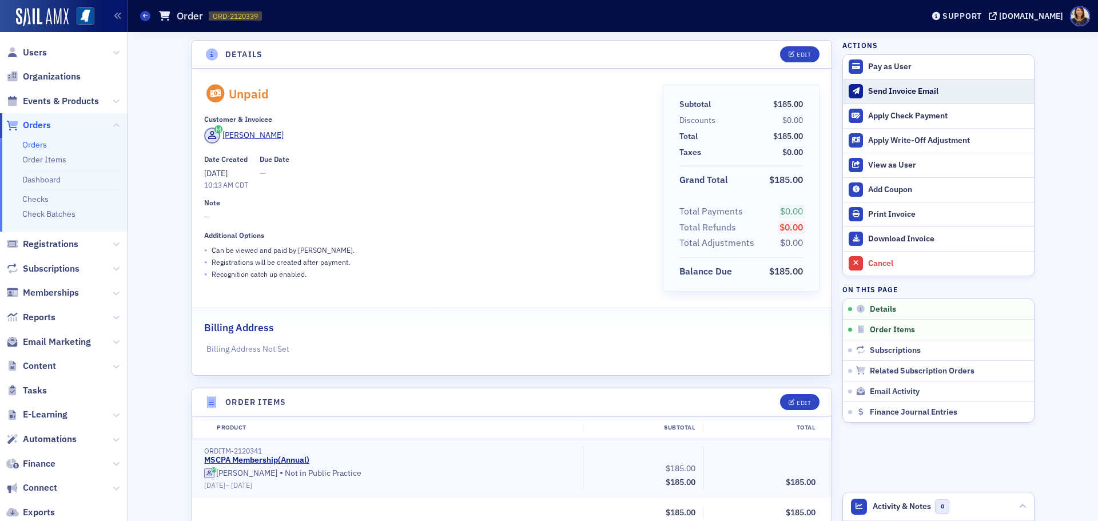
click at [886, 89] on div "Send Invoice Email" at bounding box center [948, 91] width 160 height 10
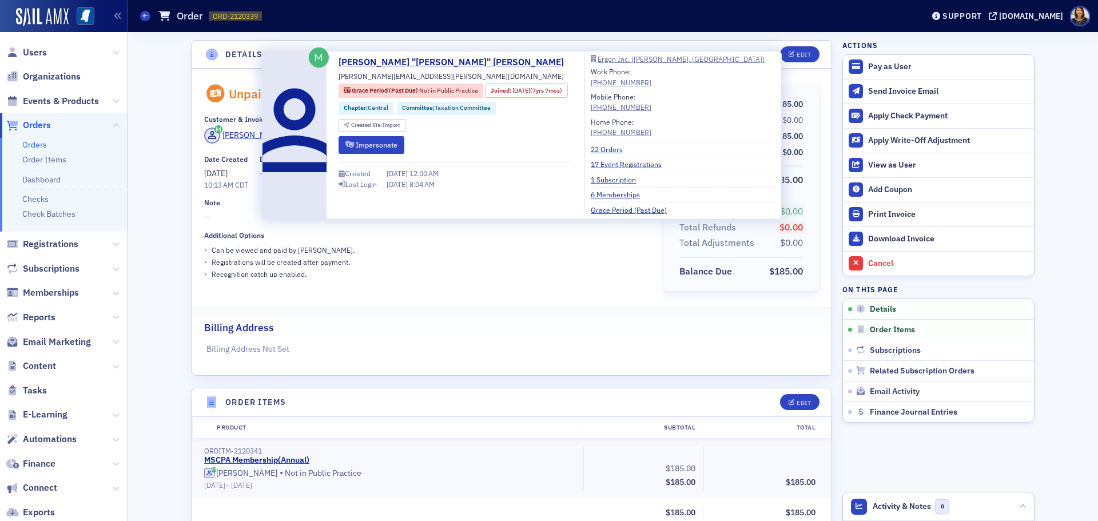
click at [245, 131] on div "[PERSON_NAME]" at bounding box center [252, 135] width 61 height 12
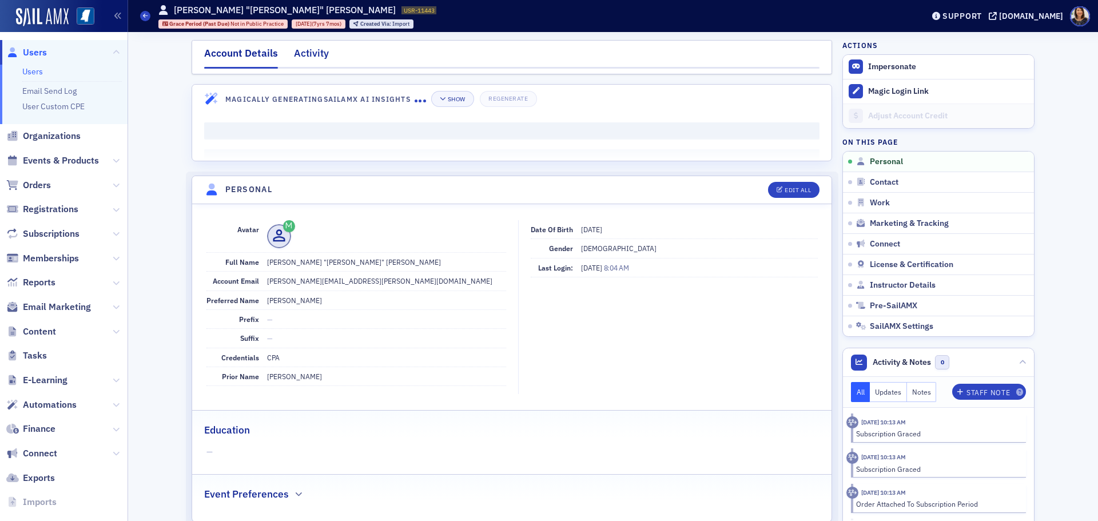
click at [309, 50] on div "Activity" at bounding box center [311, 56] width 35 height 21
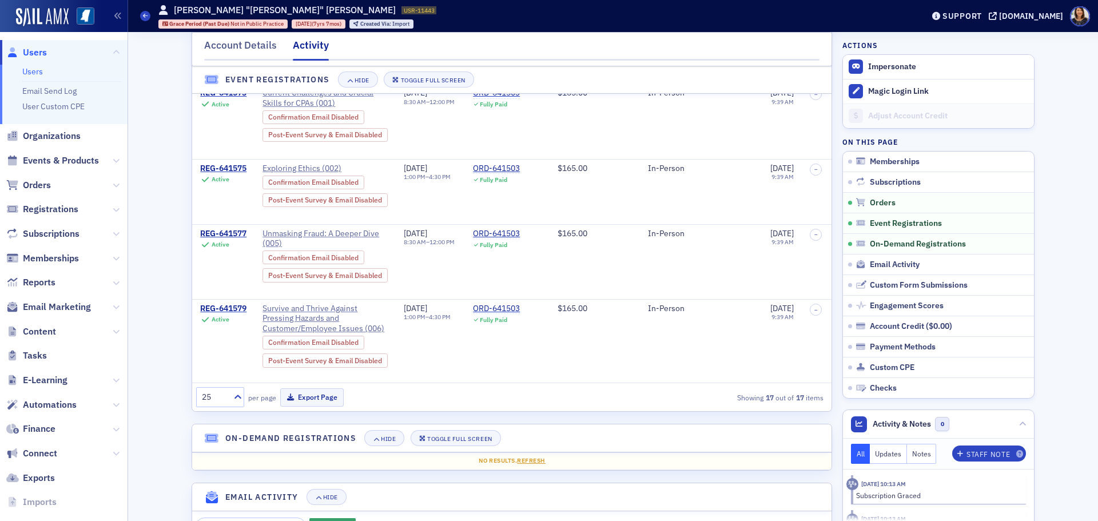
scroll to position [834, 0]
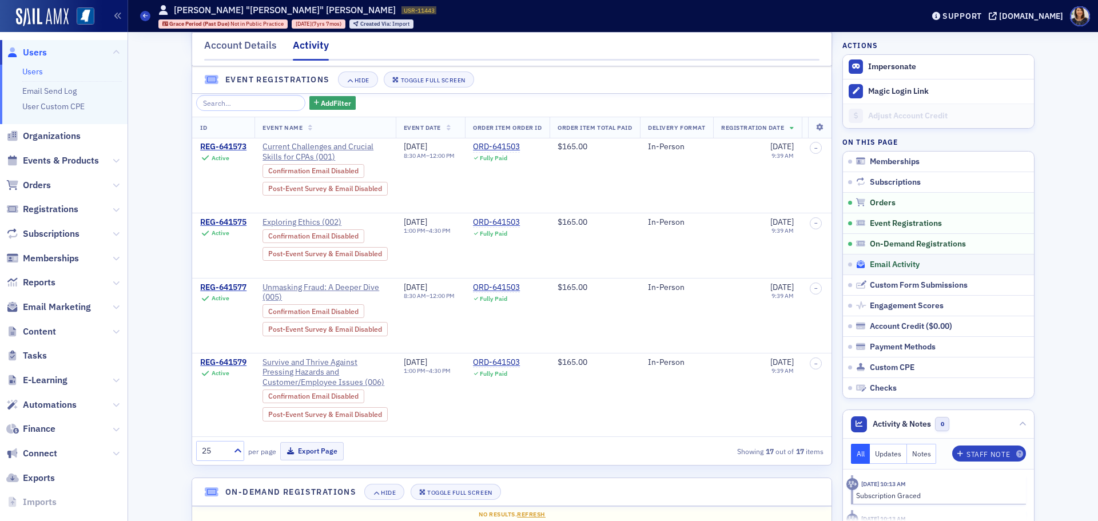
click at [893, 264] on span "Email Activity" at bounding box center [895, 265] width 50 height 10
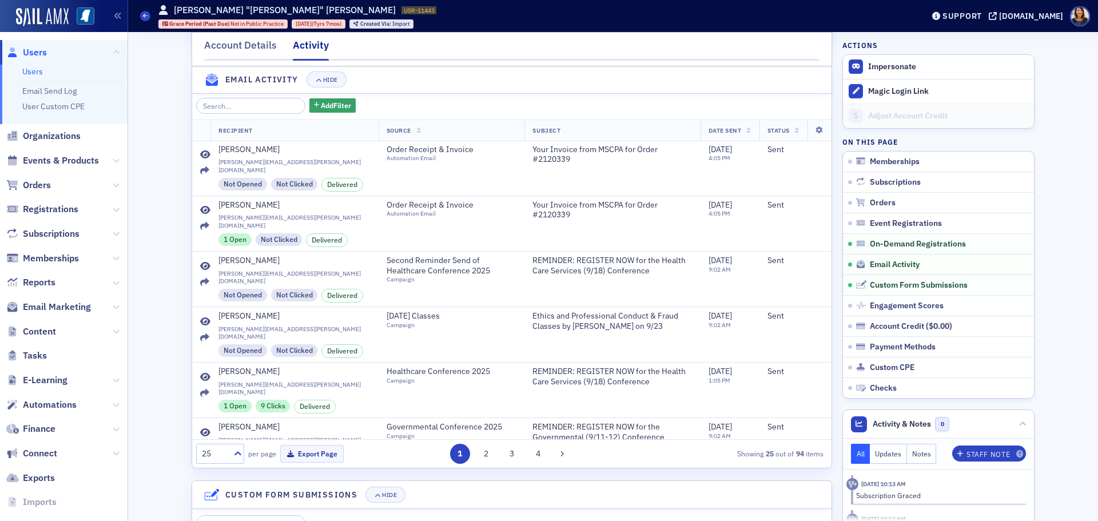
scroll to position [1313, 0]
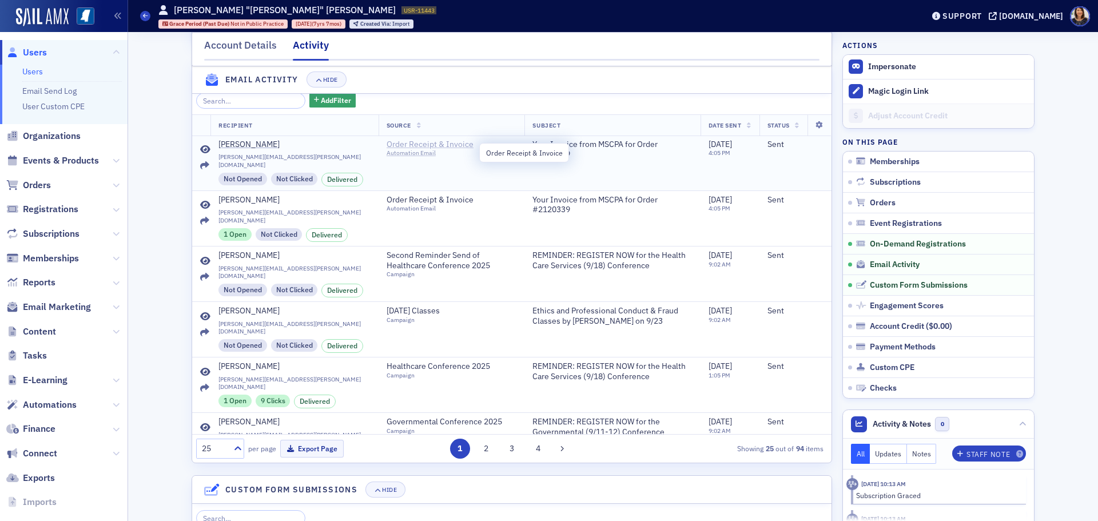
click at [407, 150] on span "Order Receipt & Invoice" at bounding box center [439, 145] width 104 height 10
click at [31, 46] on span "Users" at bounding box center [35, 52] width 24 height 13
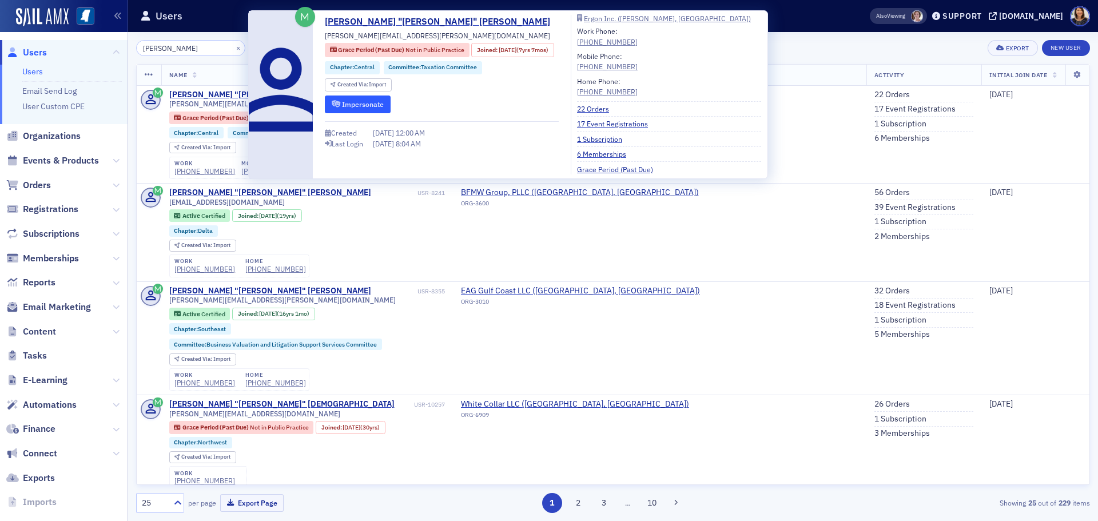
type input "rob zi"
click at [356, 109] on button "Impersonate" at bounding box center [358, 104] width 66 height 18
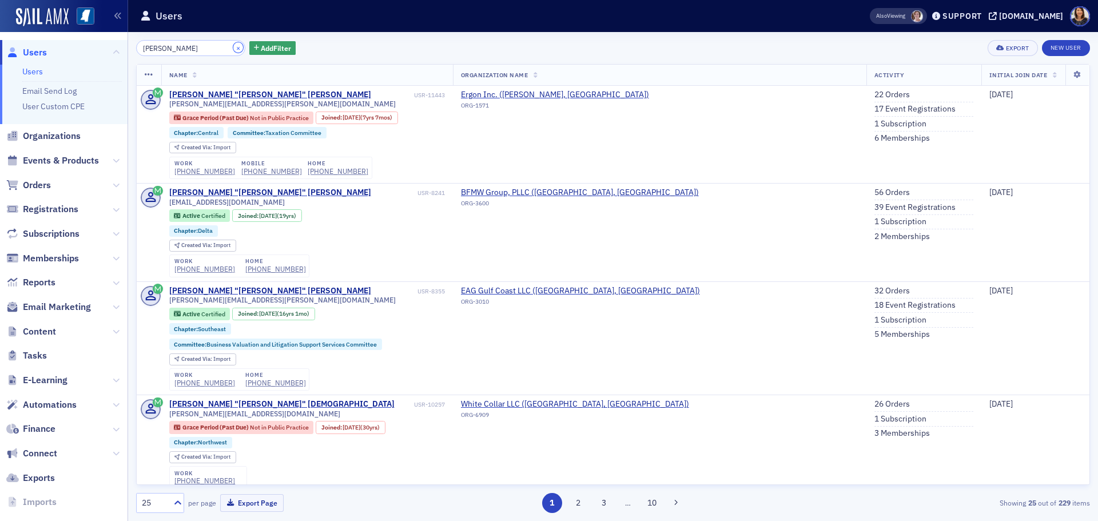
click at [233, 46] on button "×" at bounding box center [238, 47] width 10 height 10
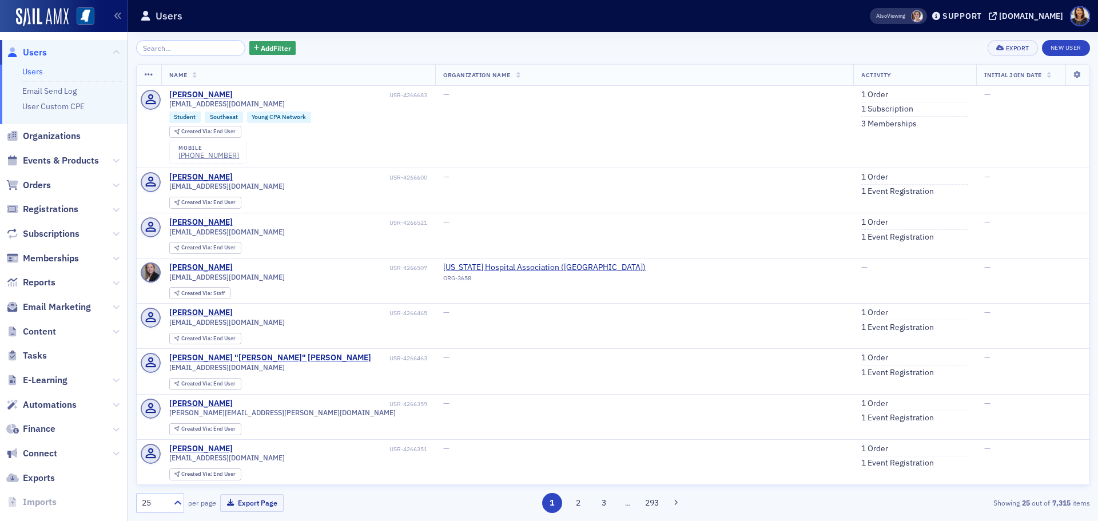
click at [36, 49] on span "Users" at bounding box center [35, 52] width 24 height 13
click at [35, 49] on span "Users" at bounding box center [35, 52] width 24 height 13
click at [27, 46] on span "Users" at bounding box center [35, 52] width 24 height 13
click at [32, 51] on span "Users" at bounding box center [35, 52] width 24 height 13
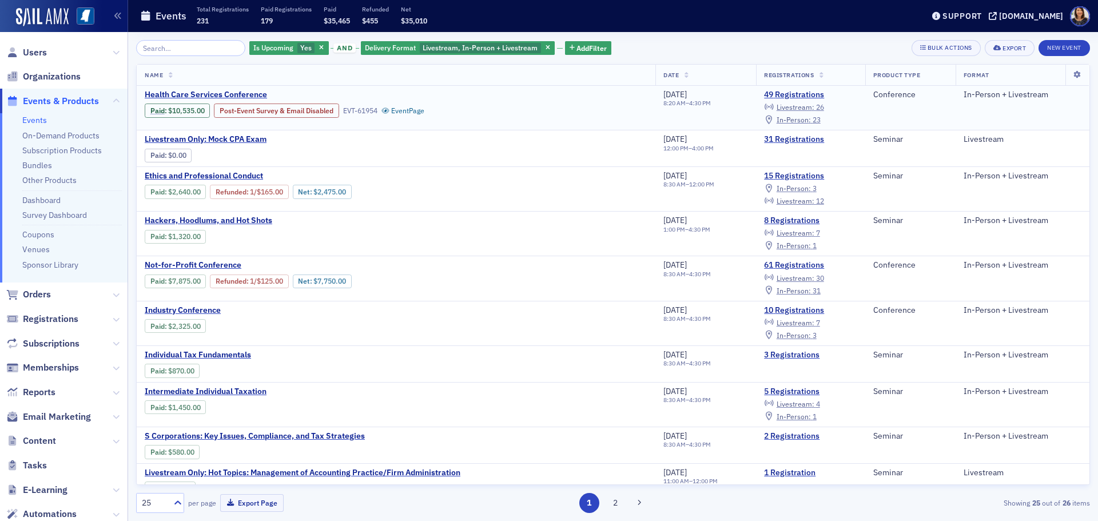
click at [798, 102] on div "49 Registrations Livestream : 26 In-Person : 23" at bounding box center [810, 108] width 93 height 36
click at [803, 105] on span "Livestream :" at bounding box center [796, 106] width 38 height 9
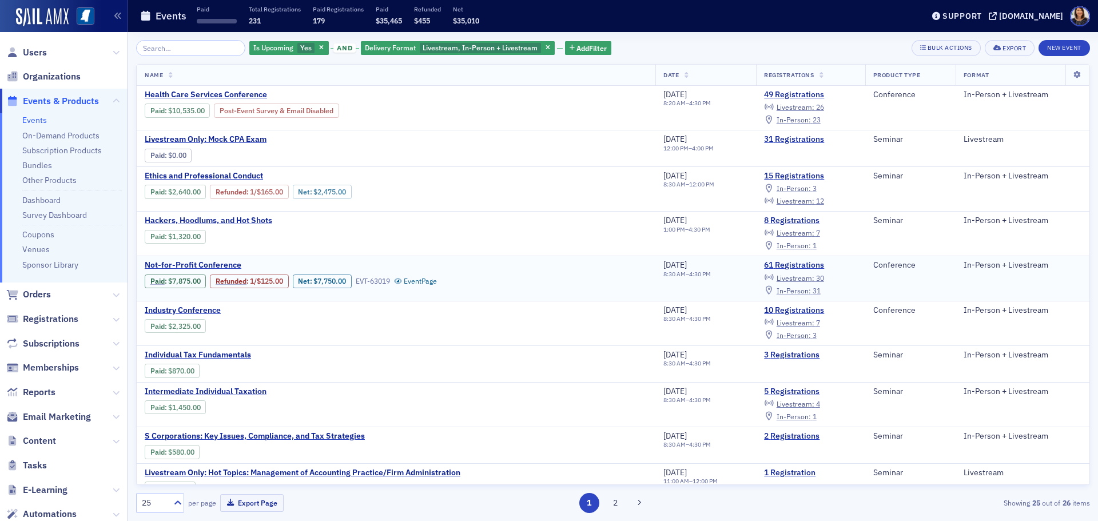
click at [801, 293] on span "In-Person :" at bounding box center [794, 290] width 34 height 9
click at [814, 279] on span "Livestream :" at bounding box center [796, 277] width 38 height 9
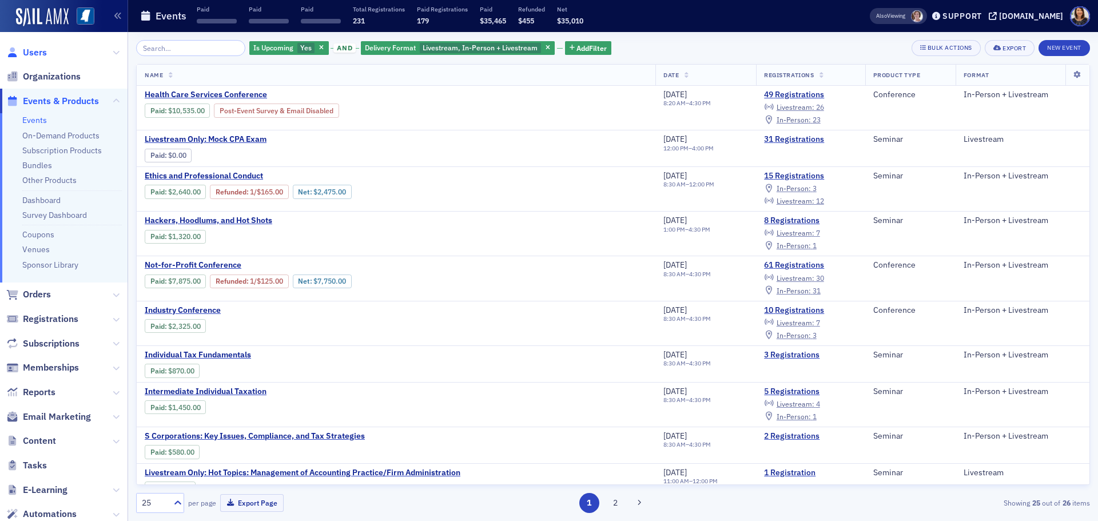
click at [39, 51] on span "Users" at bounding box center [35, 52] width 24 height 13
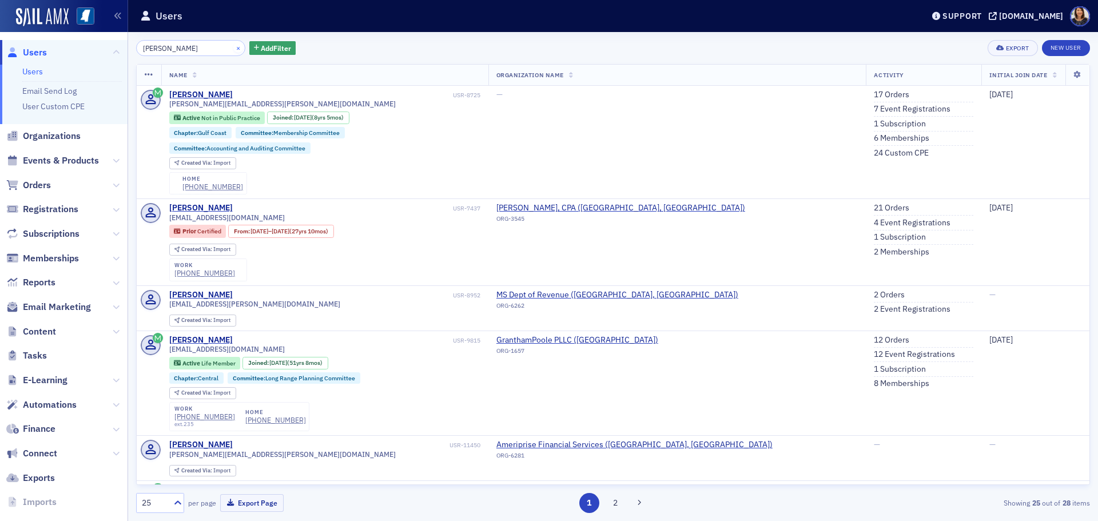
type input "[PERSON_NAME]"
click at [233, 49] on button "×" at bounding box center [238, 47] width 10 height 10
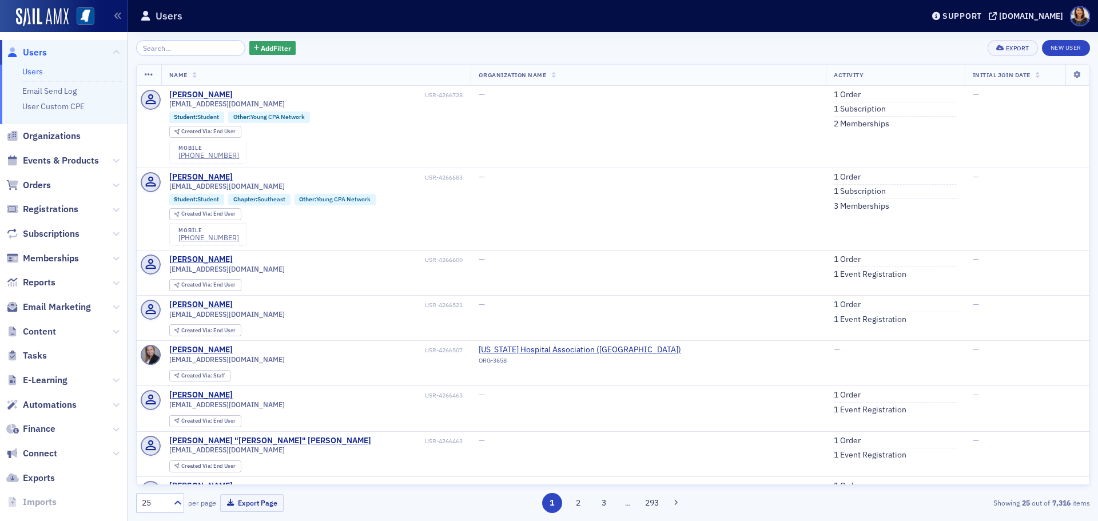
click at [31, 54] on span "Users" at bounding box center [35, 52] width 24 height 13
click at [37, 57] on span "Users" at bounding box center [35, 52] width 24 height 13
